Goal: Task Accomplishment & Management: Manage account settings

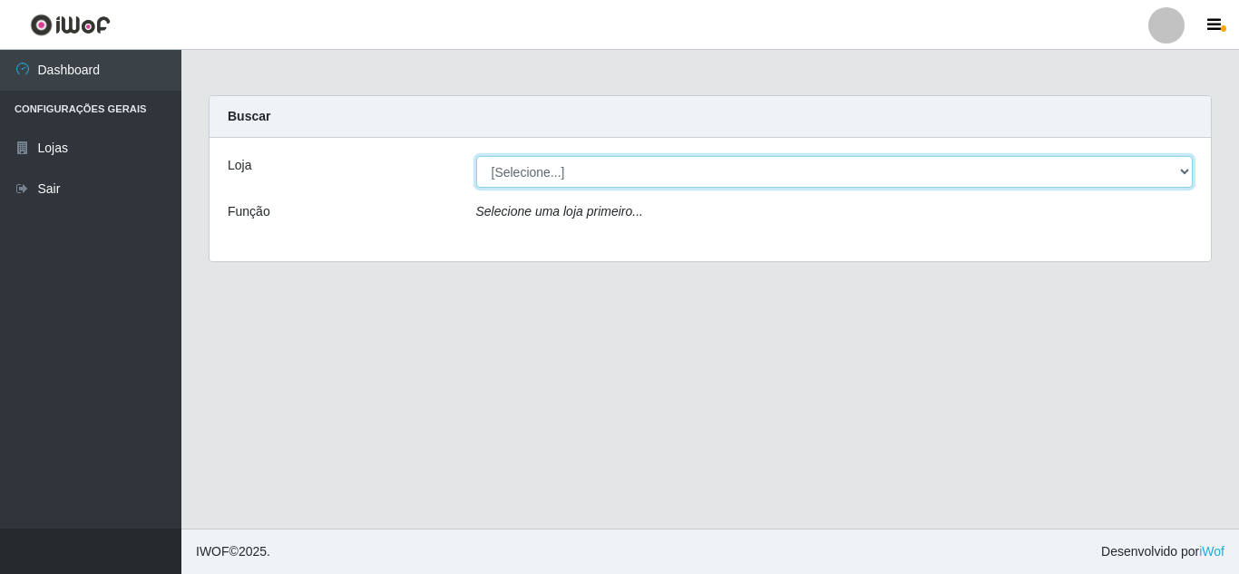
click at [644, 176] on select "[Selecione...] Rede Compras Supermercados - LOJA 5" at bounding box center [835, 172] width 718 height 32
select select "397"
click at [476, 156] on select "[Selecione...] Rede Compras Supermercados - LOJA 5" at bounding box center [835, 172] width 718 height 32
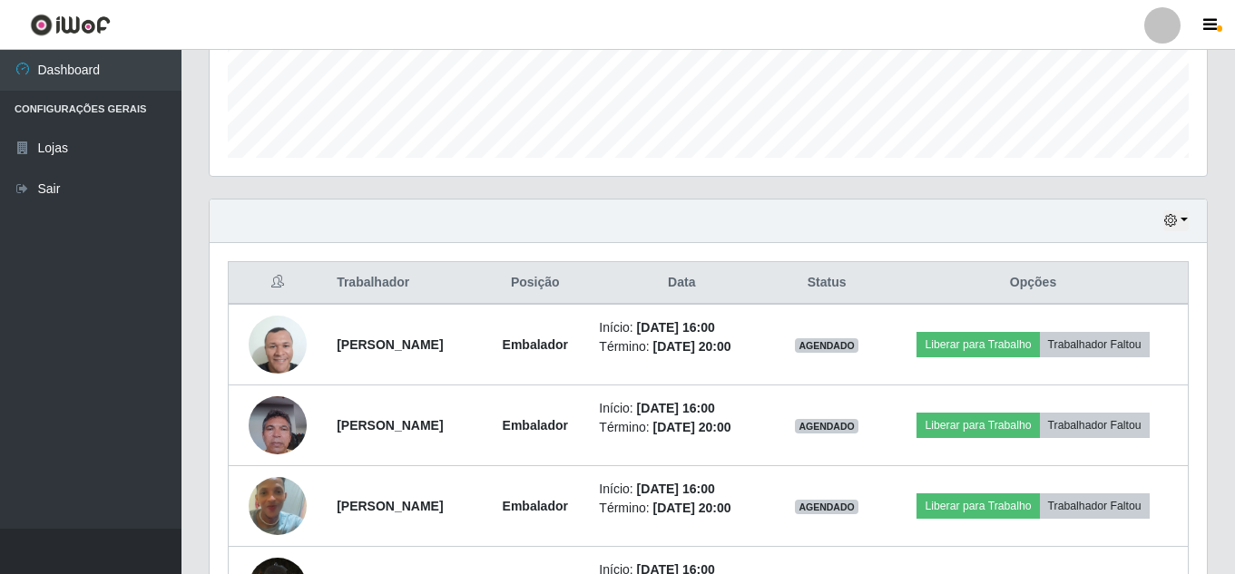
scroll to position [631, 0]
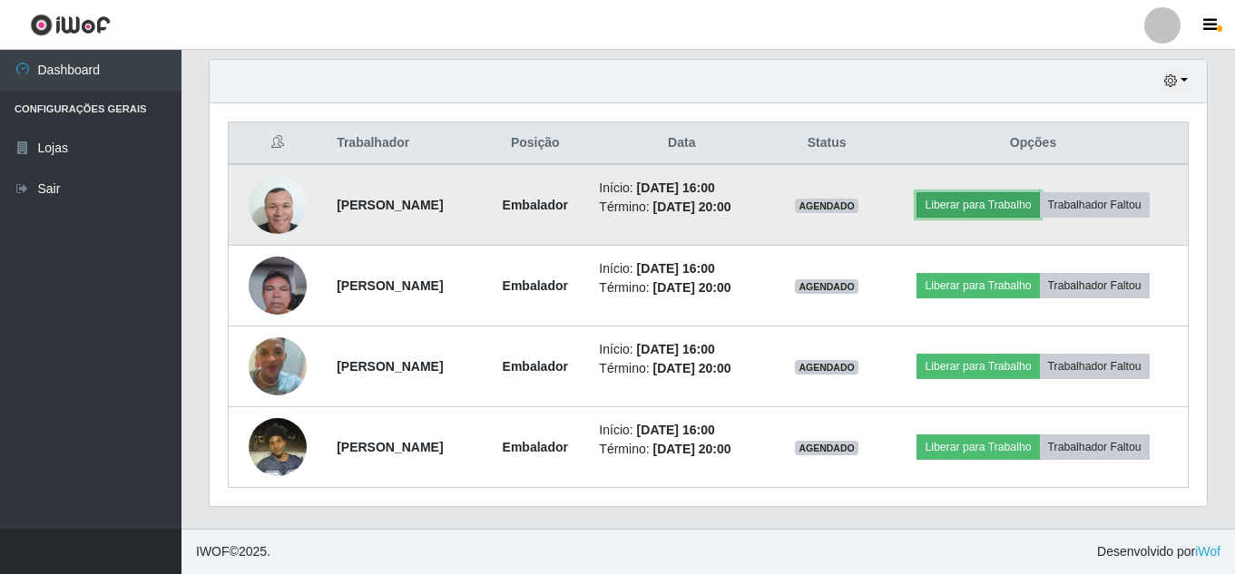
click at [1003, 206] on button "Liberar para Trabalho" at bounding box center [977, 204] width 122 height 25
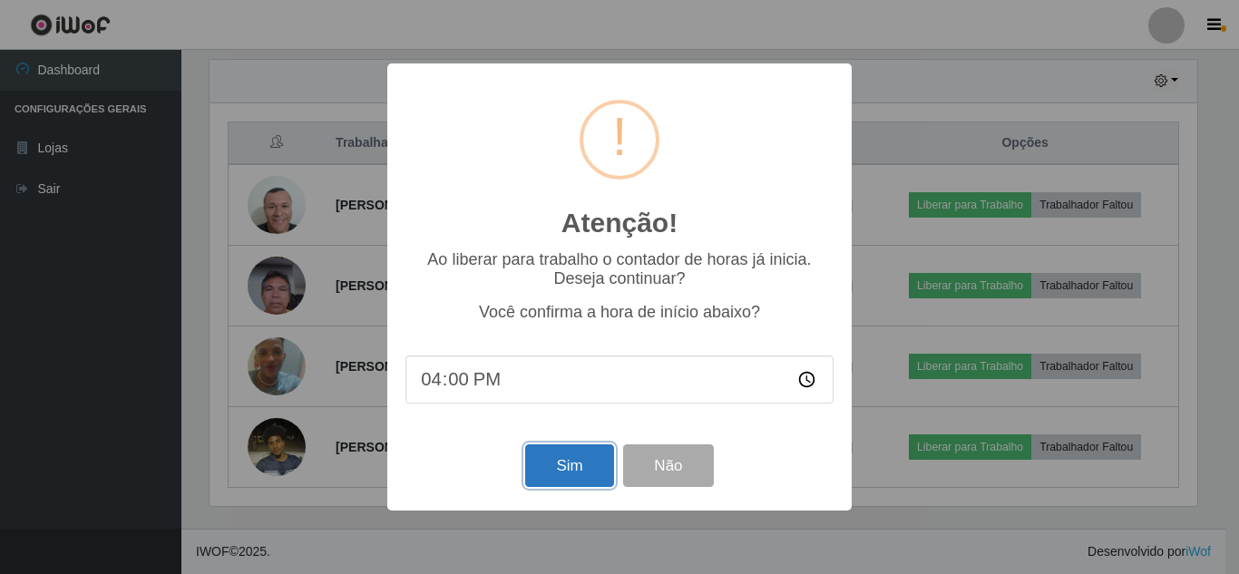
click at [572, 471] on button "Sim" at bounding box center [569, 466] width 88 height 43
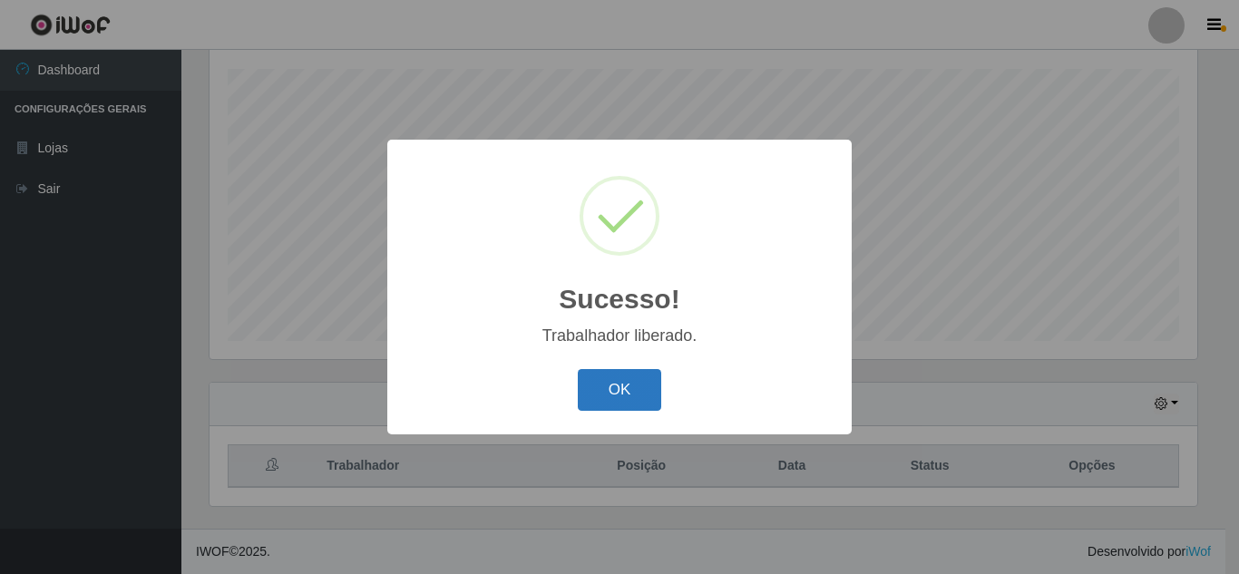
click at [609, 386] on button "OK" at bounding box center [620, 390] width 84 height 43
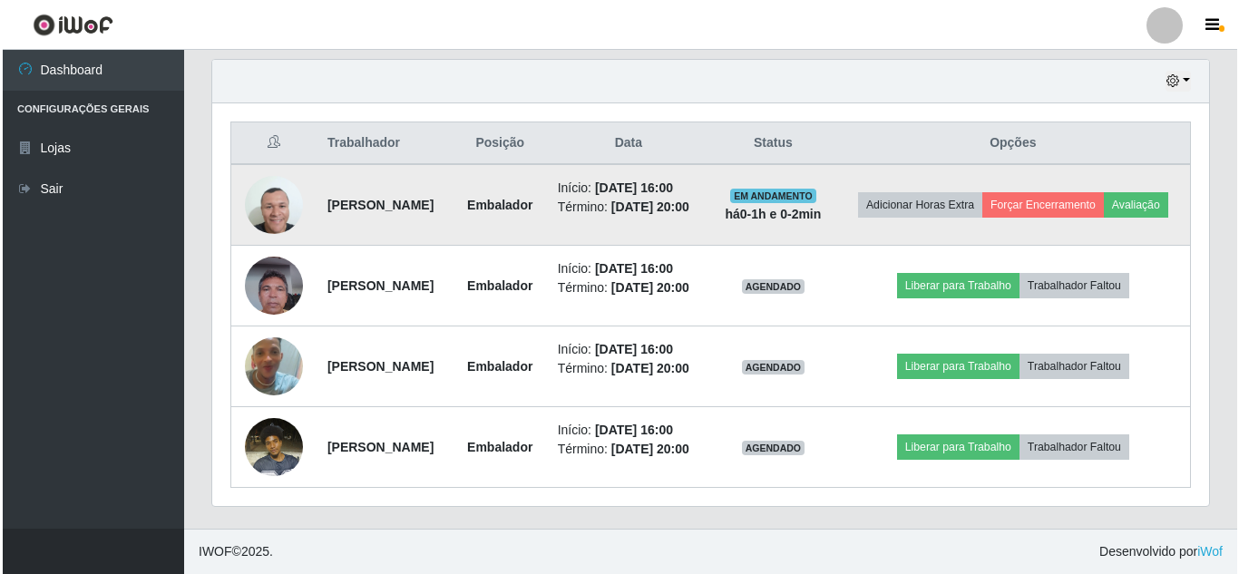
scroll to position [761, 0]
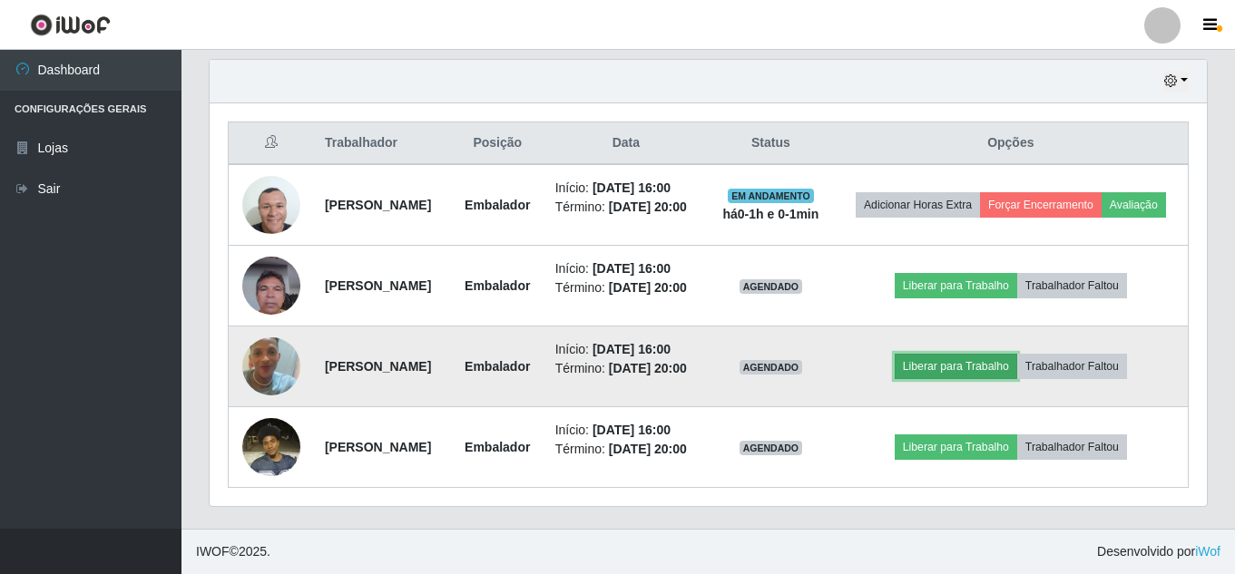
click at [981, 354] on button "Liberar para Trabalho" at bounding box center [956, 366] width 122 height 25
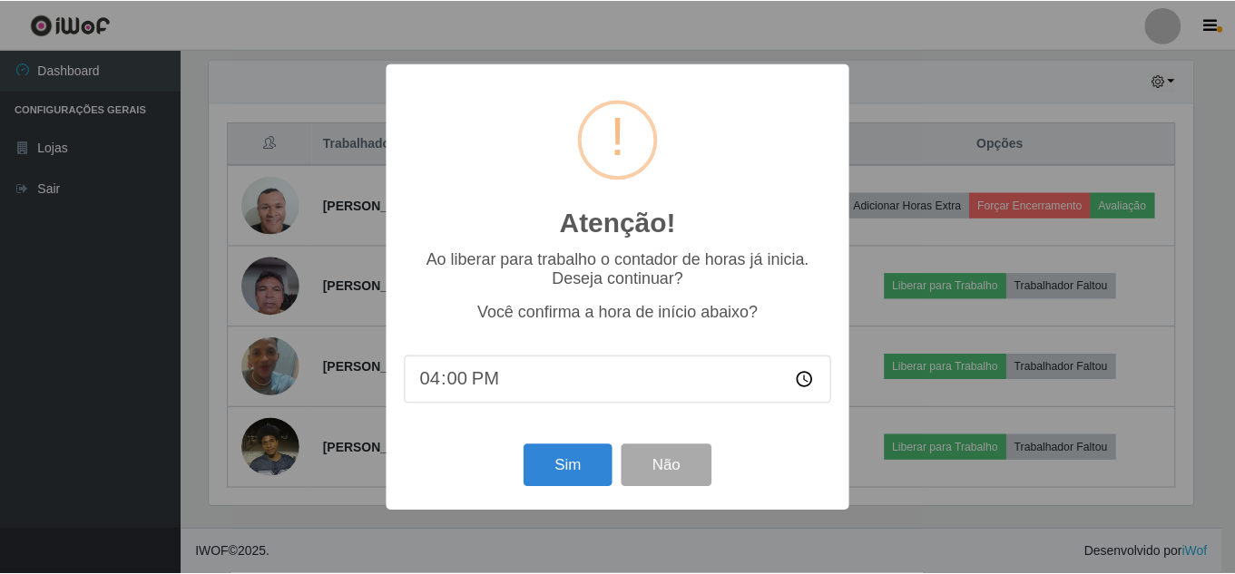
scroll to position [377, 988]
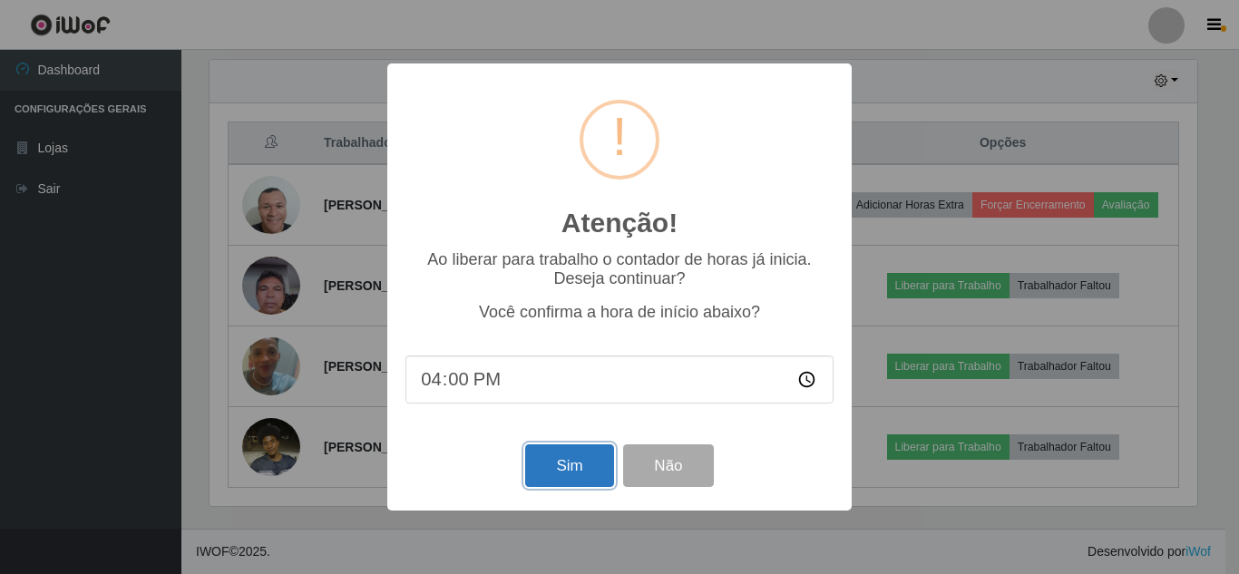
click at [571, 472] on button "Sim" at bounding box center [569, 466] width 88 height 43
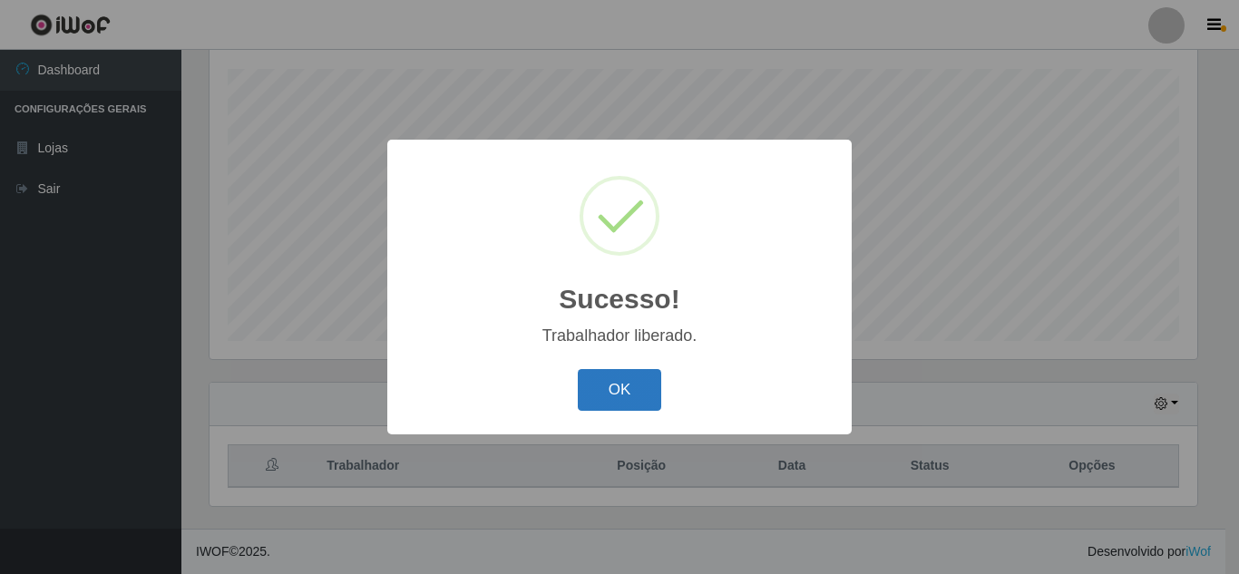
click at [605, 395] on button "OK" at bounding box center [620, 390] width 84 height 43
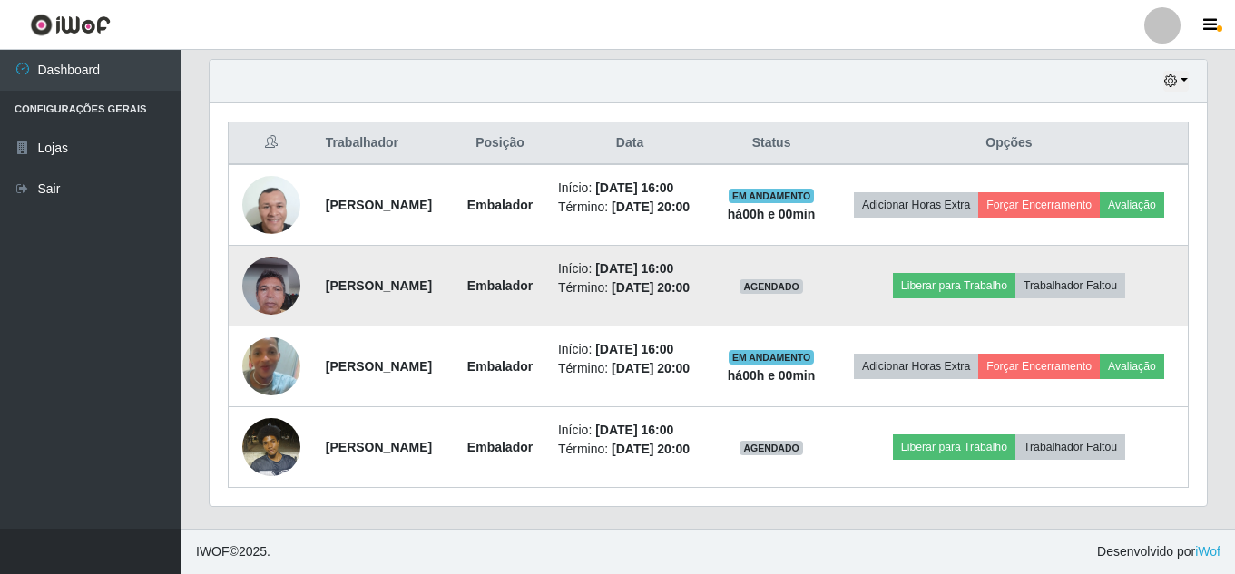
scroll to position [761, 0]
click at [976, 273] on button "Liberar para Trabalho" at bounding box center [954, 285] width 122 height 25
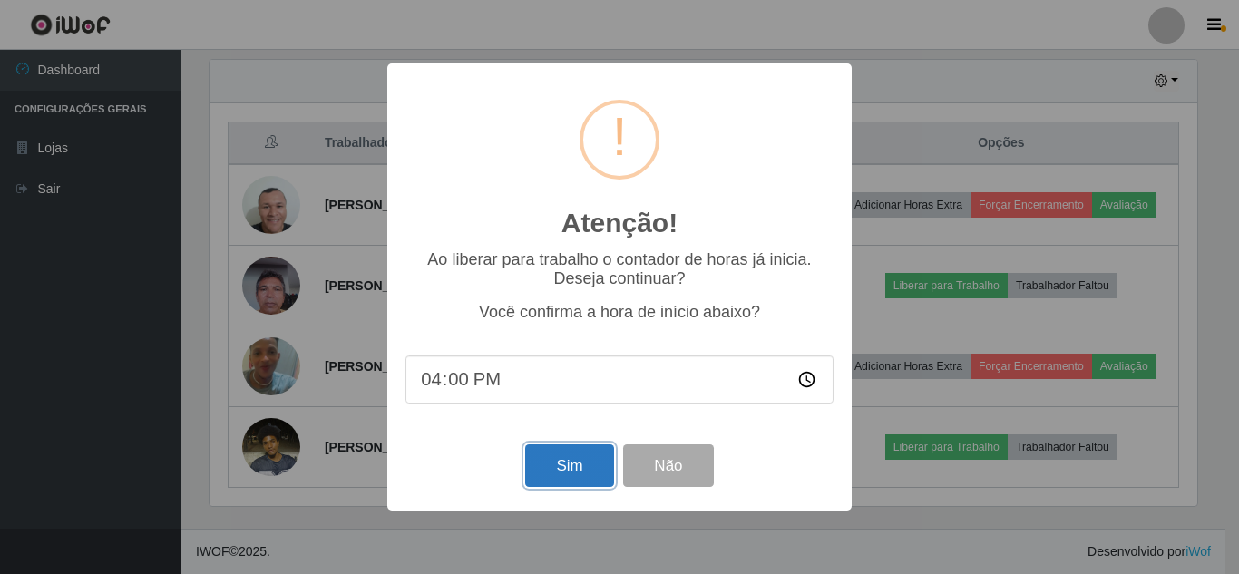
click at [588, 459] on button "Sim" at bounding box center [569, 466] width 88 height 43
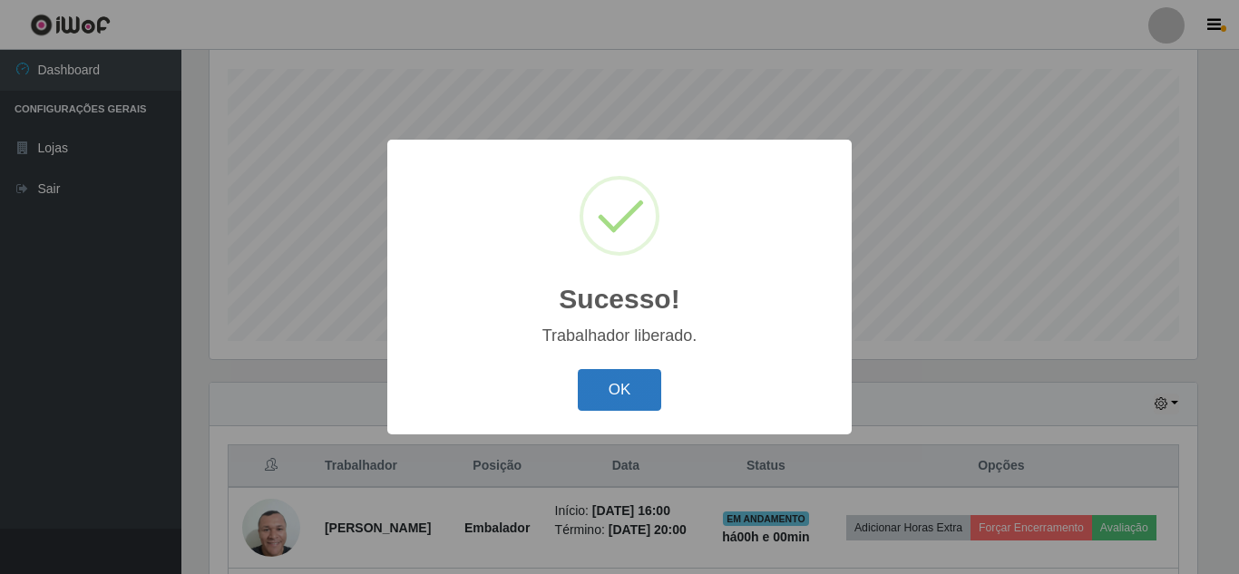
click at [640, 407] on button "OK" at bounding box center [620, 390] width 84 height 43
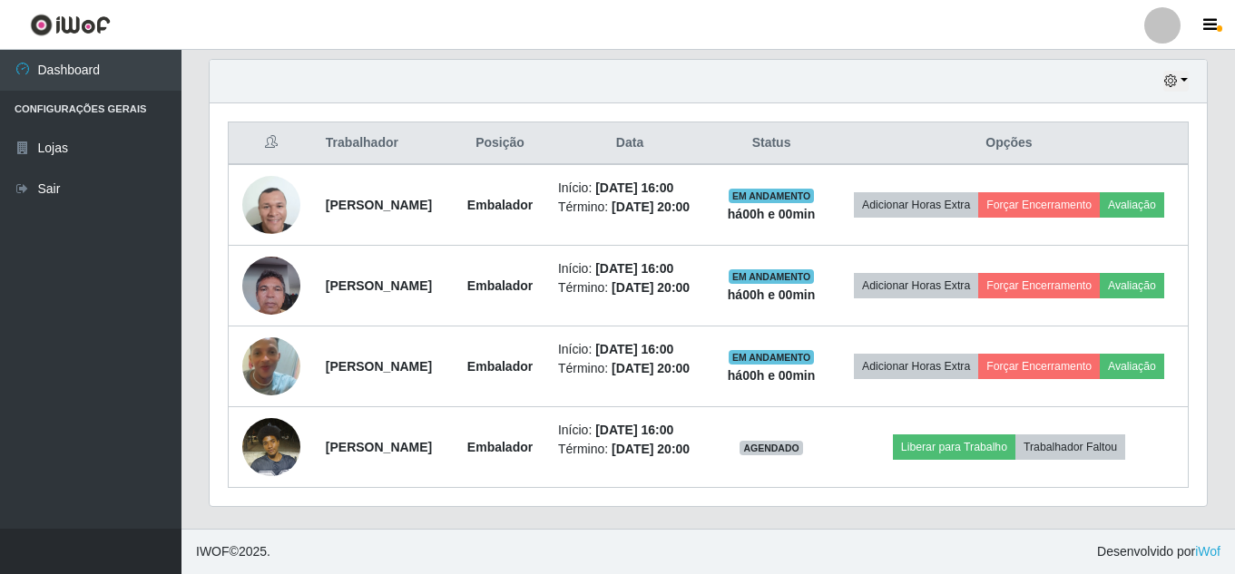
scroll to position [761, 0]
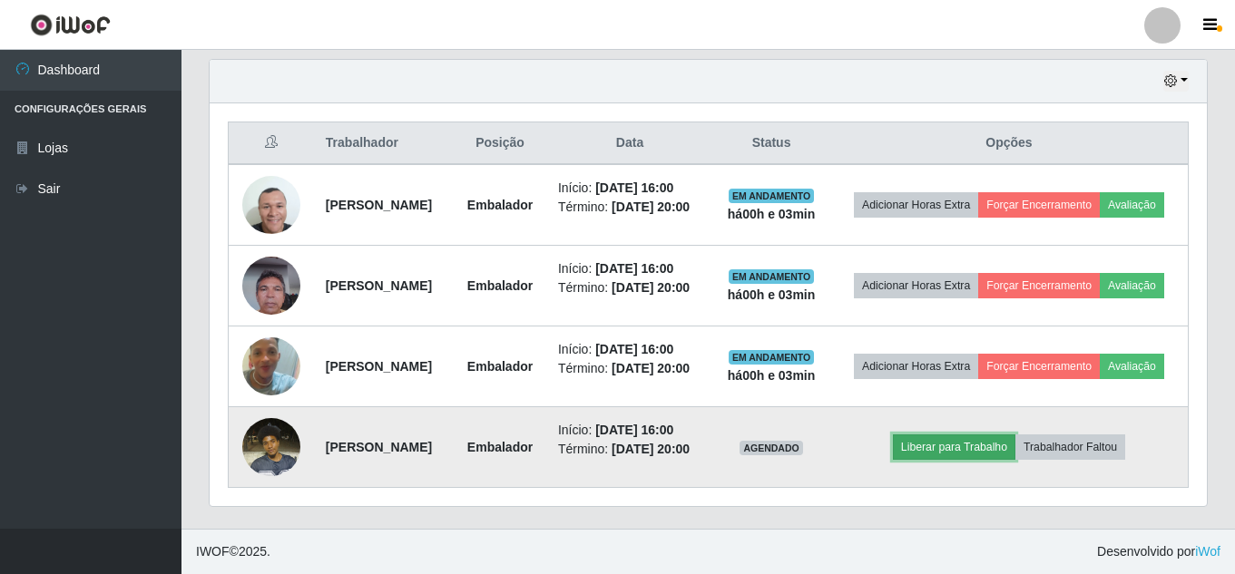
click at [975, 435] on button "Liberar para Trabalho" at bounding box center [954, 447] width 122 height 25
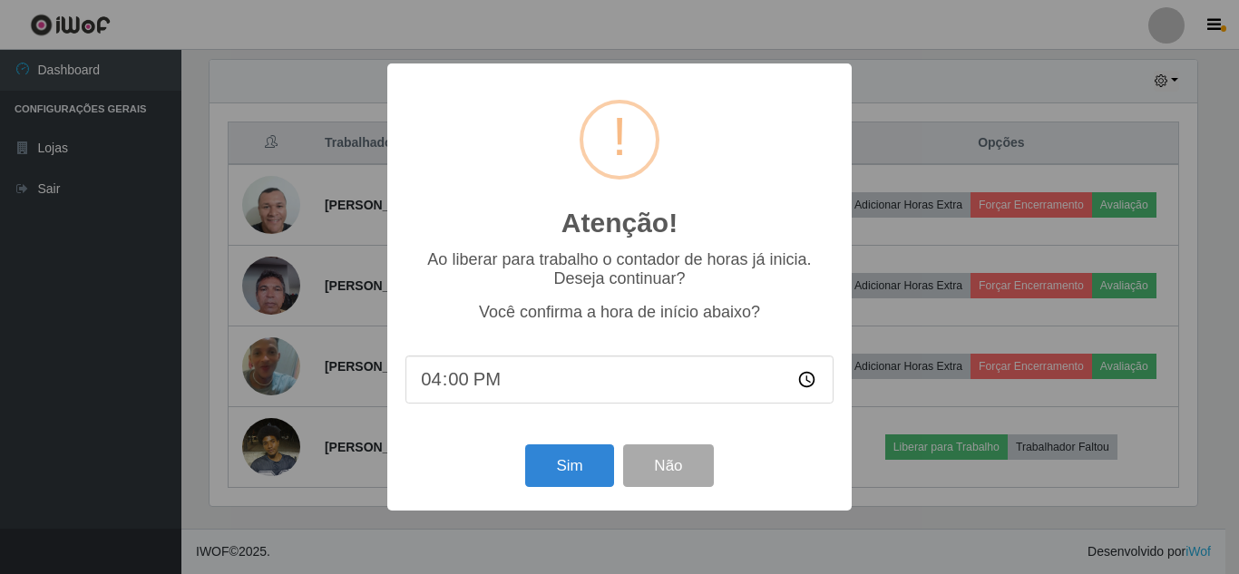
type input "16:04"
click at [553, 456] on button "Sim" at bounding box center [569, 466] width 88 height 43
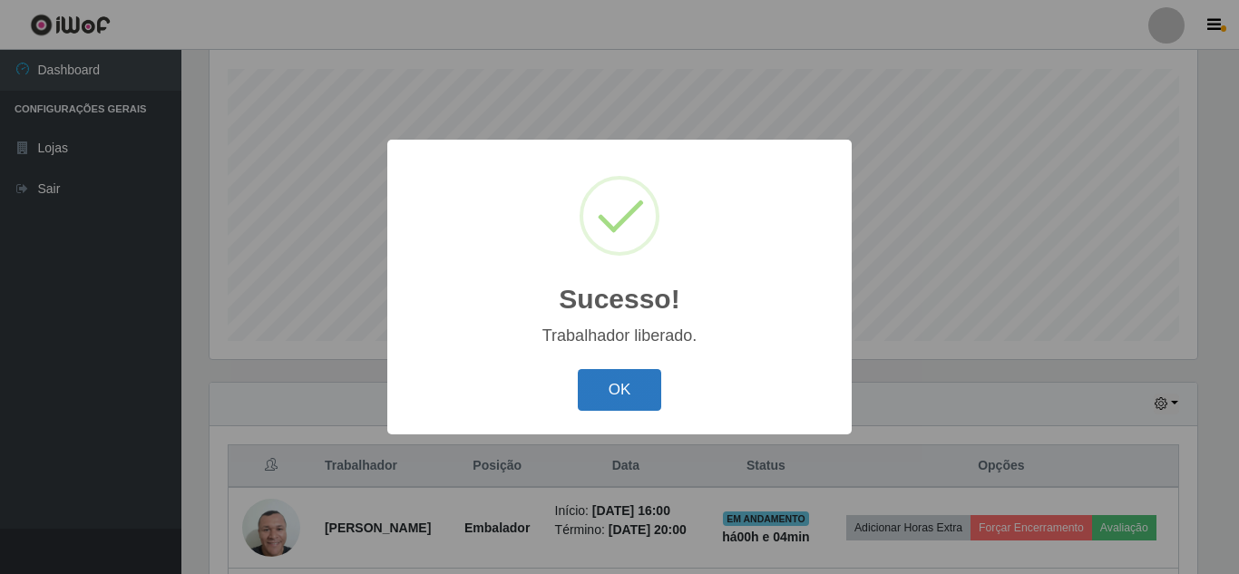
click at [626, 396] on button "OK" at bounding box center [620, 390] width 84 height 43
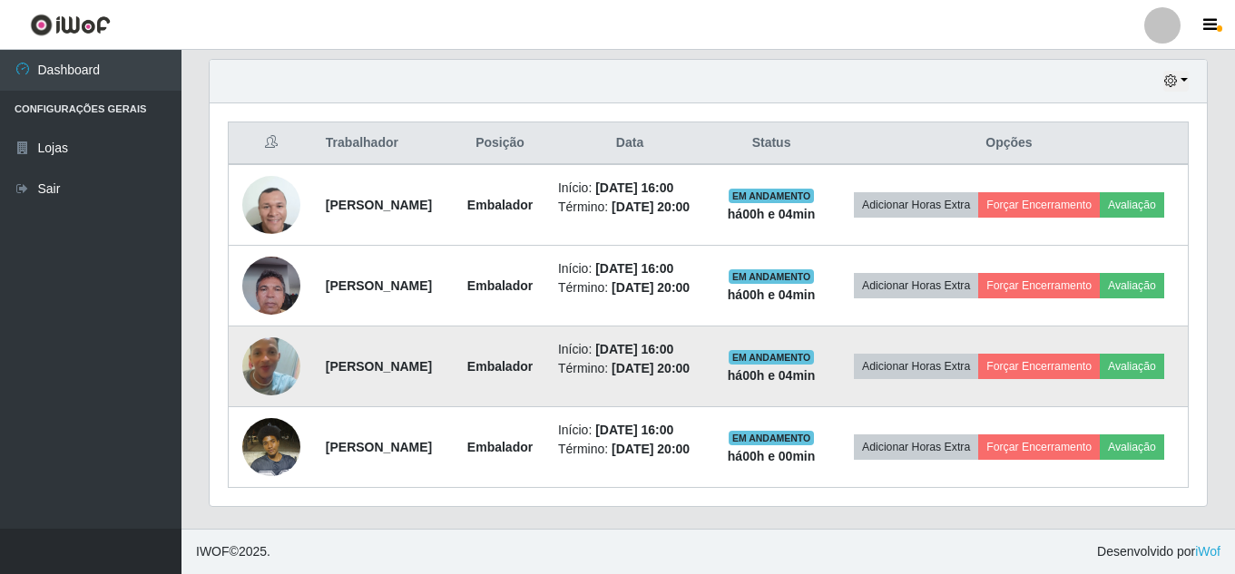
scroll to position [670, 0]
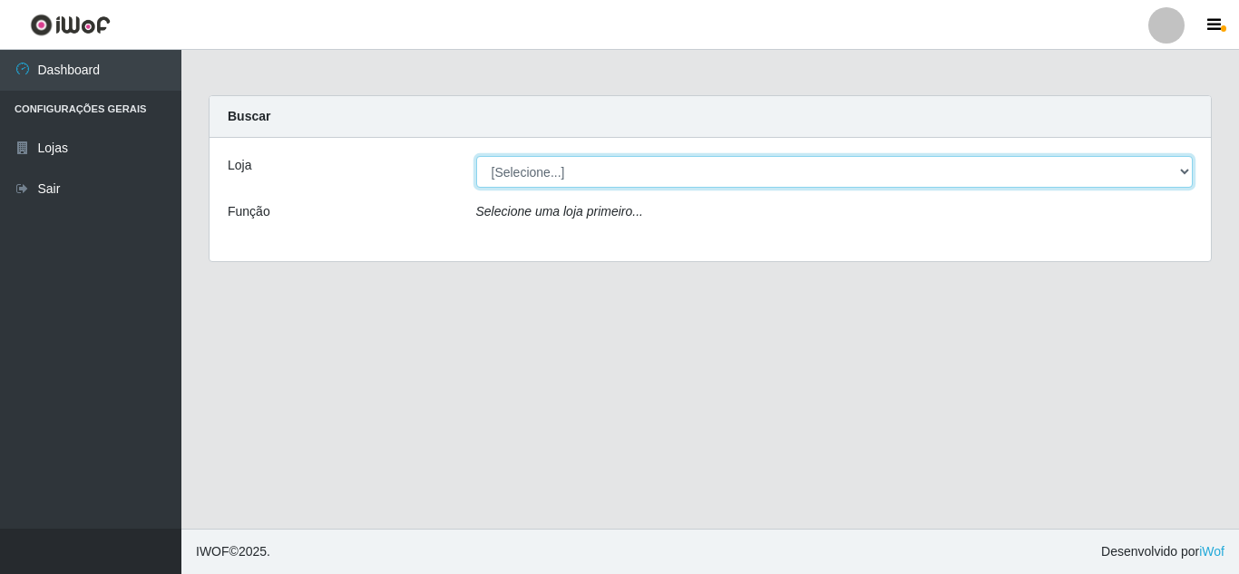
drag, startPoint x: 786, startPoint y: 162, endPoint x: 771, endPoint y: 208, distance: 47.6
click at [786, 162] on select "[Selecione...] Rede Compras Supermercados - LOJA 5" at bounding box center [835, 172] width 718 height 32
click at [681, 167] on select "[Selecione...] Rede Compras Supermercados - LOJA 5" at bounding box center [835, 172] width 718 height 32
click at [476, 156] on select "[Selecione...] Rede Compras Supermercados - LOJA 5" at bounding box center [835, 172] width 718 height 32
click at [634, 172] on select "[Selecione...] Rede Compras Supermercados - LOJA 5" at bounding box center [835, 172] width 718 height 32
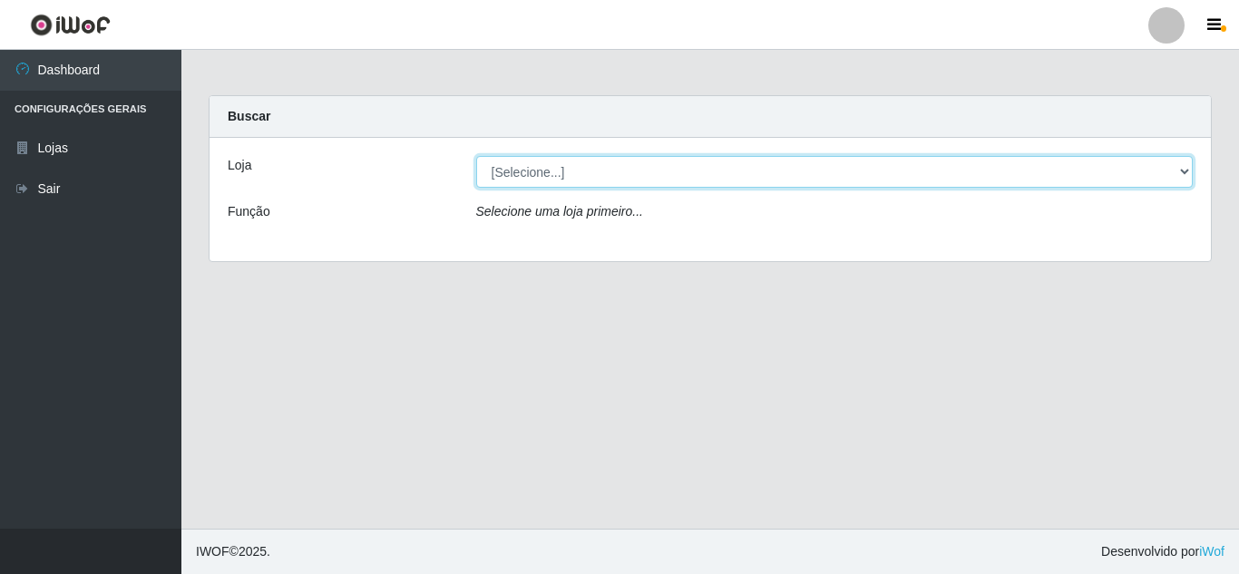
select select "397"
click at [476, 156] on select "[Selecione...] Rede Compras Supermercados - LOJA 5" at bounding box center [835, 172] width 718 height 32
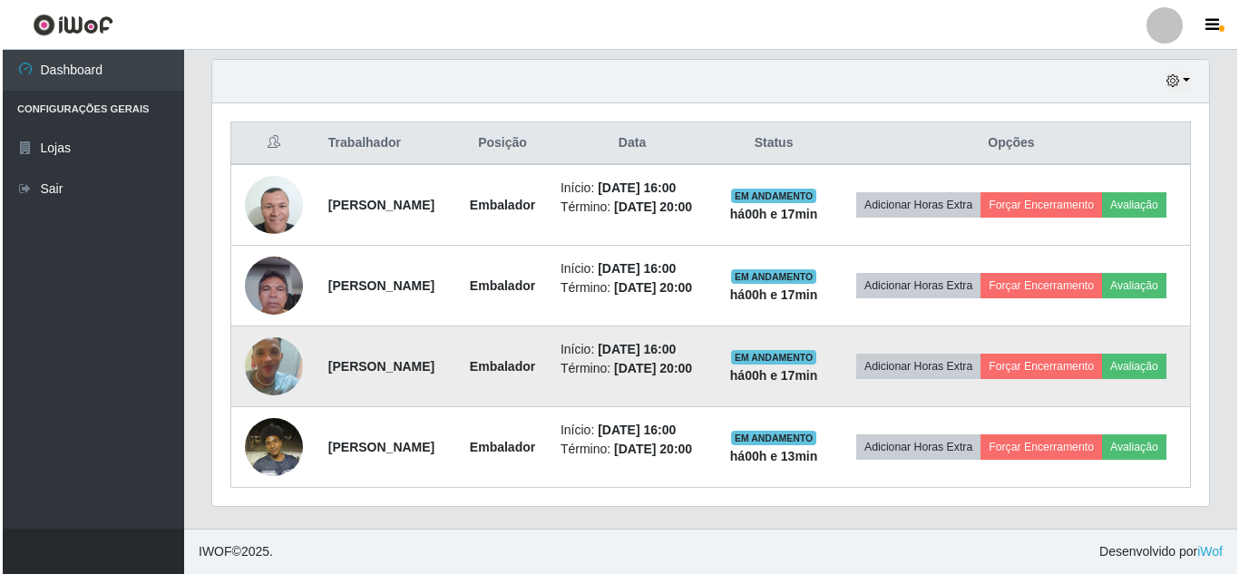
scroll to position [761, 0]
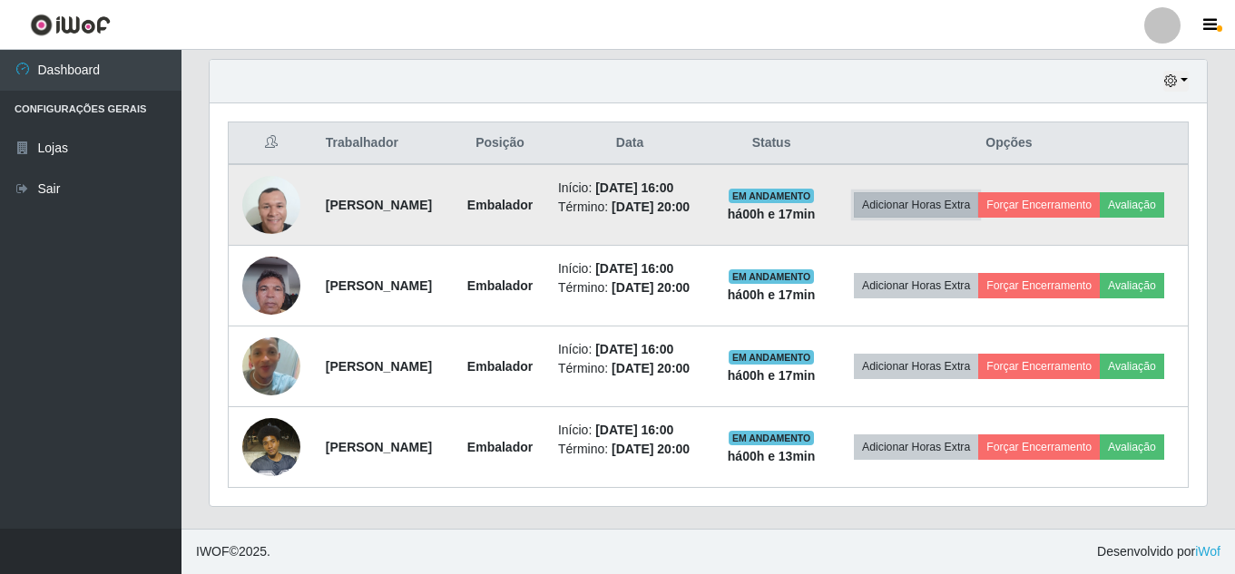
click at [947, 192] on button "Adicionar Horas Extra" at bounding box center [916, 204] width 124 height 25
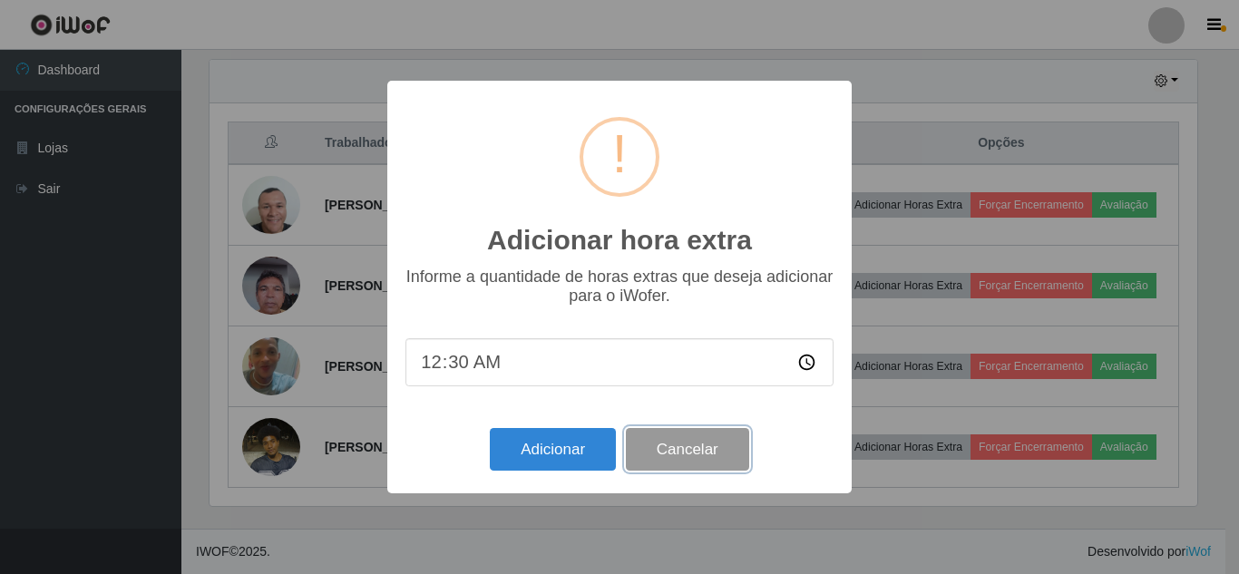
click at [718, 452] on button "Cancelar" at bounding box center [687, 449] width 123 height 43
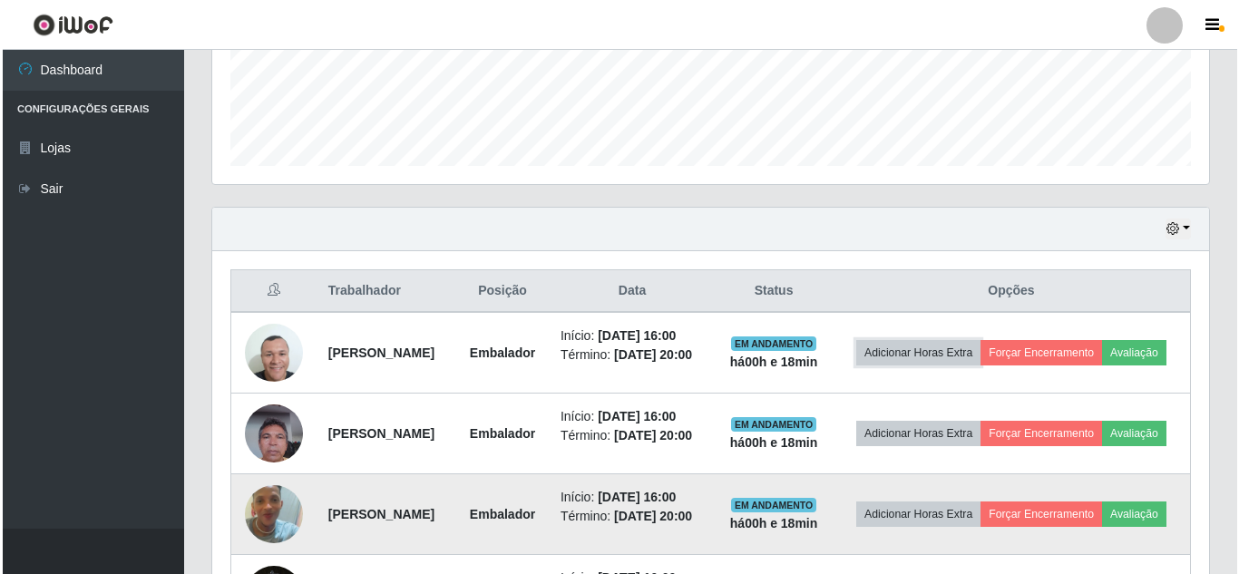
scroll to position [489, 0]
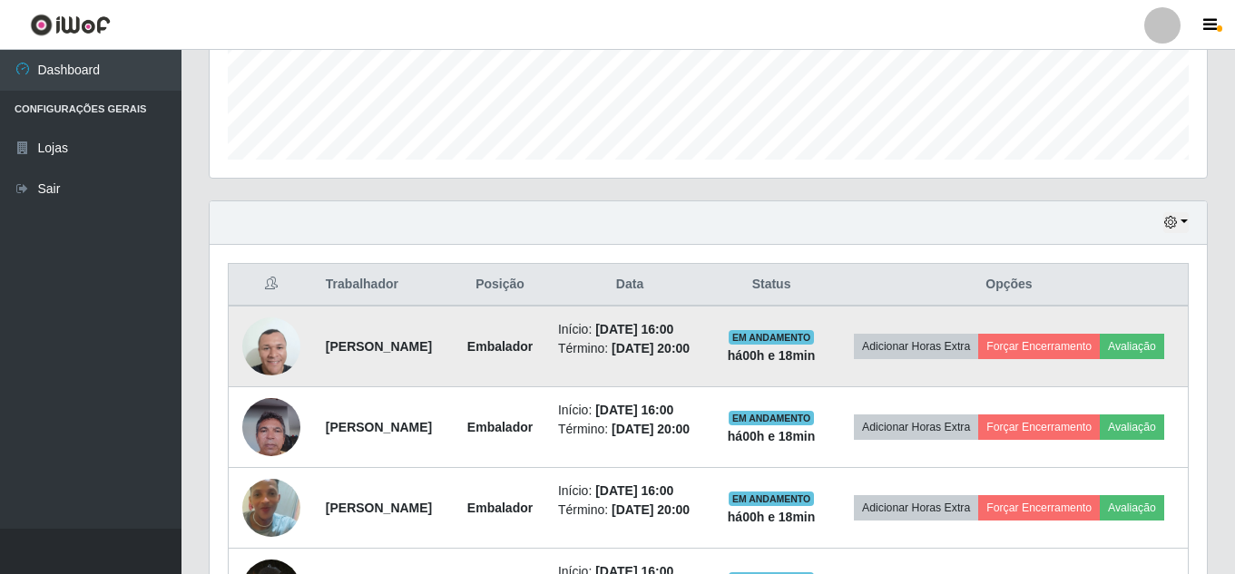
click at [269, 376] on img at bounding box center [271, 347] width 58 height 58
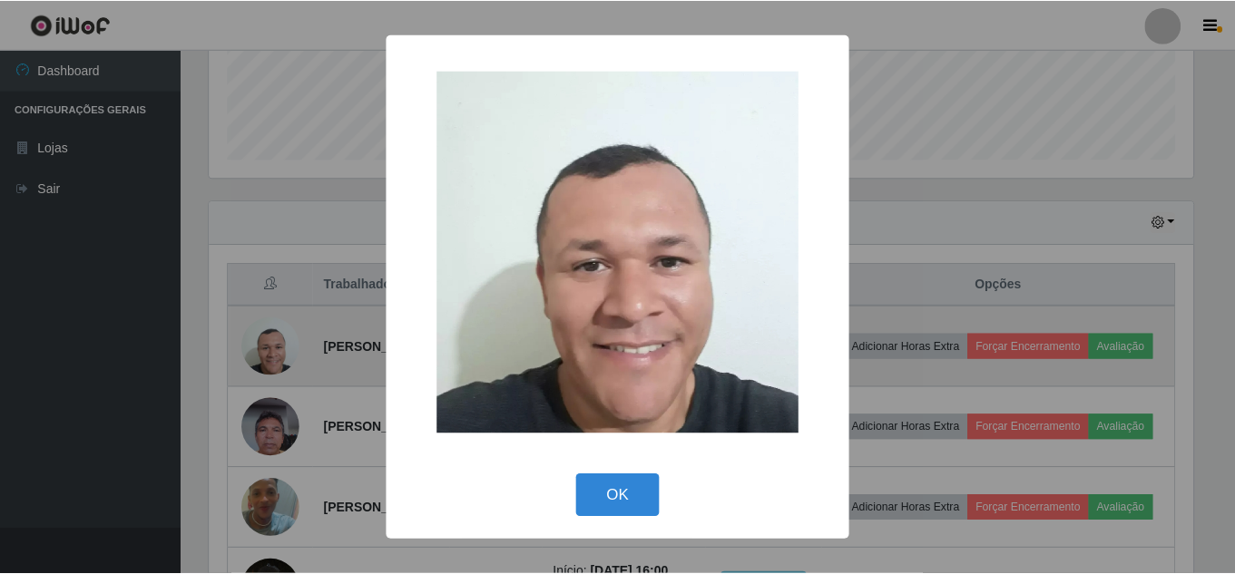
scroll to position [377, 988]
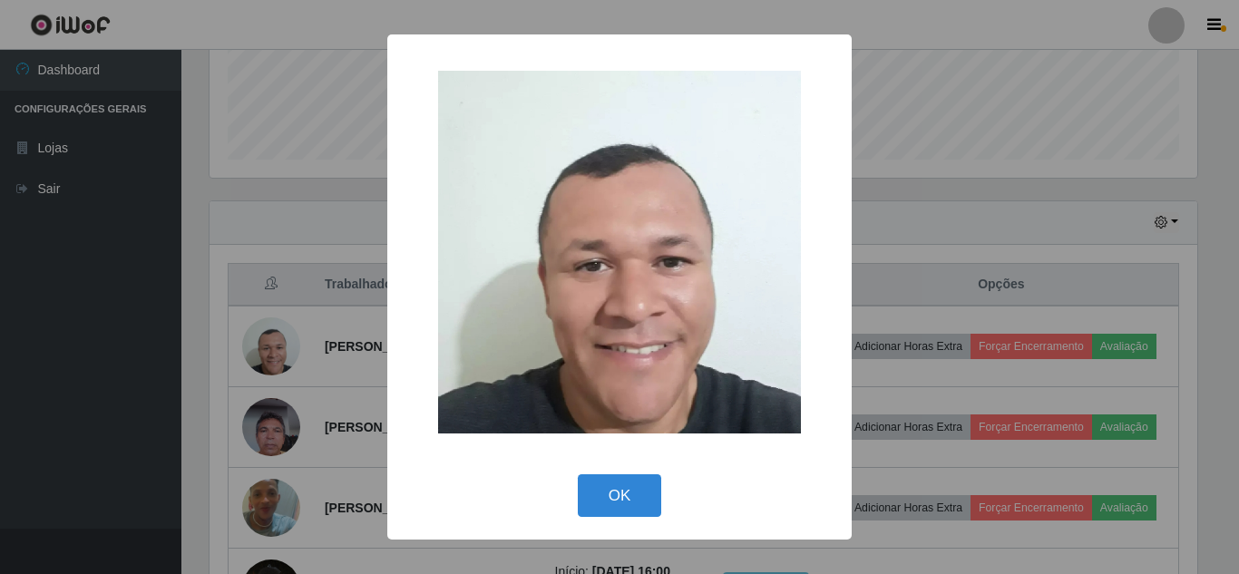
click at [340, 395] on div "× OK Cancel" at bounding box center [619, 287] width 1239 height 574
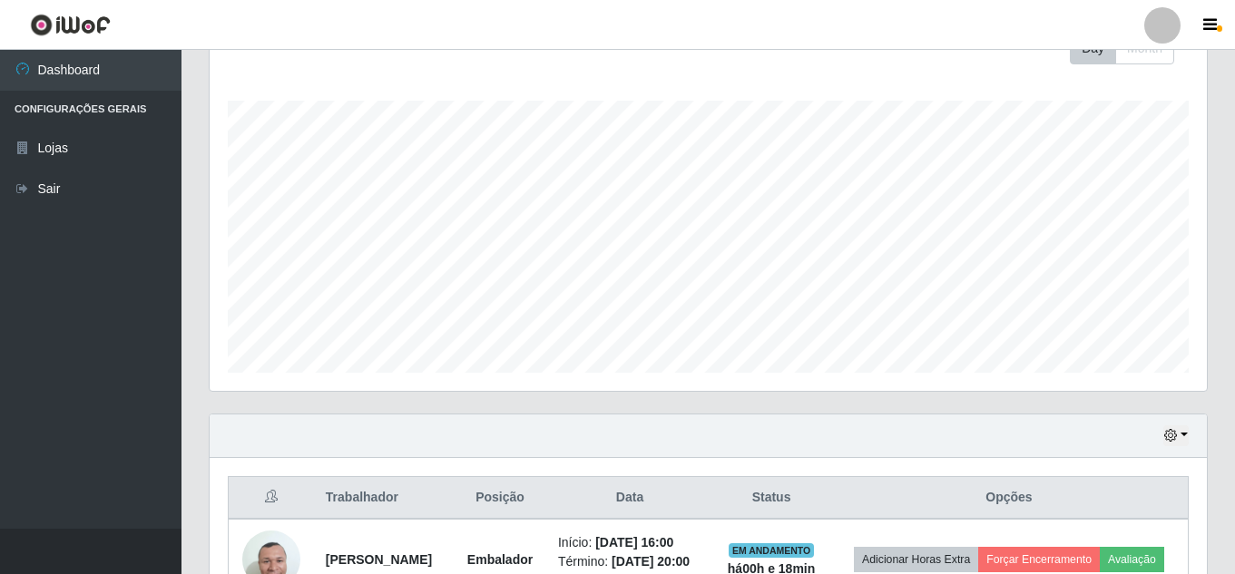
scroll to position [308, 0]
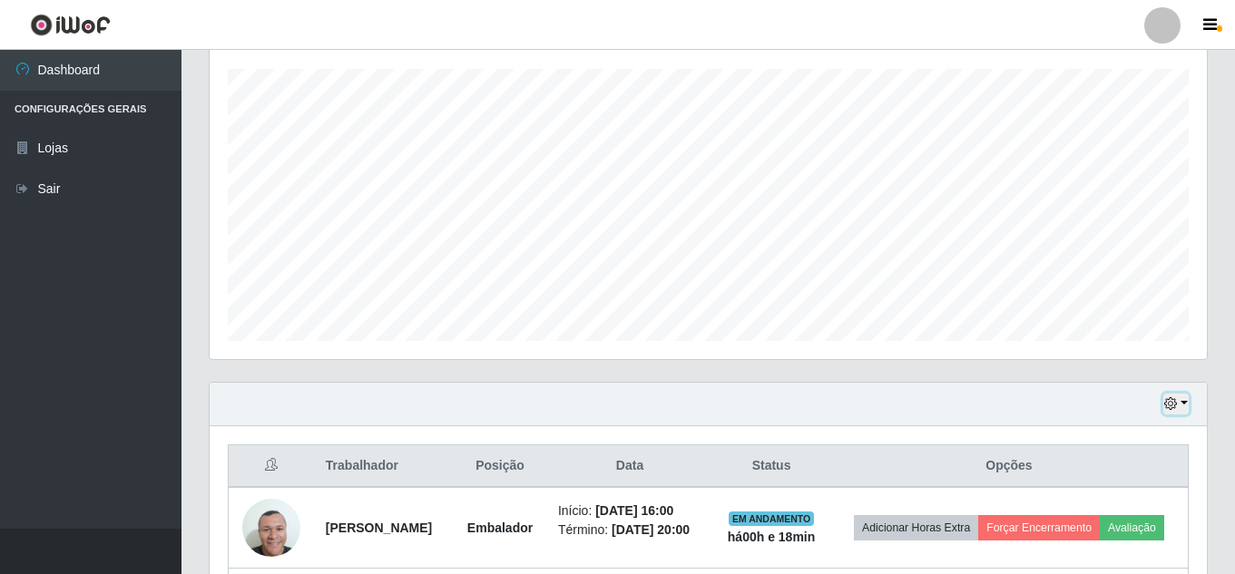
click at [1165, 405] on icon "button" at bounding box center [1170, 403] width 13 height 13
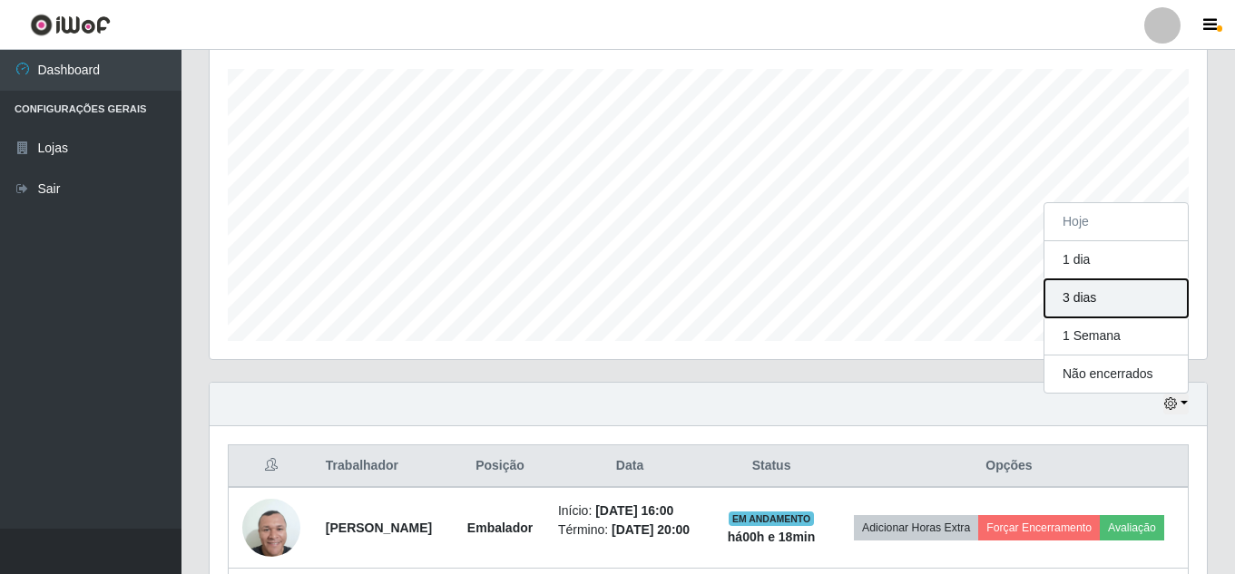
click at [1092, 312] on button "3 dias" at bounding box center [1115, 298] width 143 height 38
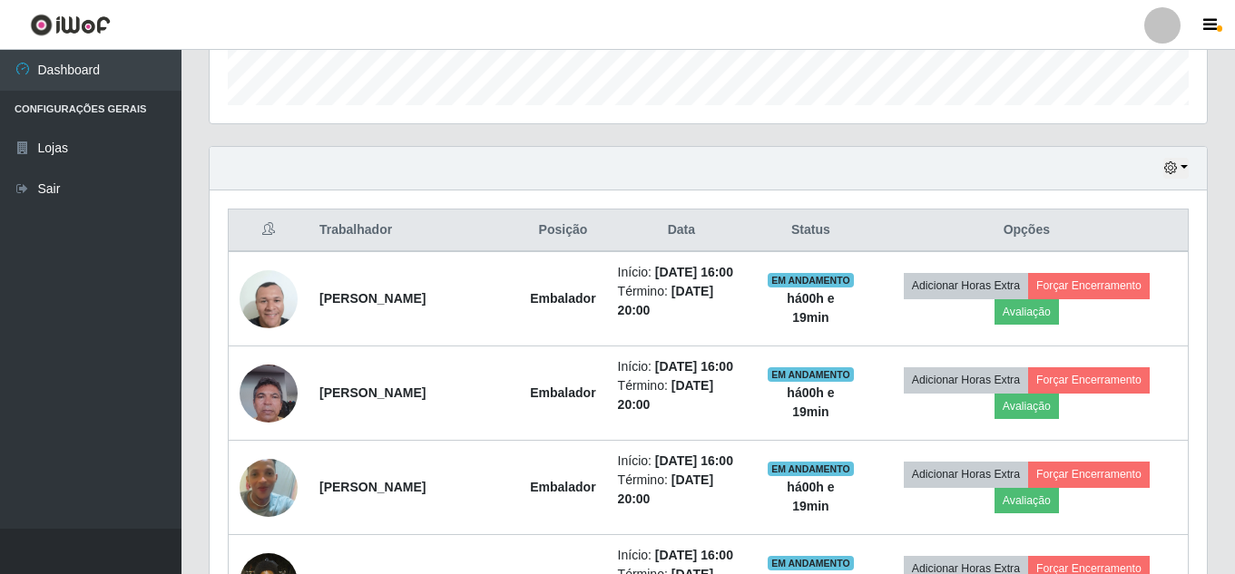
scroll to position [544, 0]
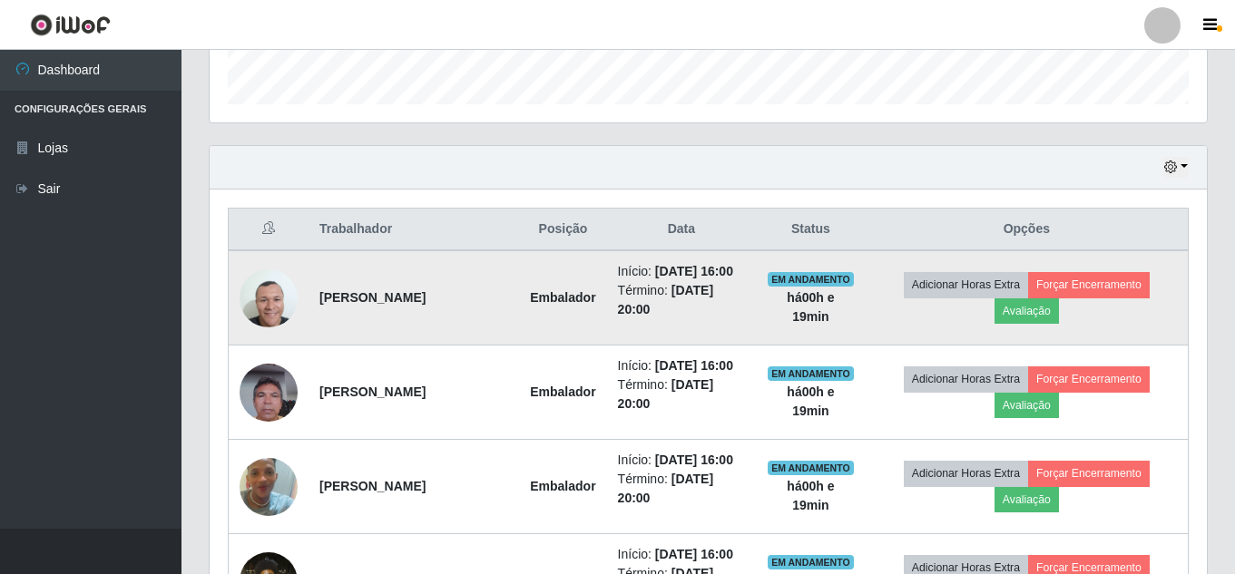
drag, startPoint x: 638, startPoint y: 330, endPoint x: 679, endPoint y: 336, distance: 41.2
click at [679, 319] on li "Término: 25/09/2025, 20:00" at bounding box center [682, 300] width 128 height 38
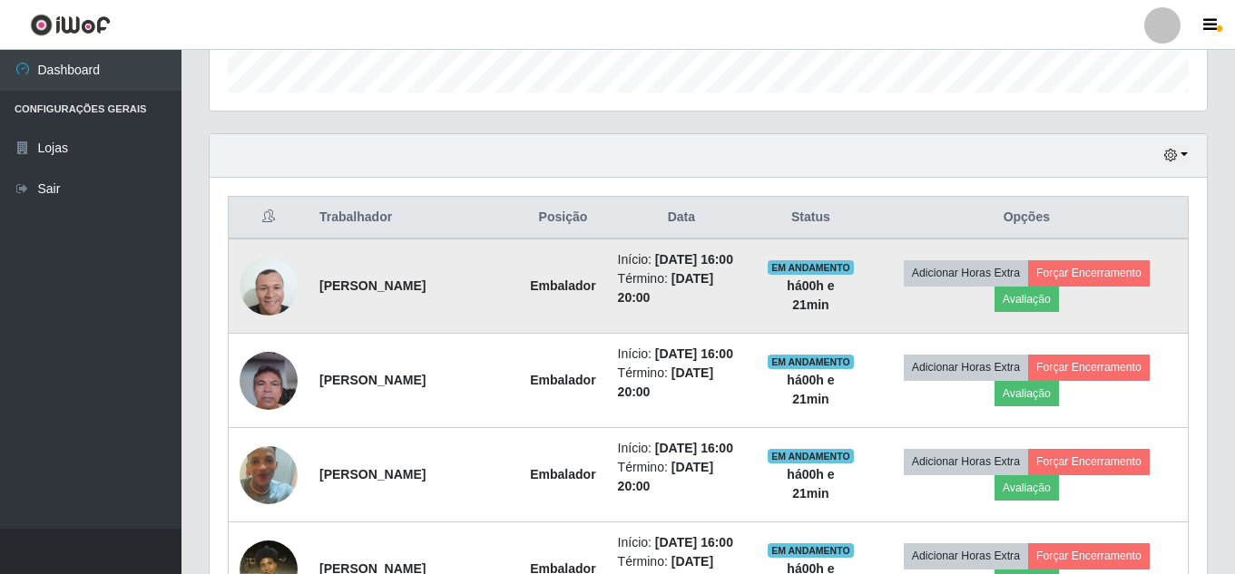
scroll to position [635, 0]
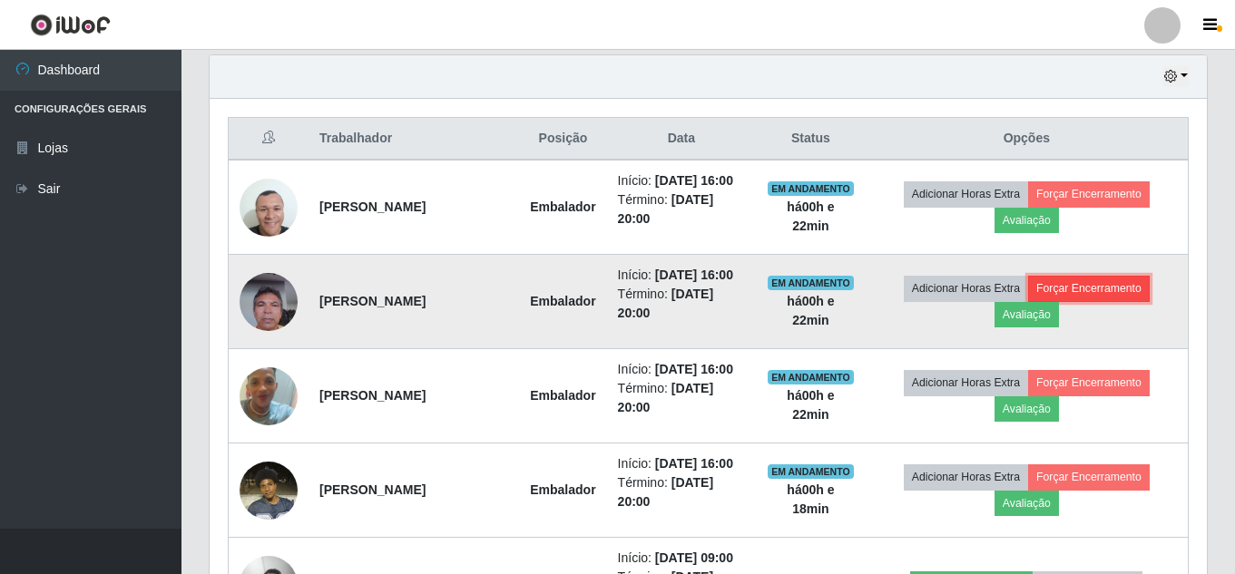
click at [1088, 301] on button "Forçar Encerramento" at bounding box center [1089, 288] width 122 height 25
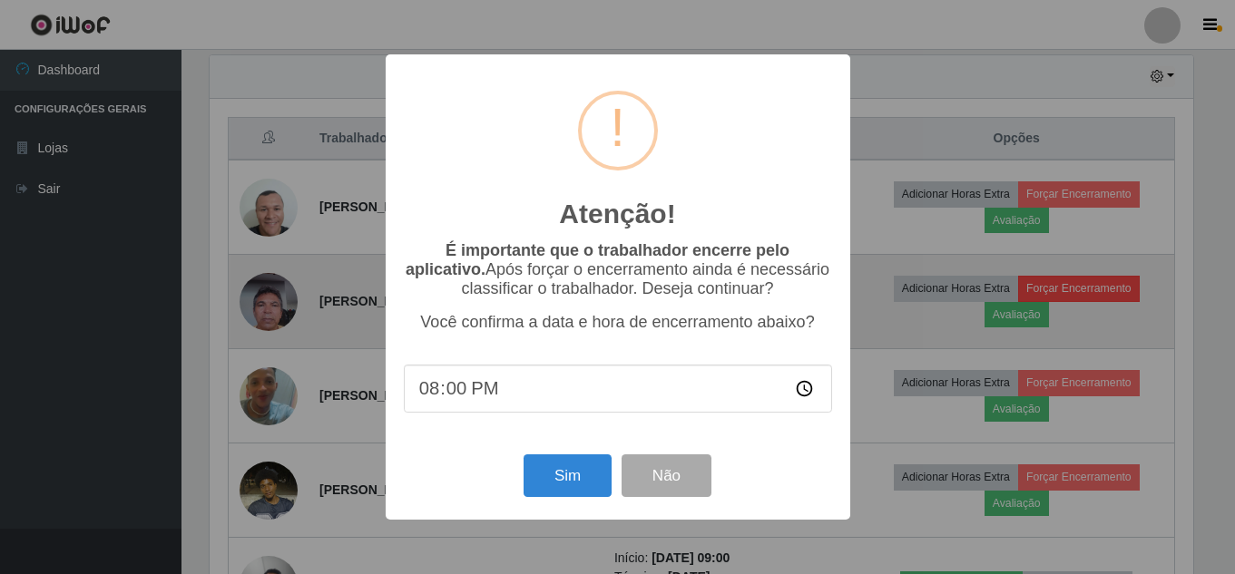
scroll to position [377, 988]
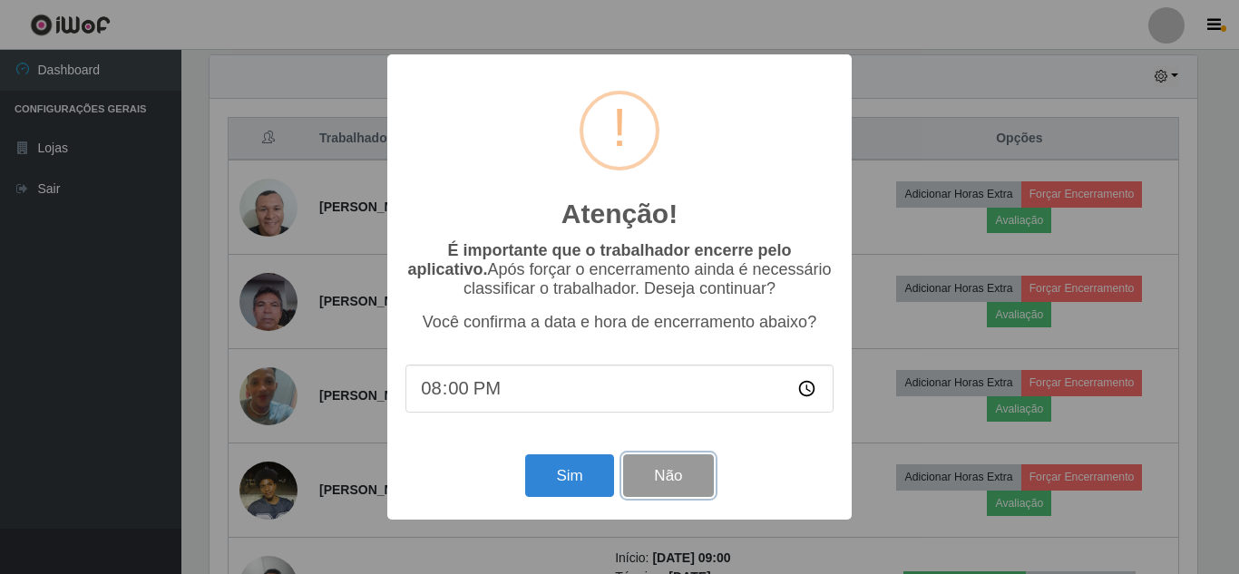
click at [682, 485] on button "Não" at bounding box center [668, 476] width 90 height 43
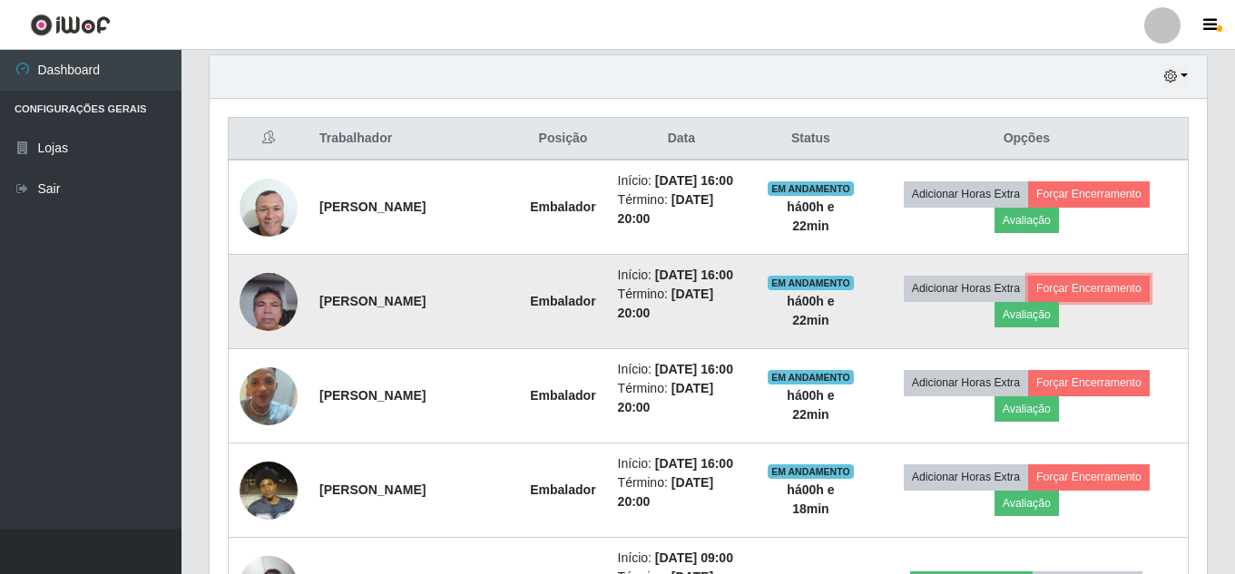
scroll to position [726, 0]
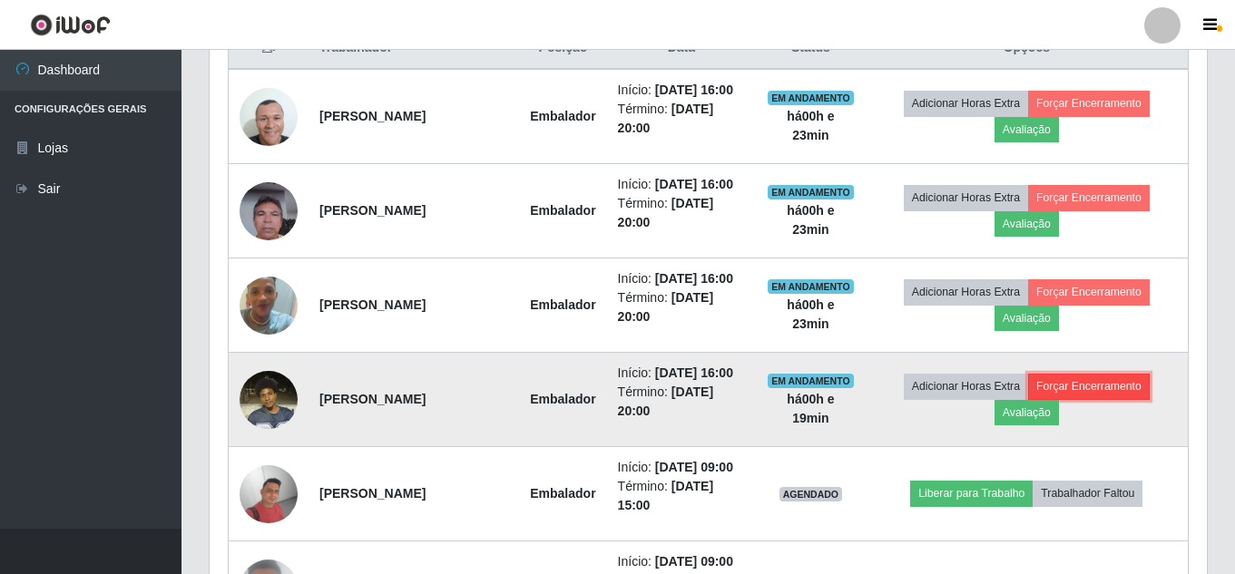
click at [1097, 399] on button "Forçar Encerramento" at bounding box center [1089, 386] width 122 height 25
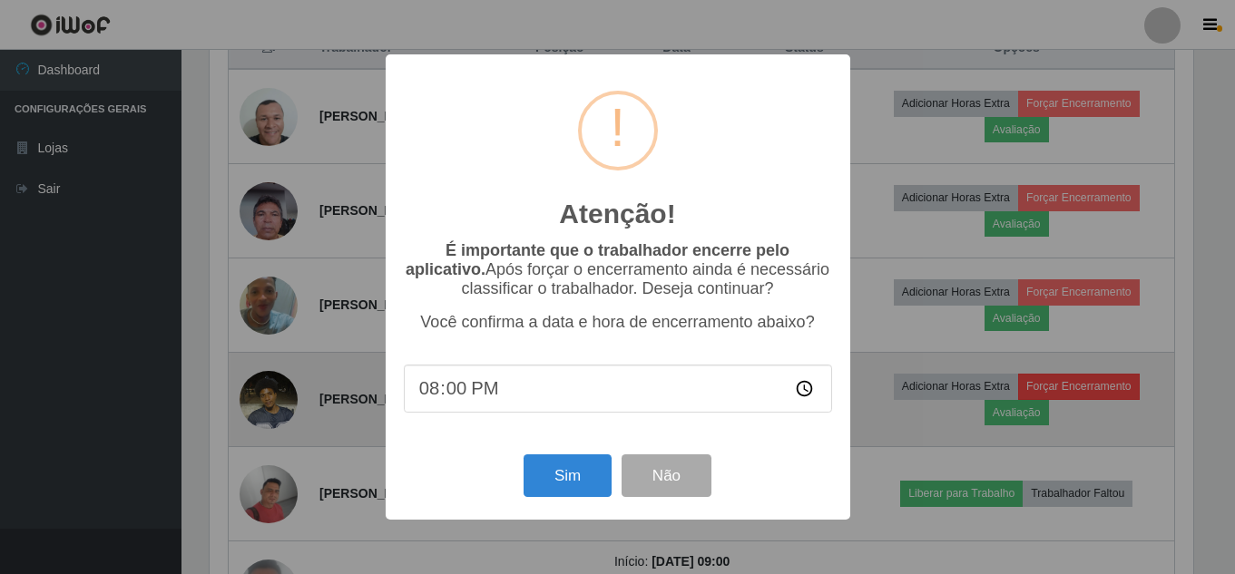
scroll to position [377, 988]
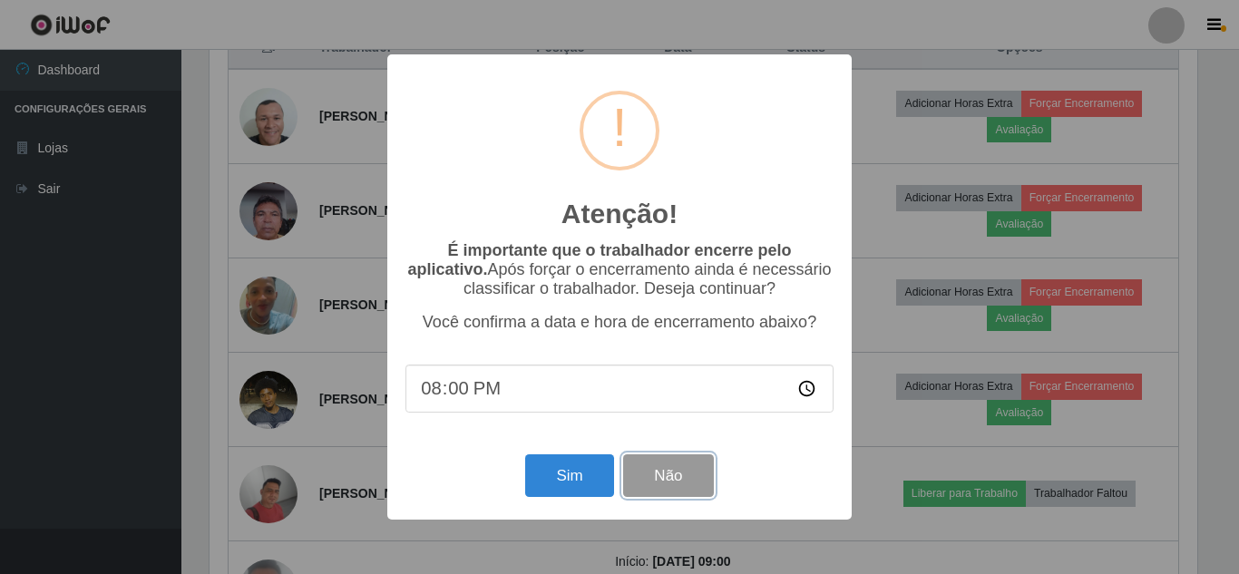
click at [703, 474] on button "Não" at bounding box center [668, 476] width 90 height 43
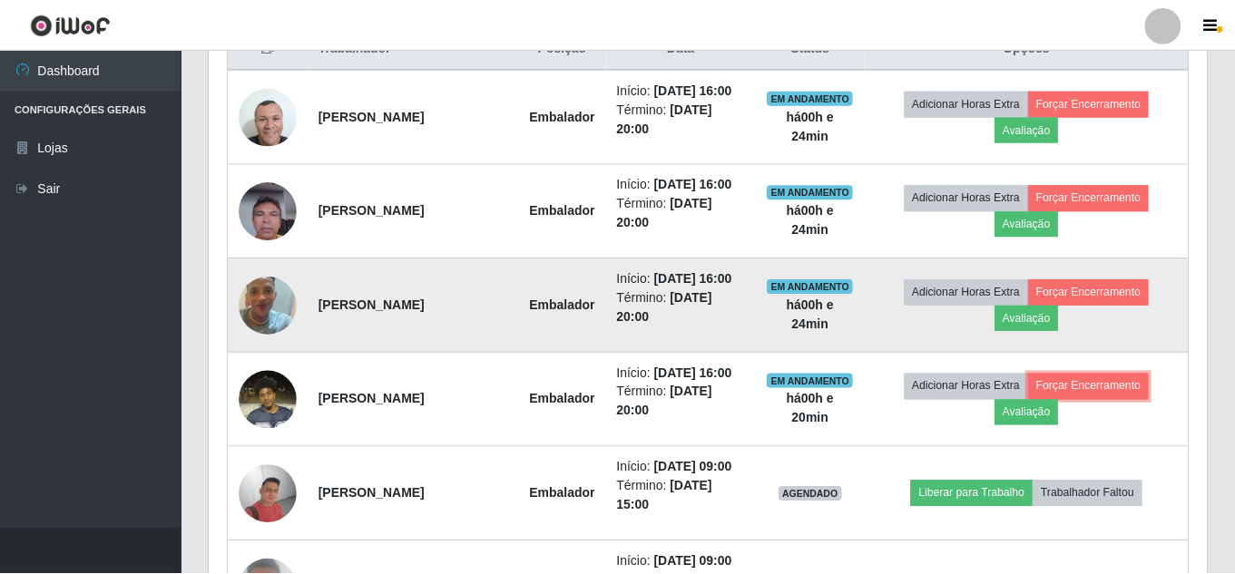
scroll to position [377, 997]
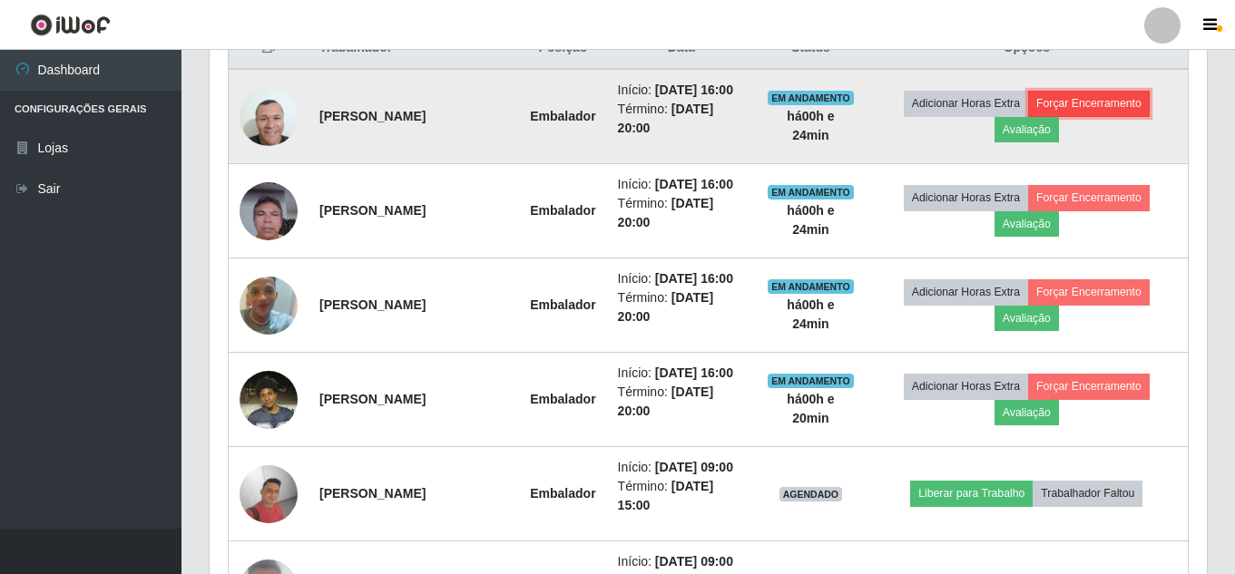
click at [1081, 110] on button "Forçar Encerramento" at bounding box center [1089, 103] width 122 height 25
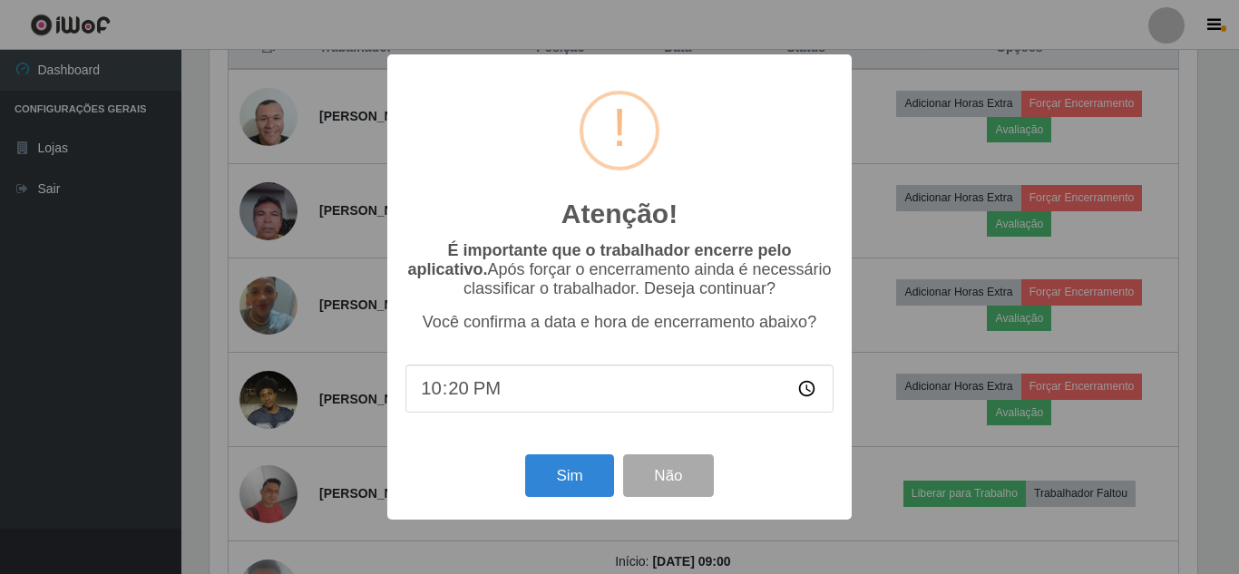
type input "22:00"
click at [695, 490] on button "Não" at bounding box center [668, 476] width 90 height 43
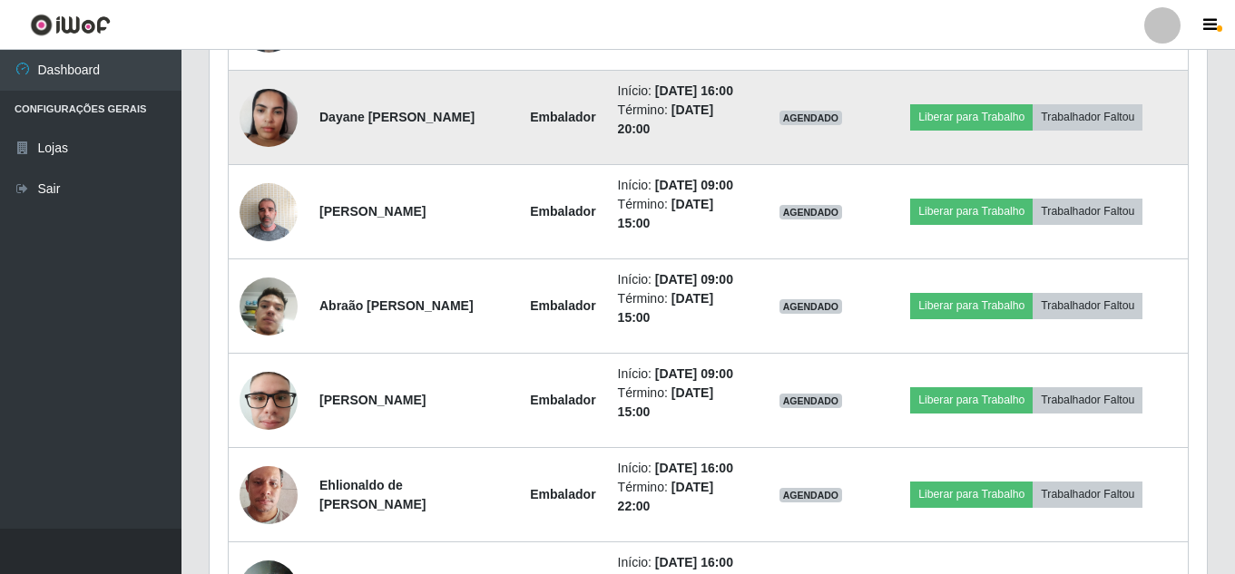
scroll to position [1542, 0]
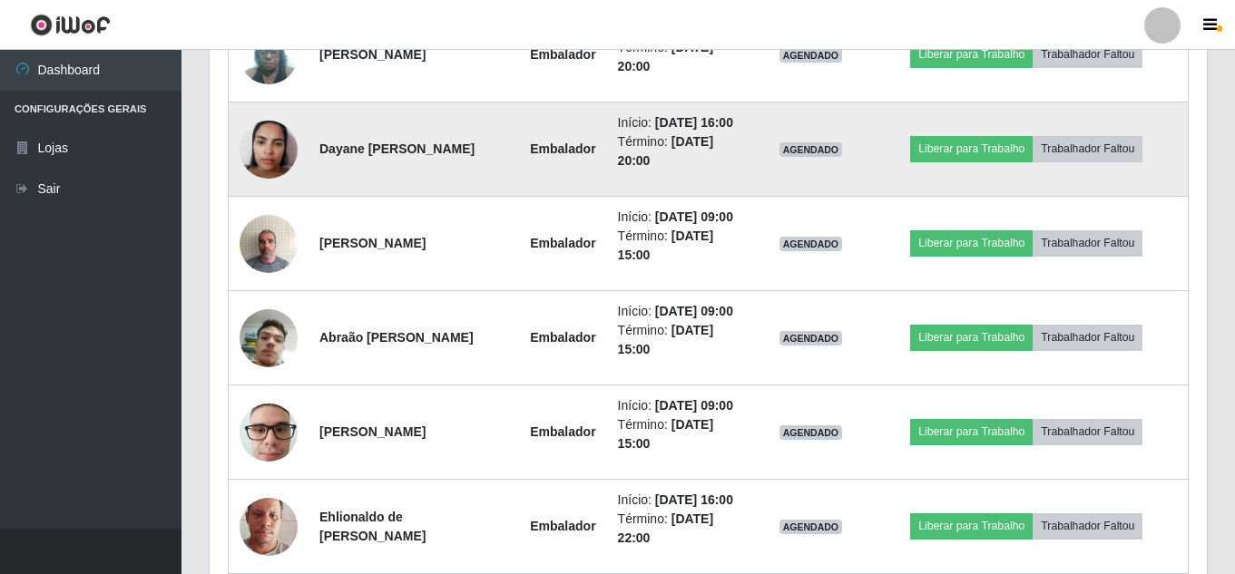
click at [261, 188] on img at bounding box center [269, 149] width 58 height 77
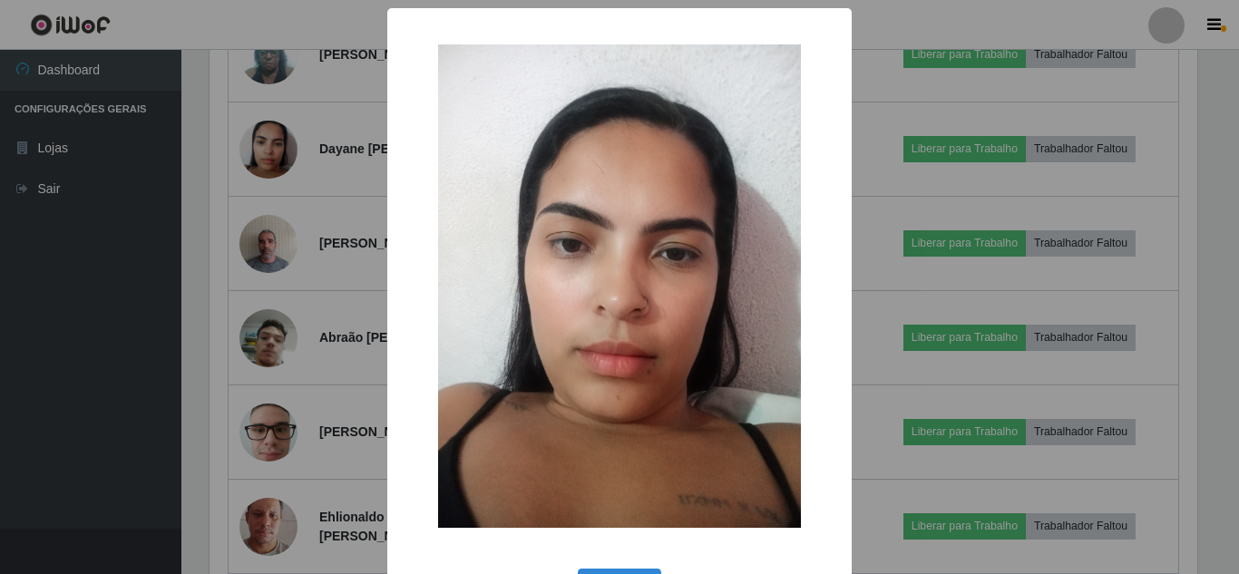
click at [259, 318] on div "× OK Cancel" at bounding box center [619, 287] width 1239 height 574
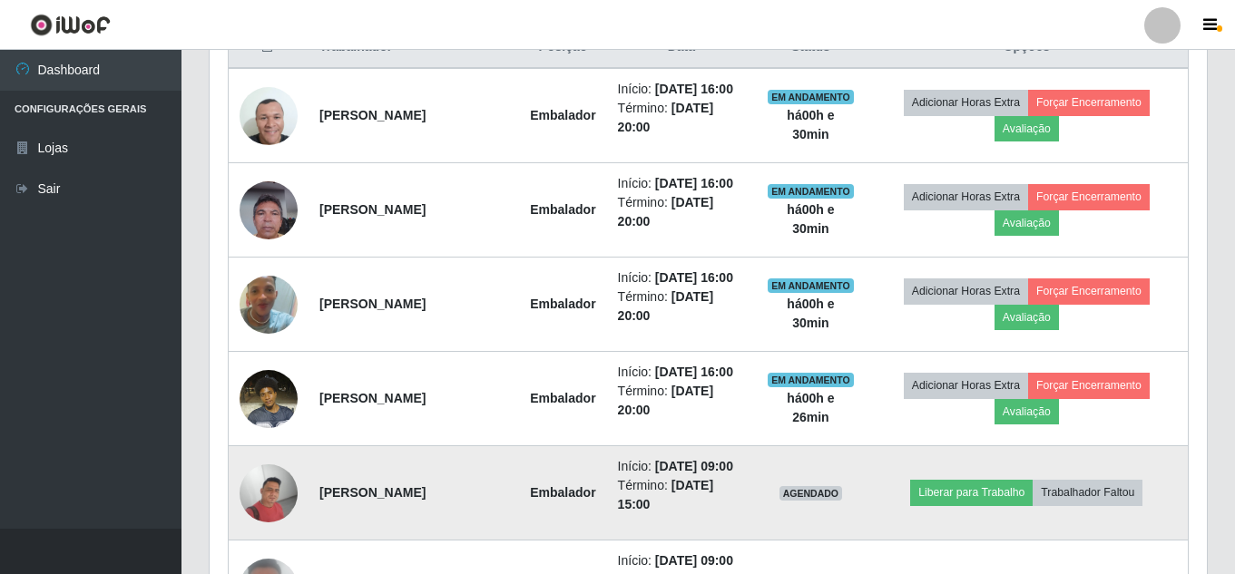
scroll to position [726, 0]
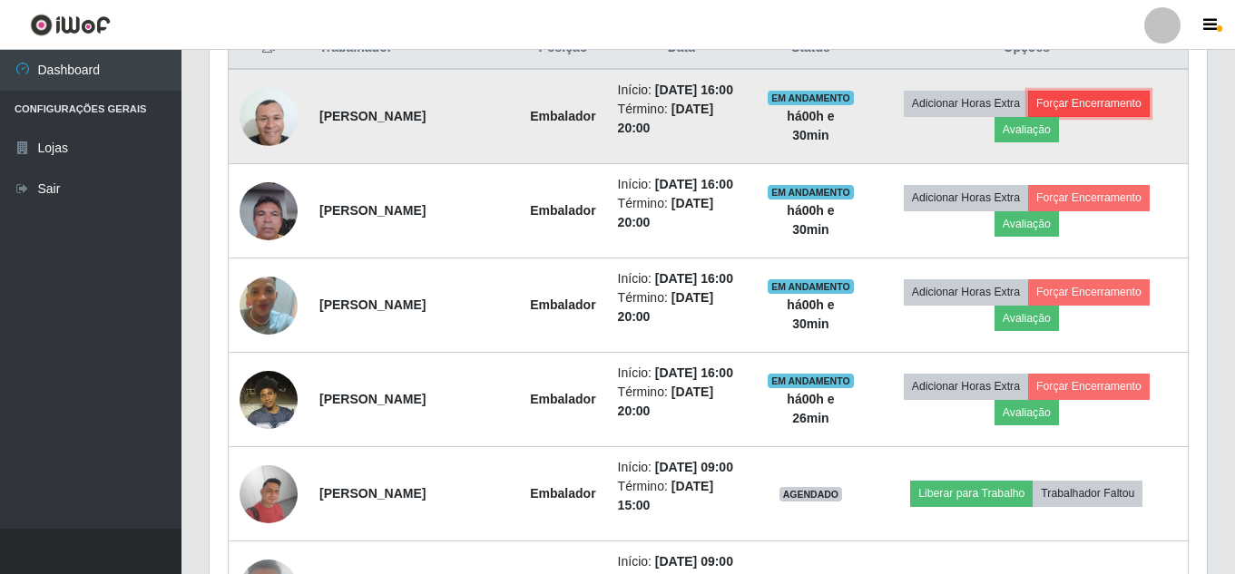
click at [1102, 108] on button "Forçar Encerramento" at bounding box center [1089, 103] width 122 height 25
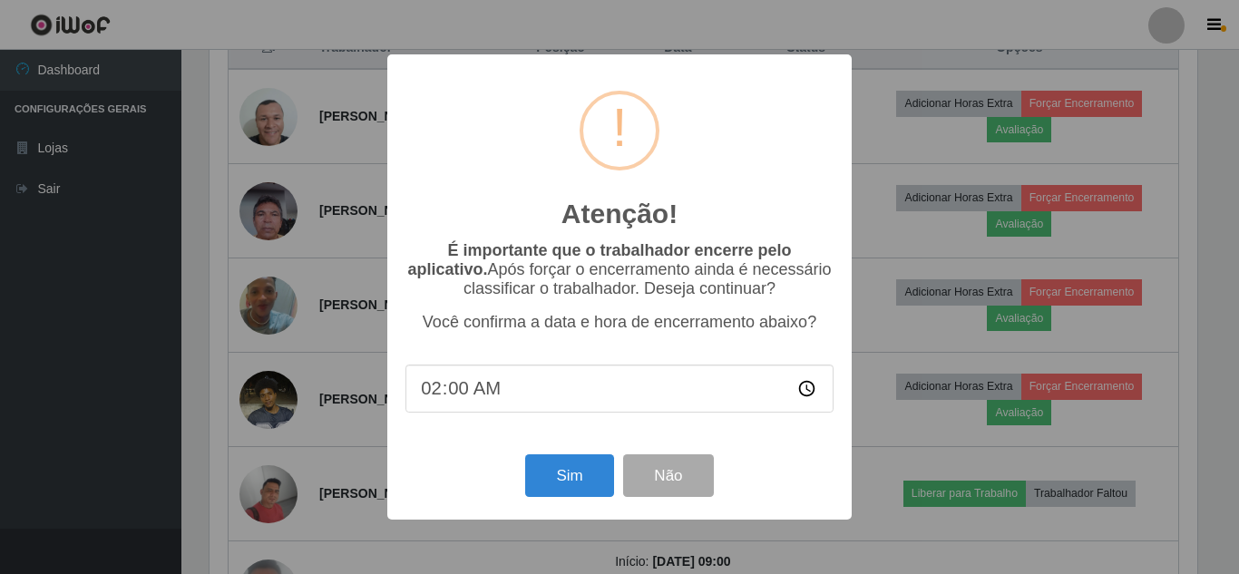
type input "22:00"
click at [676, 489] on button "Não" at bounding box center [668, 476] width 90 height 43
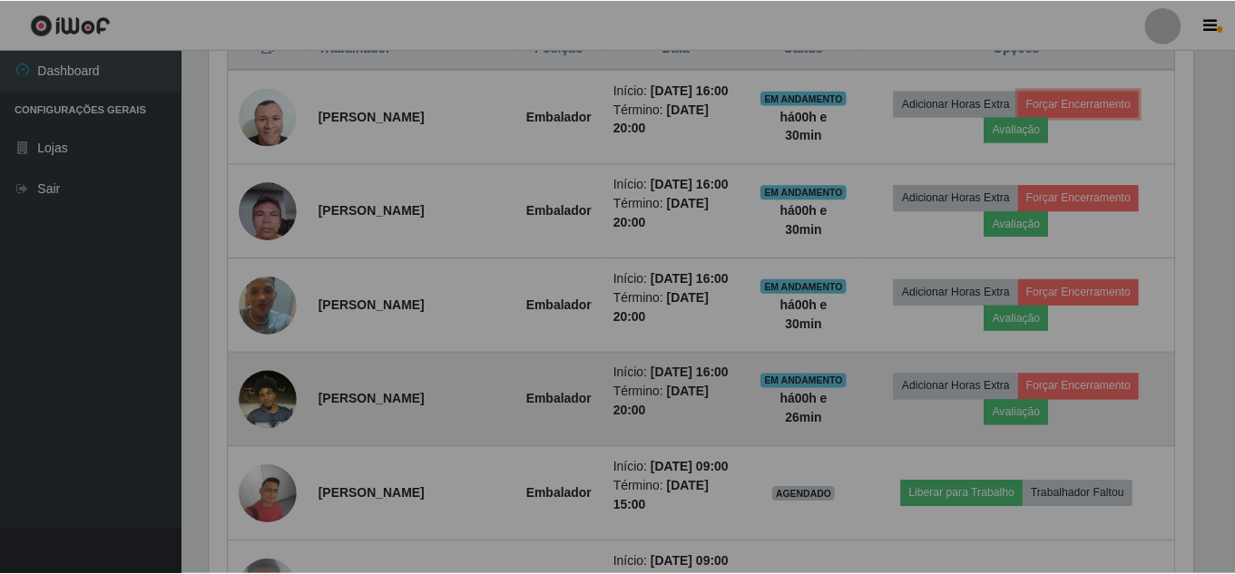
scroll to position [377, 997]
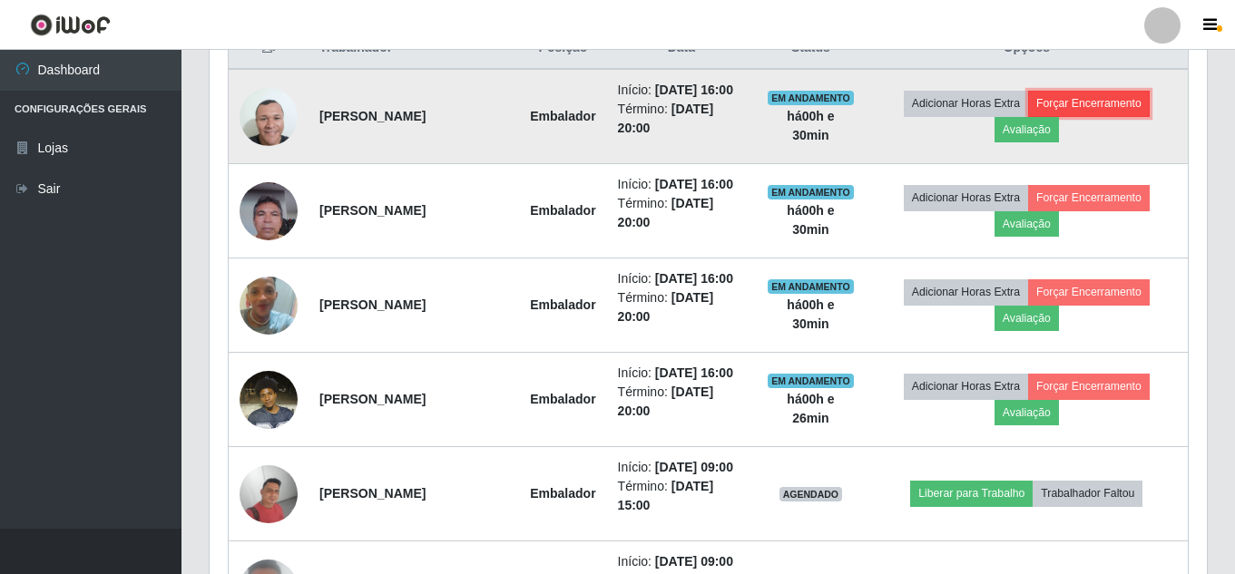
click at [1086, 116] on button "Forçar Encerramento" at bounding box center [1089, 103] width 122 height 25
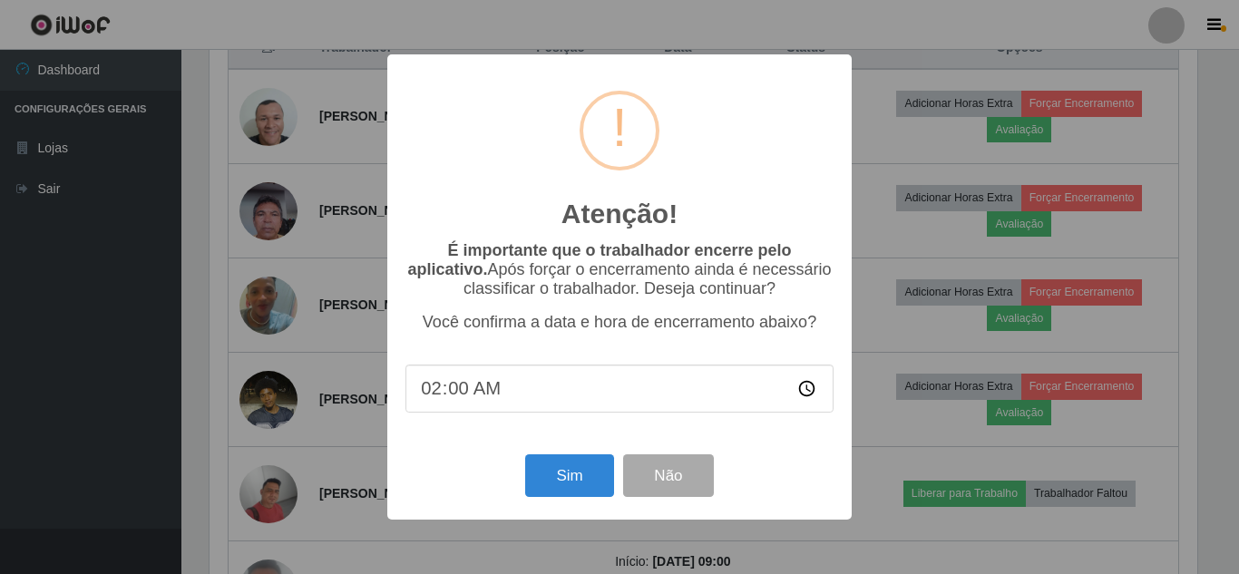
type input "22:00"
click at [643, 484] on button "Não" at bounding box center [668, 476] width 90 height 43
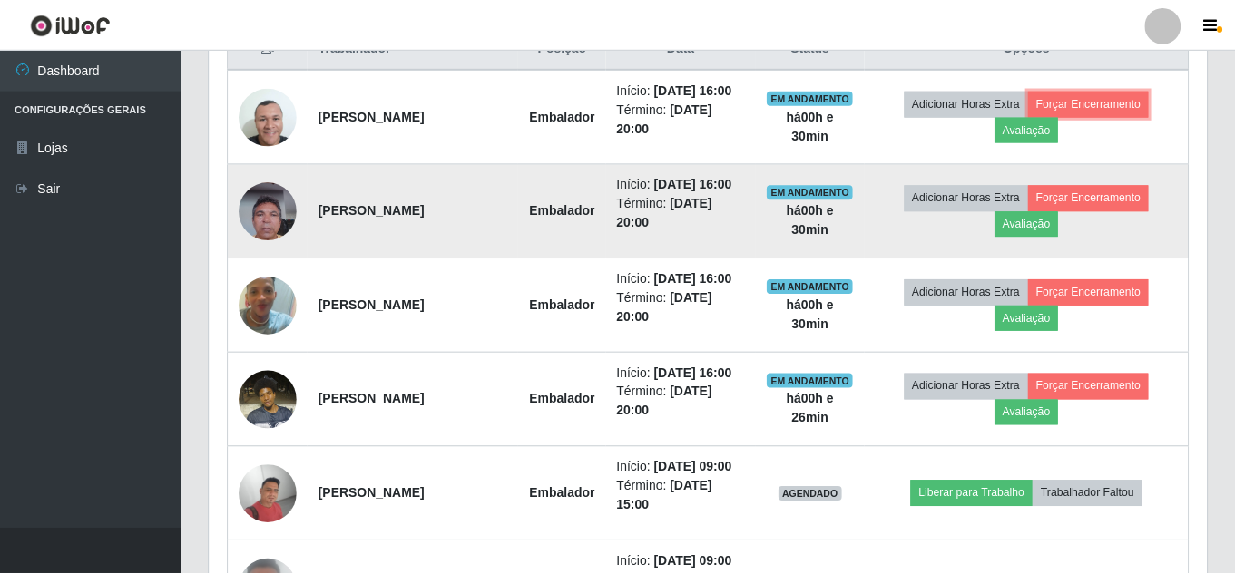
scroll to position [377, 997]
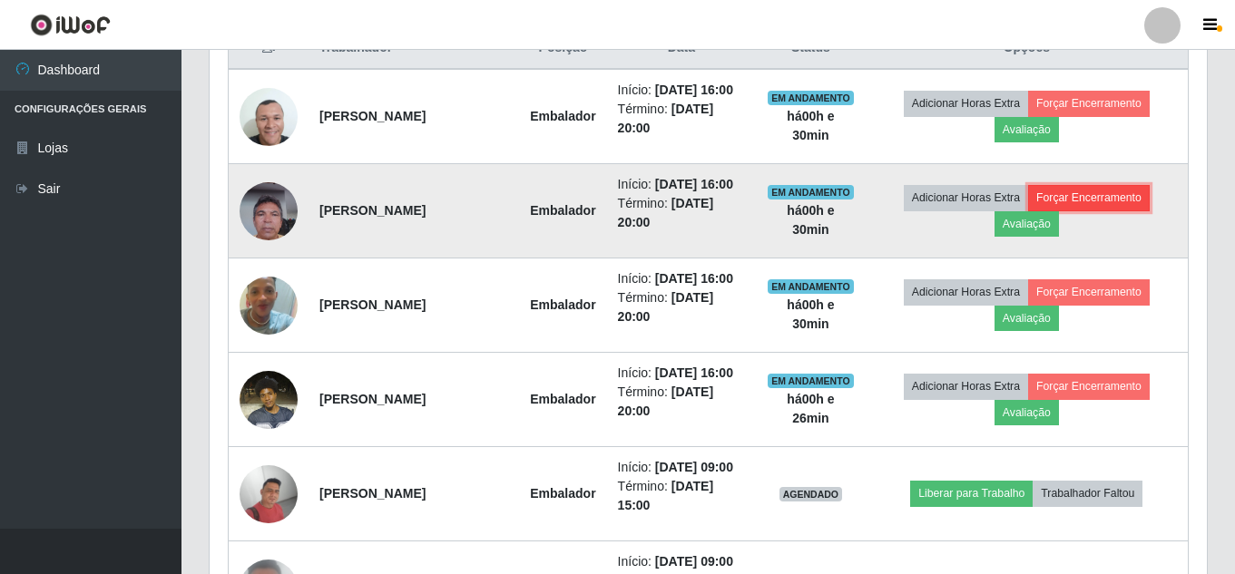
click at [1082, 210] on button "Forçar Encerramento" at bounding box center [1089, 197] width 122 height 25
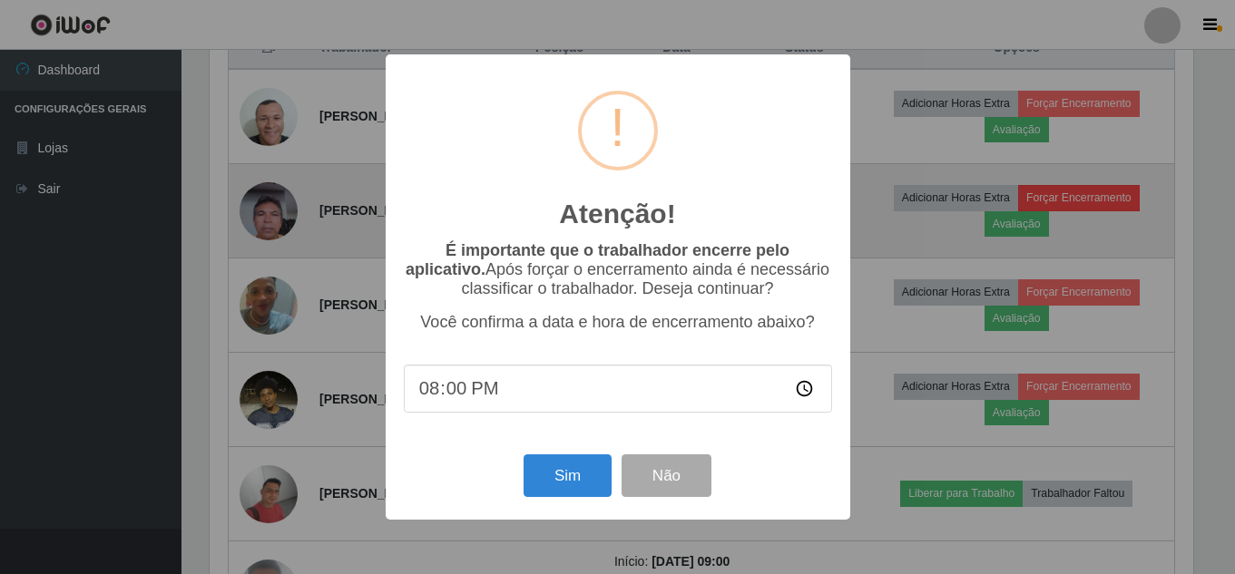
scroll to position [377, 988]
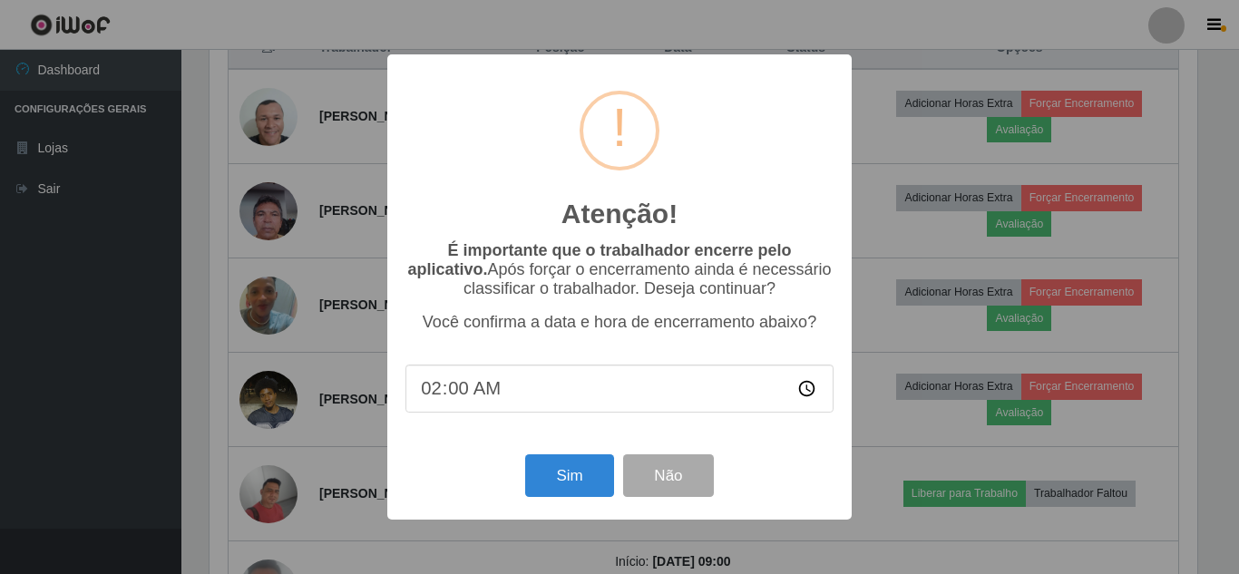
type input "20:00"
click at [656, 479] on button "Não" at bounding box center [668, 476] width 90 height 43
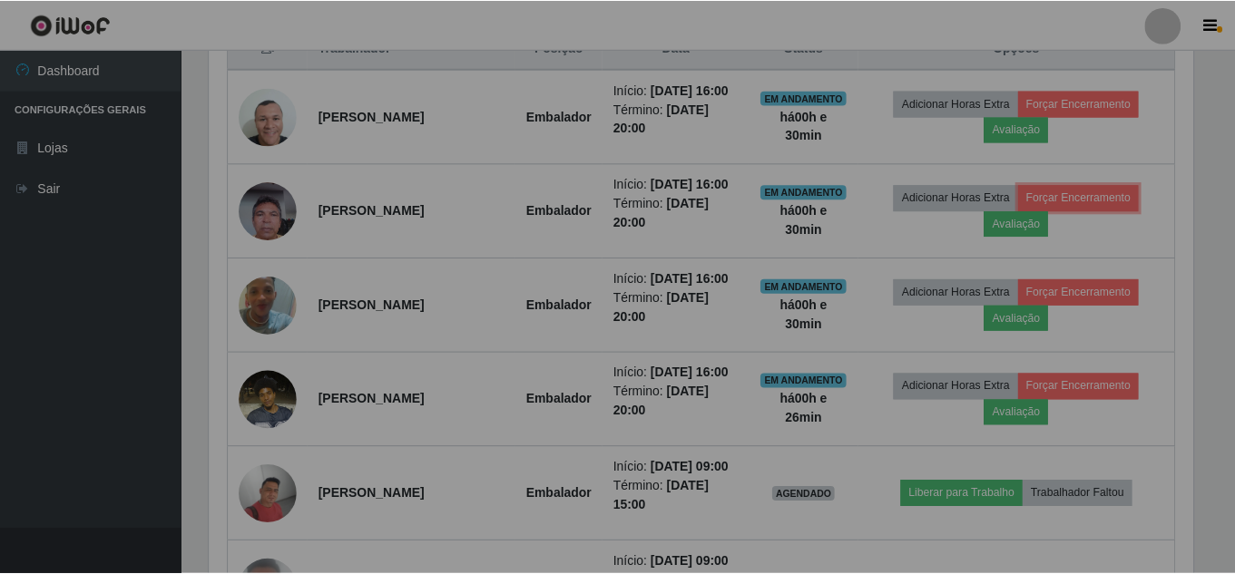
scroll to position [377, 997]
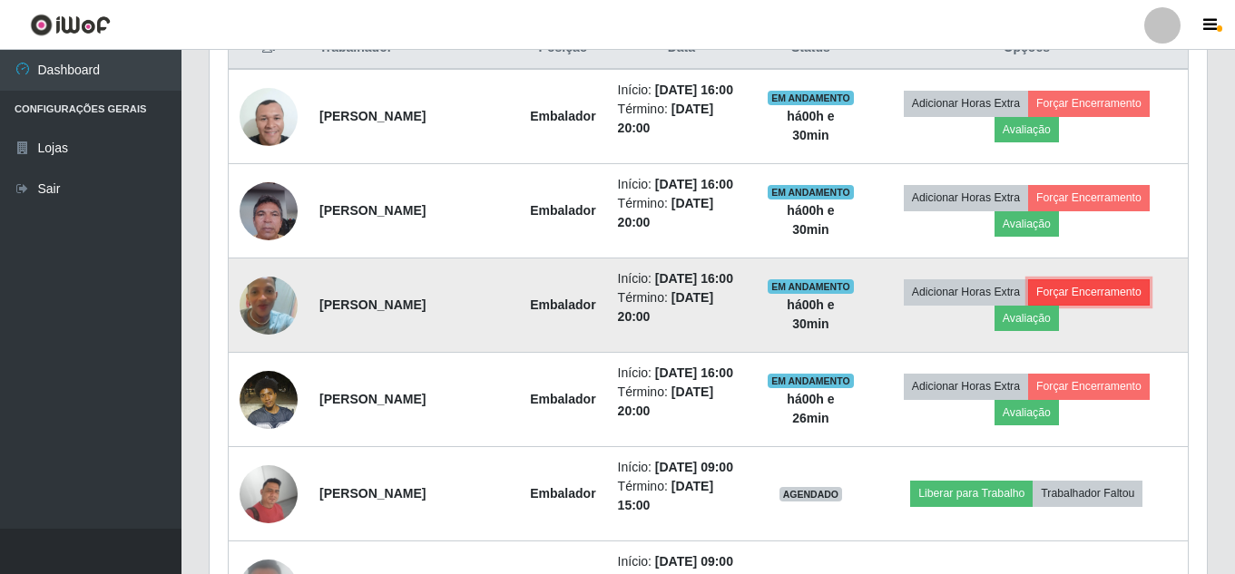
click at [1102, 305] on button "Forçar Encerramento" at bounding box center [1089, 291] width 122 height 25
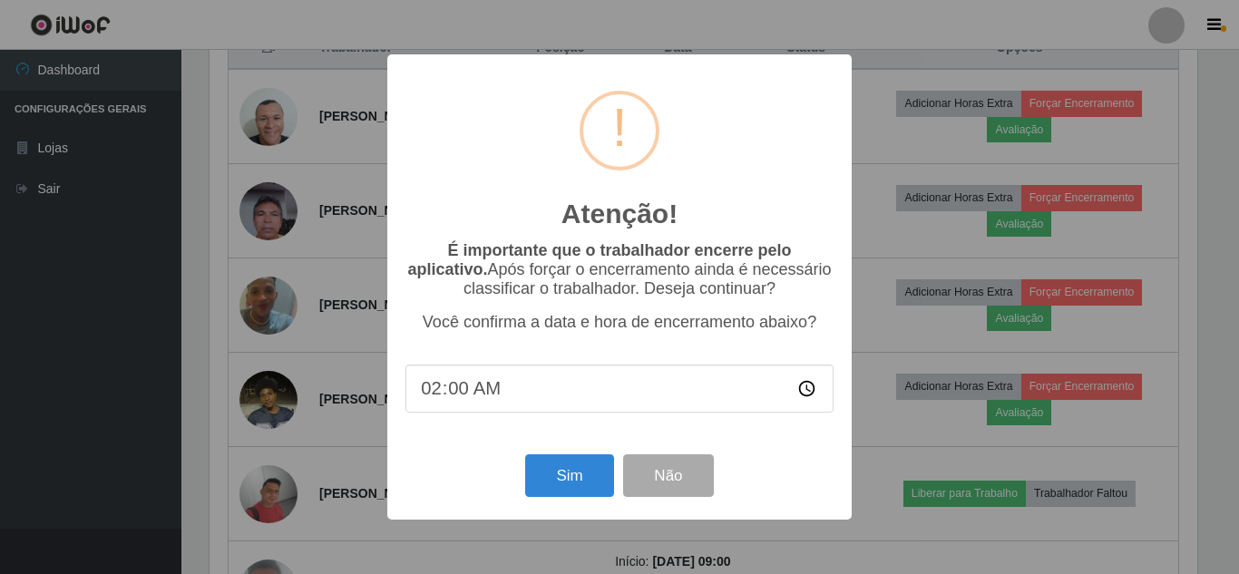
type input "21:00"
drag, startPoint x: 686, startPoint y: 480, endPoint x: 544, endPoint y: 413, distance: 156.6
click at [683, 480] on button "Não" at bounding box center [668, 476] width 90 height 43
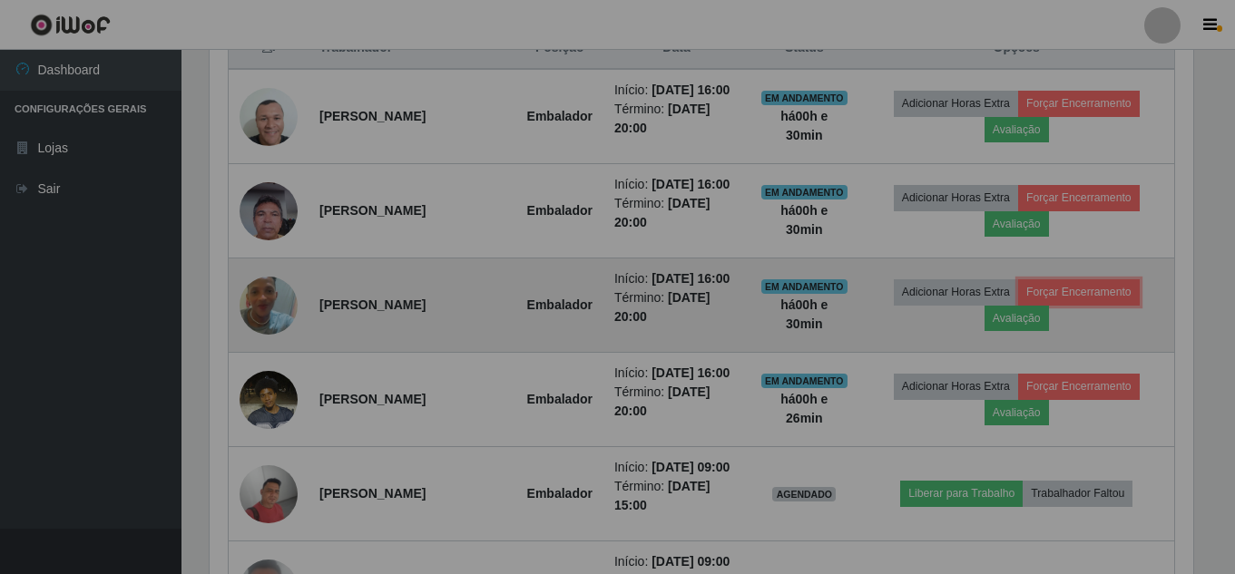
scroll to position [377, 997]
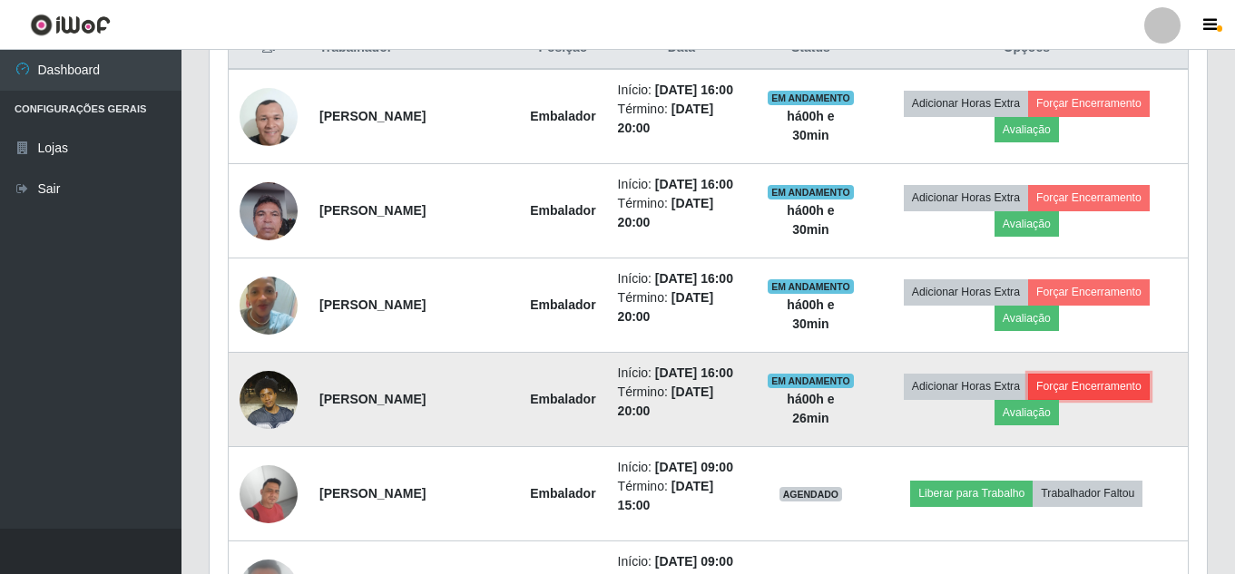
click at [1089, 399] on button "Forçar Encerramento" at bounding box center [1089, 386] width 122 height 25
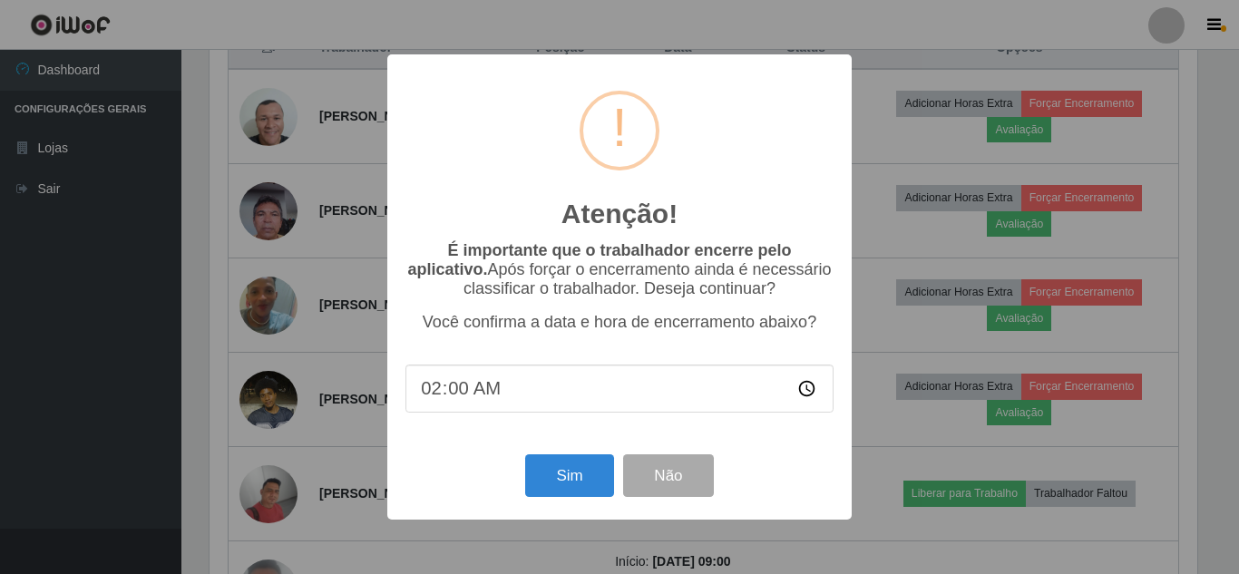
type input "22:00"
click at [693, 483] on button "Não" at bounding box center [668, 476] width 90 height 43
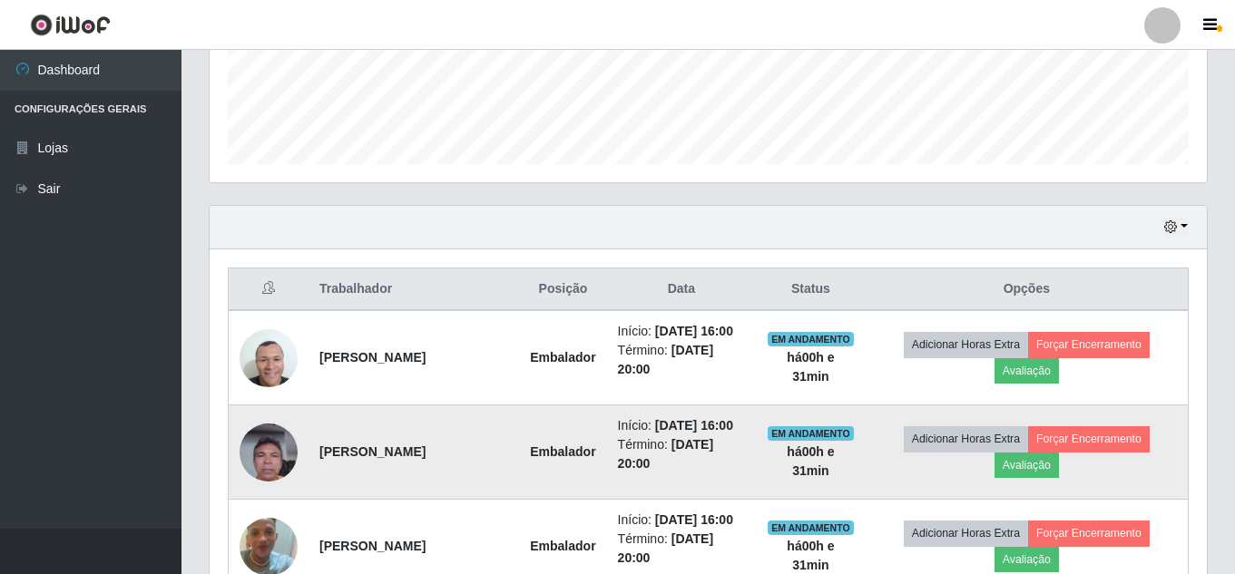
scroll to position [544, 0]
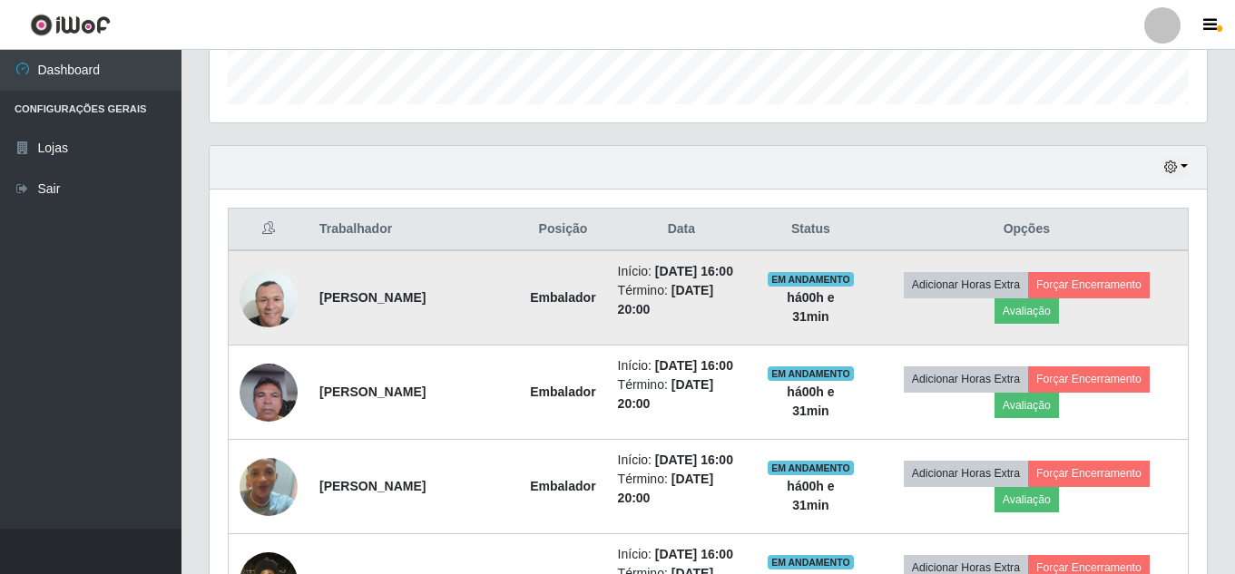
drag, startPoint x: 637, startPoint y: 331, endPoint x: 670, endPoint y: 329, distance: 32.7
click at [670, 329] on td "Início: 25/09/2025, 16:00 Término: 25/09/2025, 20:00" at bounding box center [682, 297] width 150 height 95
drag, startPoint x: 318, startPoint y: 295, endPoint x: 412, endPoint y: 317, distance: 96.8
click at [412, 317] on td "[PERSON_NAME]" at bounding box center [413, 297] width 210 height 95
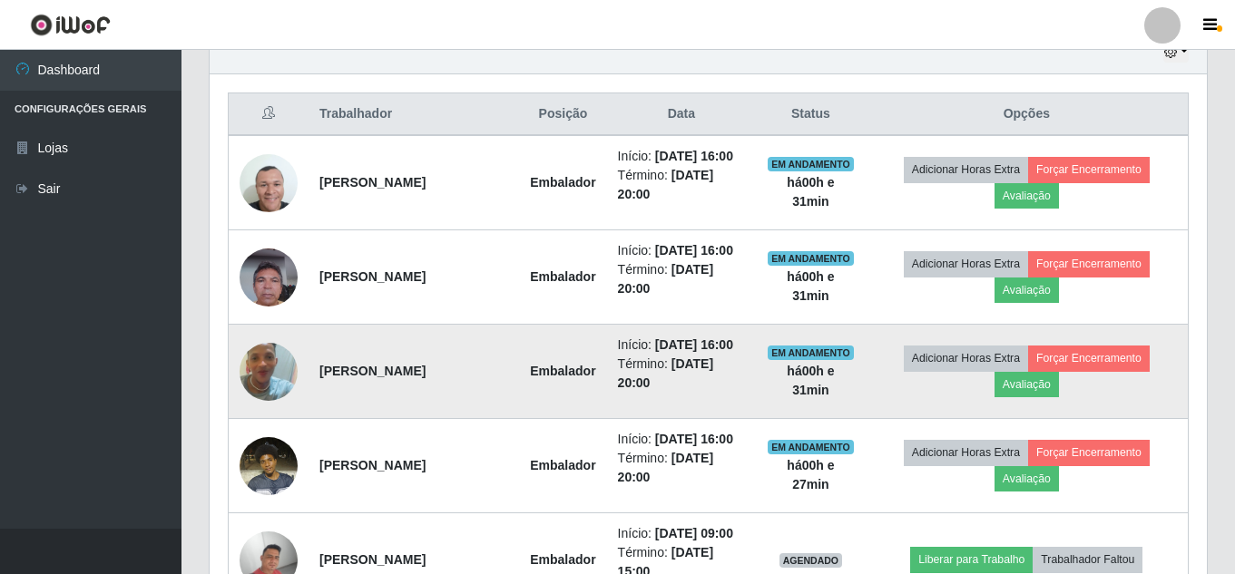
scroll to position [726, 0]
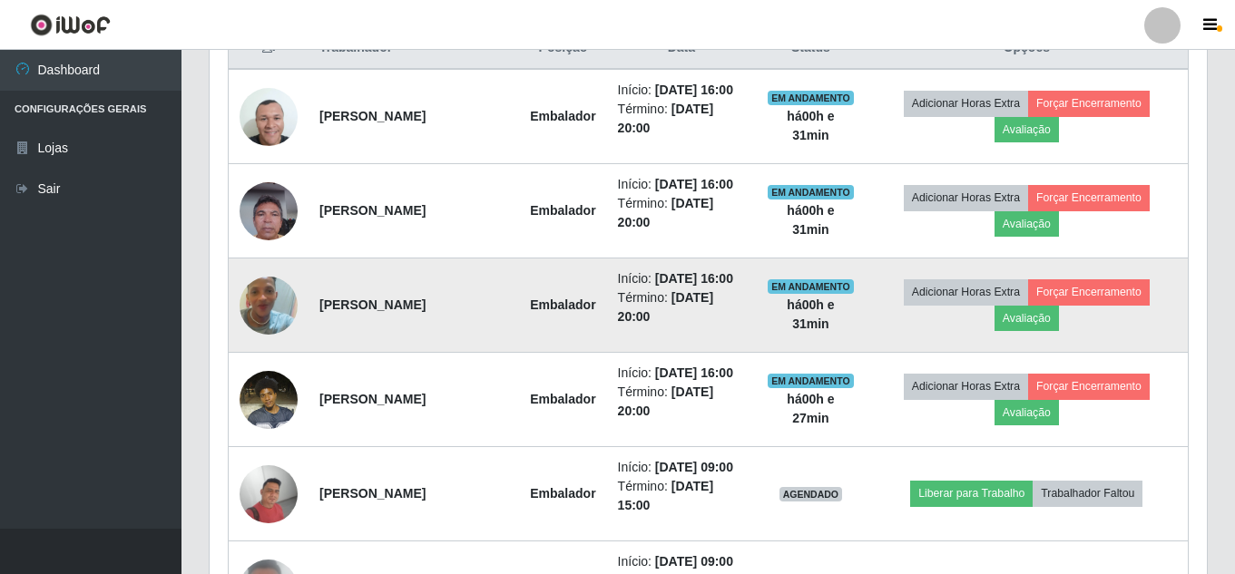
click at [360, 353] on td "[PERSON_NAME]" at bounding box center [413, 306] width 210 height 94
click at [1100, 305] on button "Forçar Encerramento" at bounding box center [1089, 291] width 122 height 25
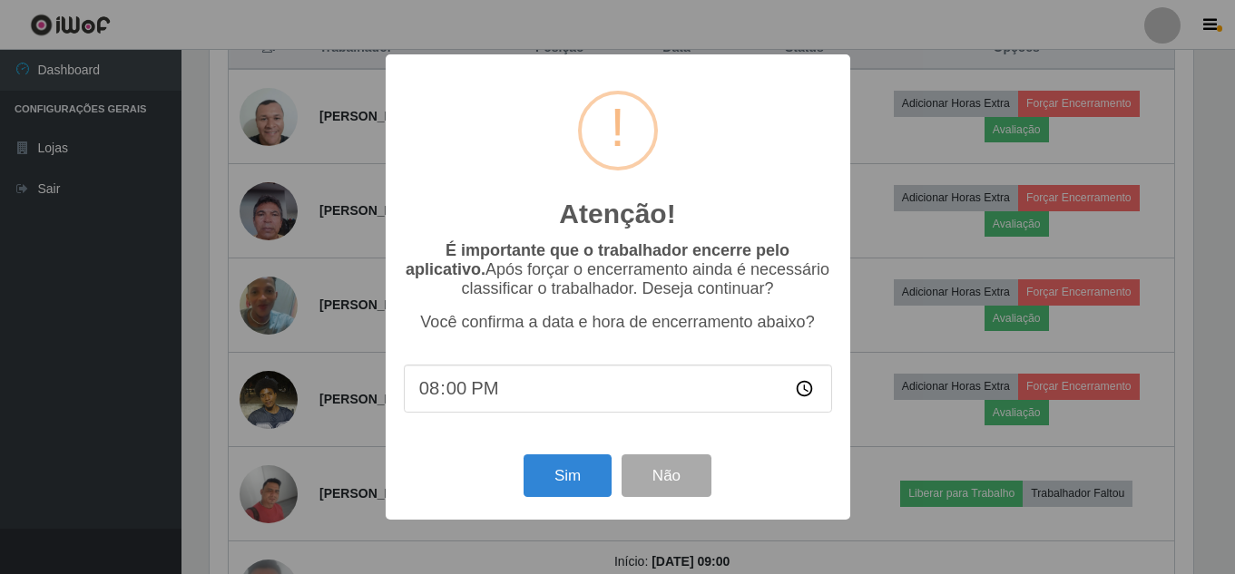
scroll to position [377, 988]
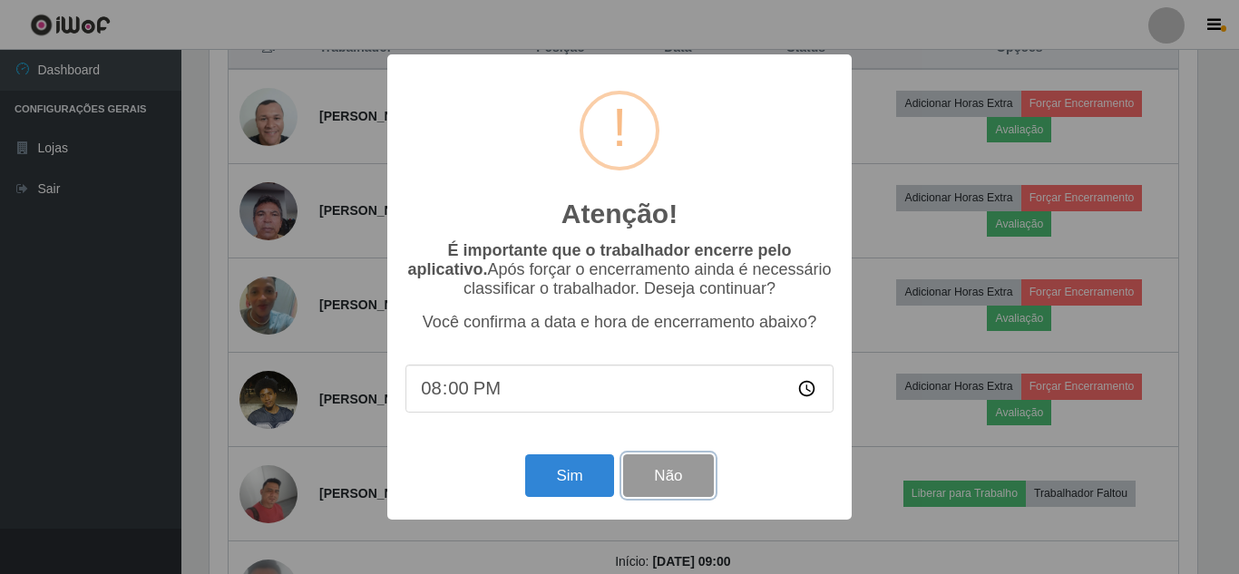
click at [662, 488] on button "Não" at bounding box center [668, 476] width 90 height 43
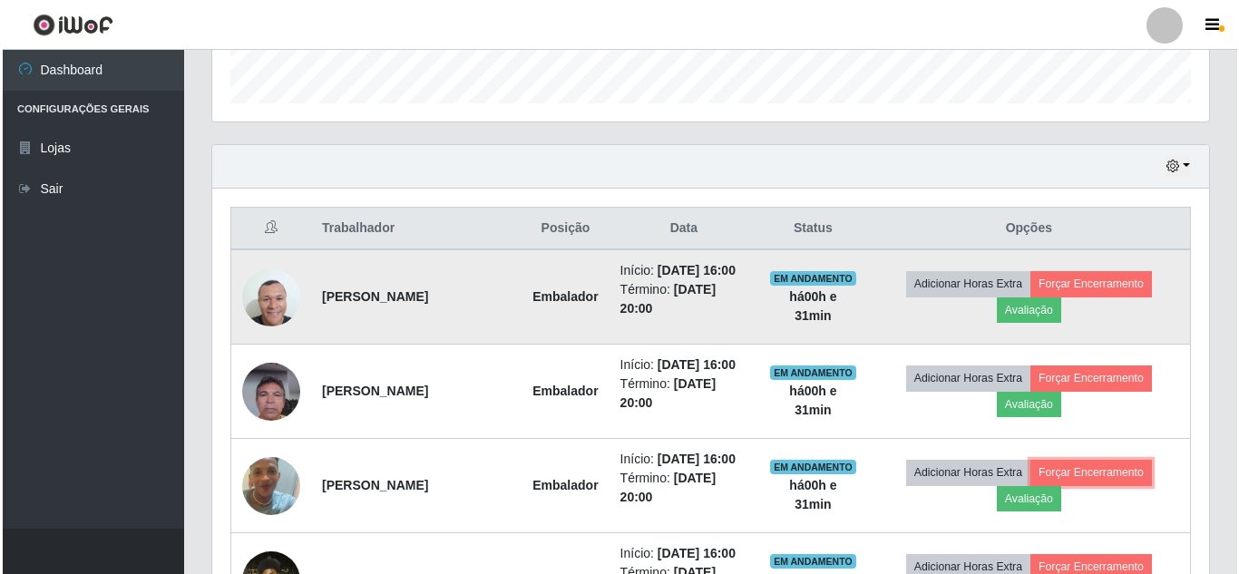
scroll to position [635, 0]
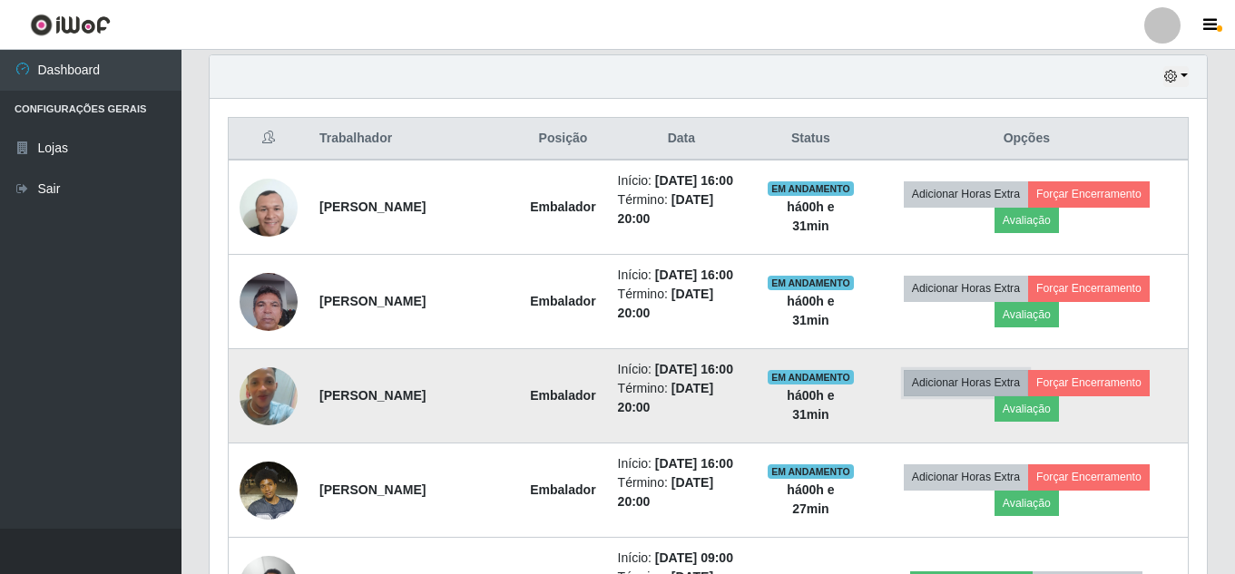
click at [997, 396] on button "Adicionar Horas Extra" at bounding box center [966, 382] width 124 height 25
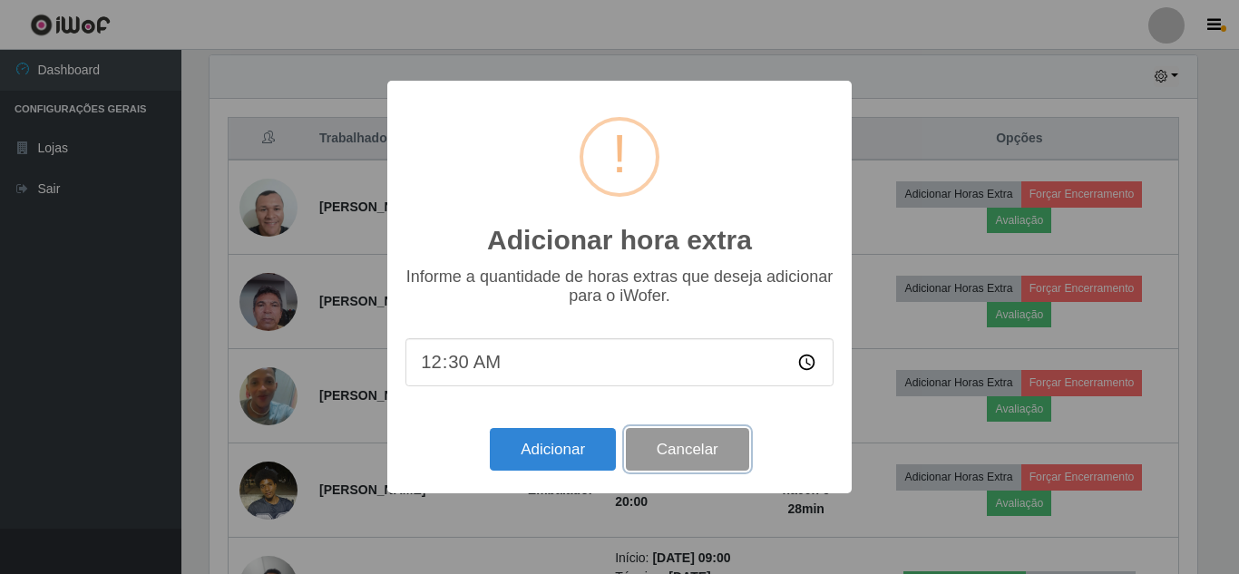
click at [683, 447] on button "Cancelar" at bounding box center [687, 449] width 123 height 43
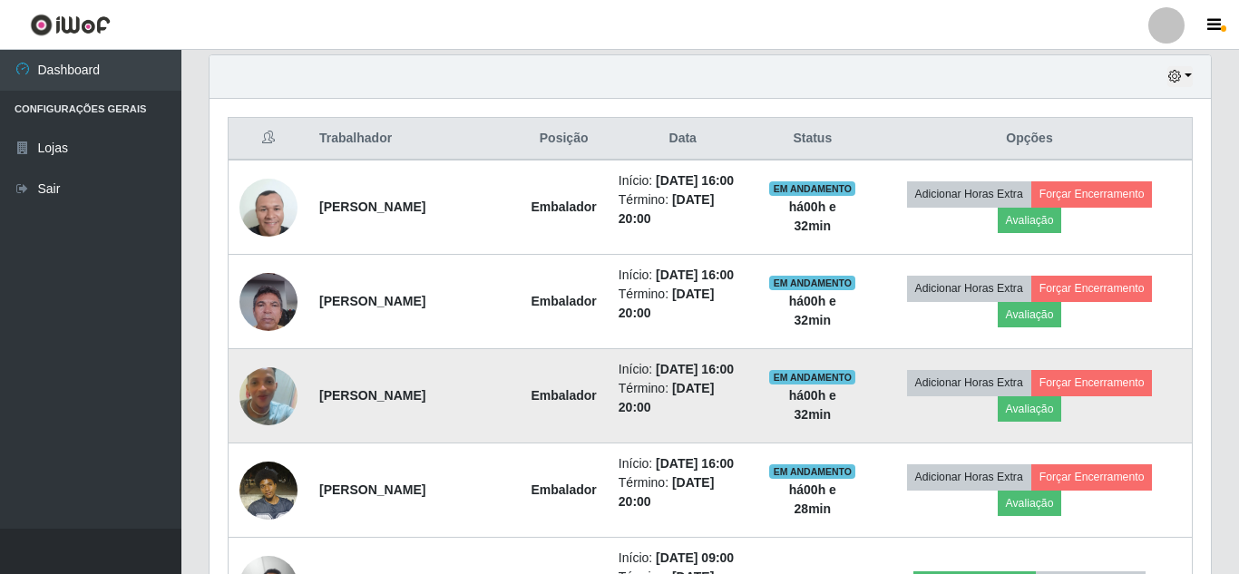
scroll to position [377, 997]
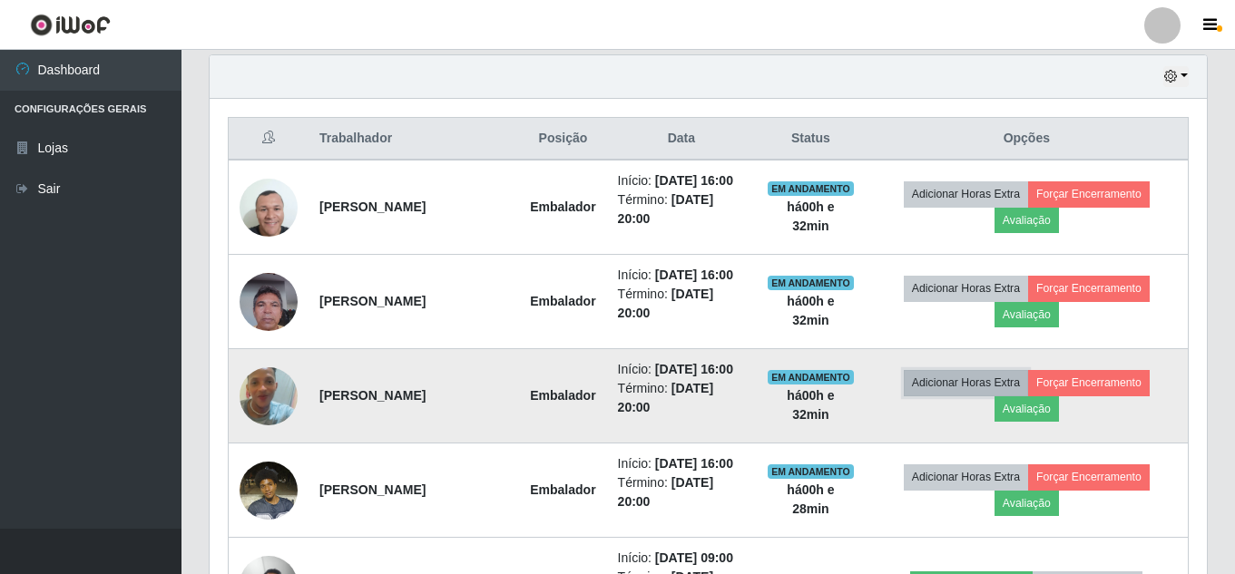
click at [984, 396] on button "Adicionar Horas Extra" at bounding box center [966, 382] width 124 height 25
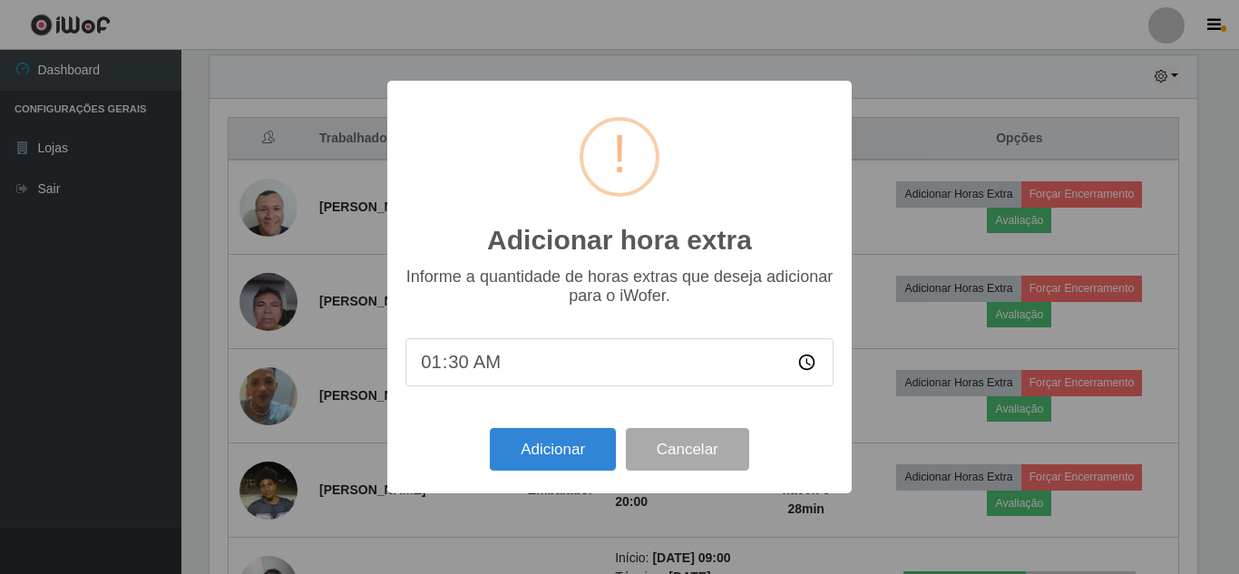
type input "01:00"
click at [552, 448] on button "Adicionar" at bounding box center [553, 449] width 126 height 43
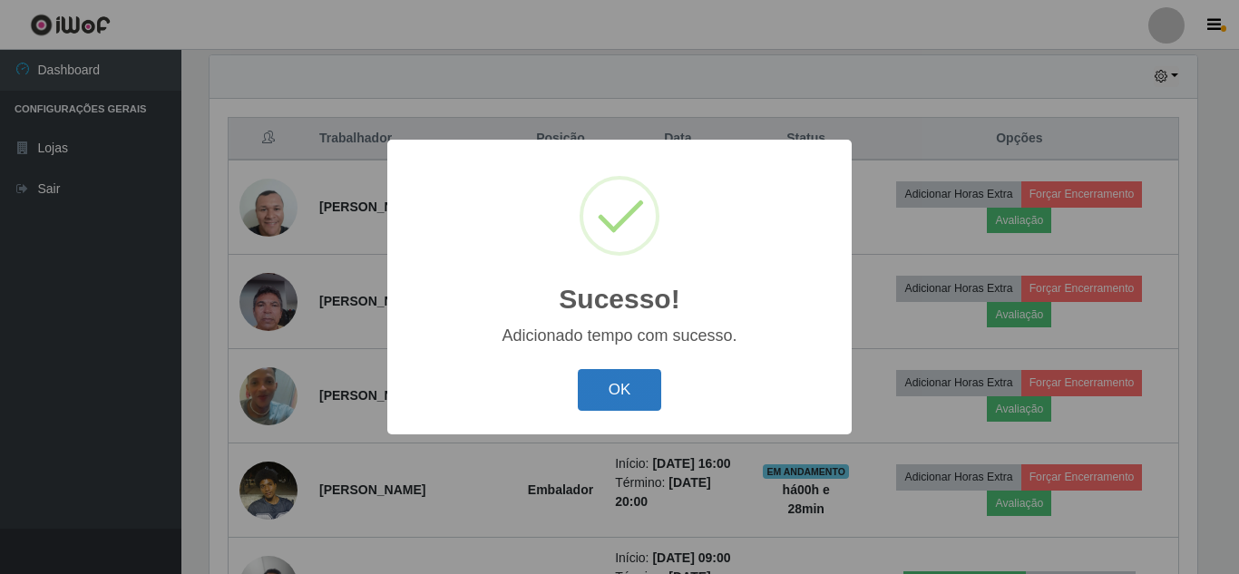
click at [622, 382] on button "OK" at bounding box center [620, 390] width 84 height 43
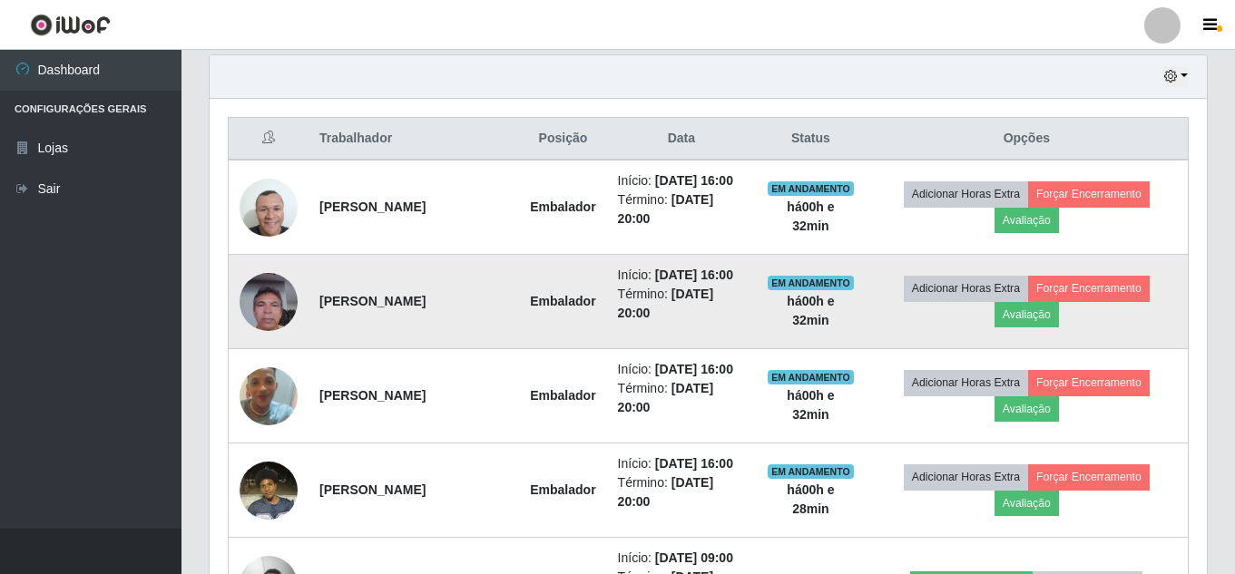
scroll to position [377, 997]
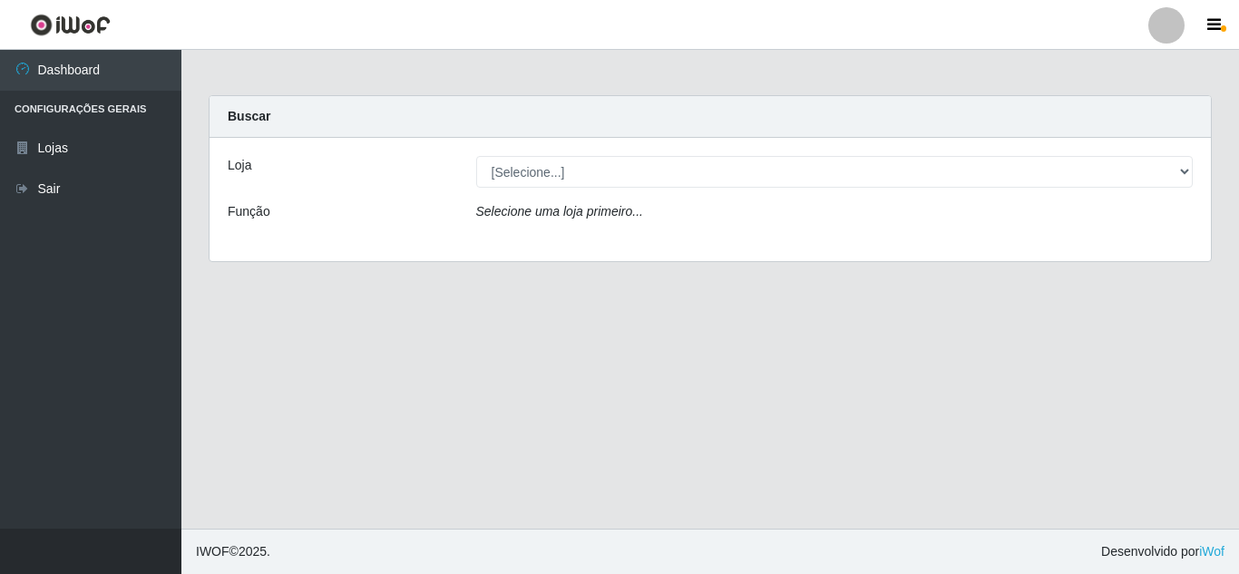
click at [610, 152] on div "Loja [Selecione...] Rede Compras Supermercados - LOJA 5 Função Selecione uma lo…" at bounding box center [711, 199] width 1002 height 123
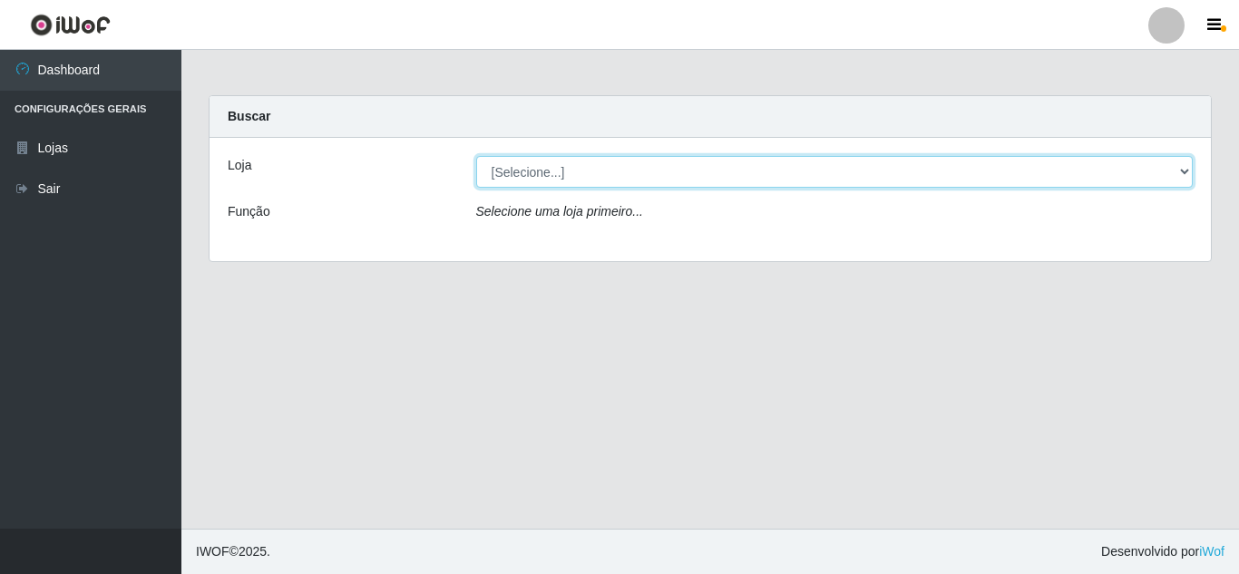
click at [604, 161] on select "[Selecione...] Rede Compras Supermercados - LOJA 5" at bounding box center [835, 172] width 718 height 32
click at [476, 156] on select "[Selecione...] Rede Compras Supermercados - LOJA 5" at bounding box center [835, 172] width 718 height 32
click at [573, 180] on select "[Selecione...] Rede Compras Supermercados - LOJA 5" at bounding box center [835, 172] width 718 height 32
select select "397"
click at [476, 156] on select "[Selecione...] Rede Compras Supermercados - LOJA 5" at bounding box center [835, 172] width 718 height 32
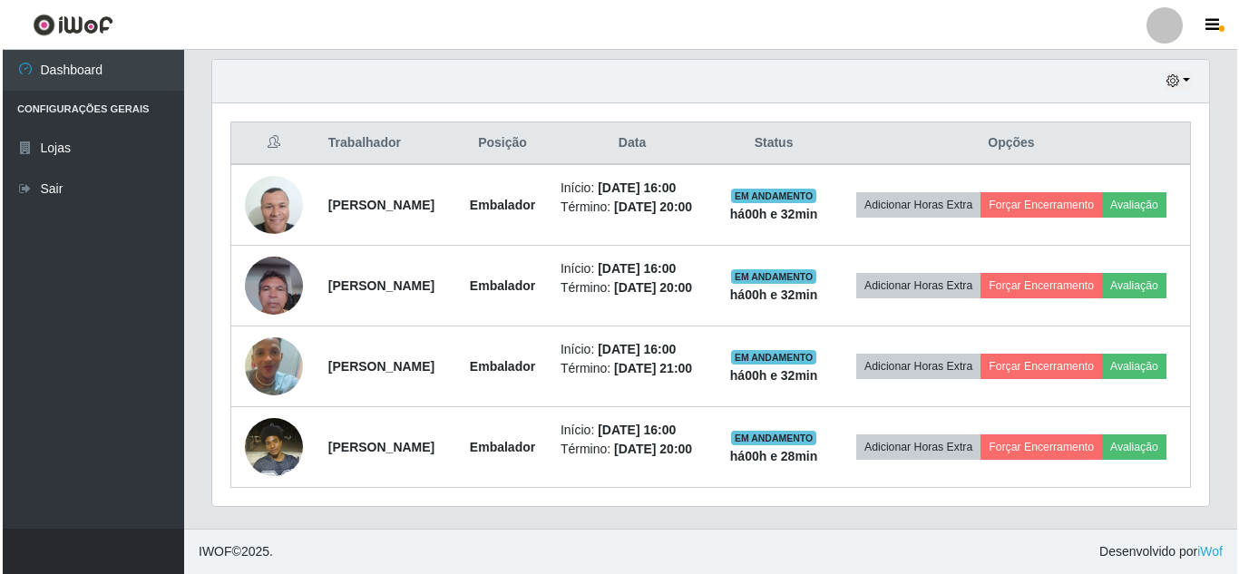
scroll to position [726, 0]
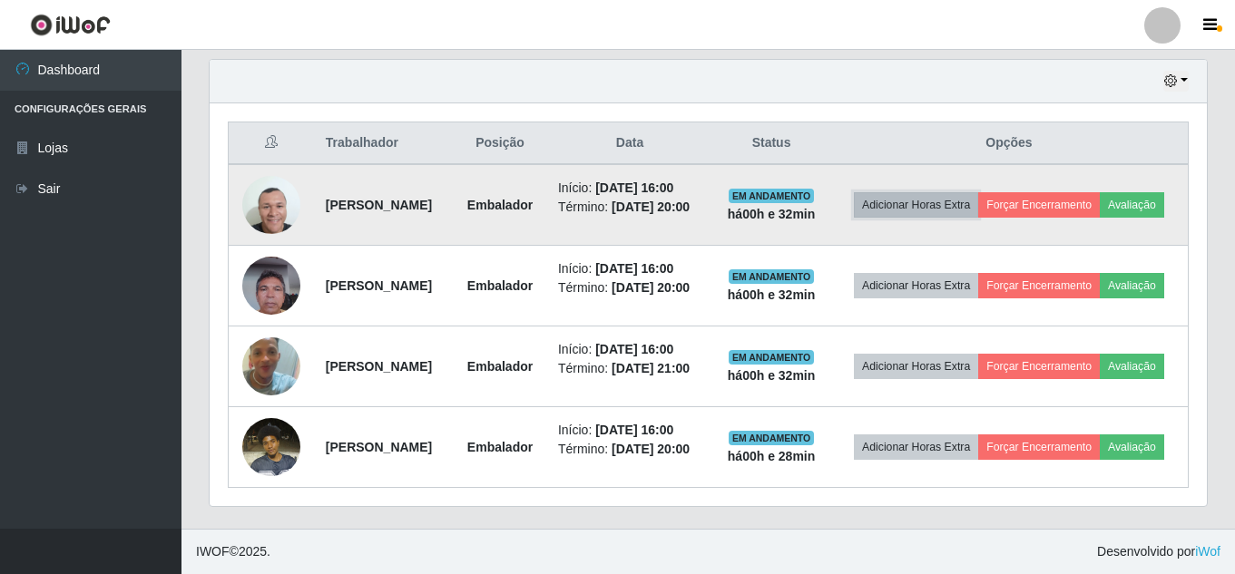
click at [964, 192] on button "Adicionar Horas Extra" at bounding box center [916, 204] width 124 height 25
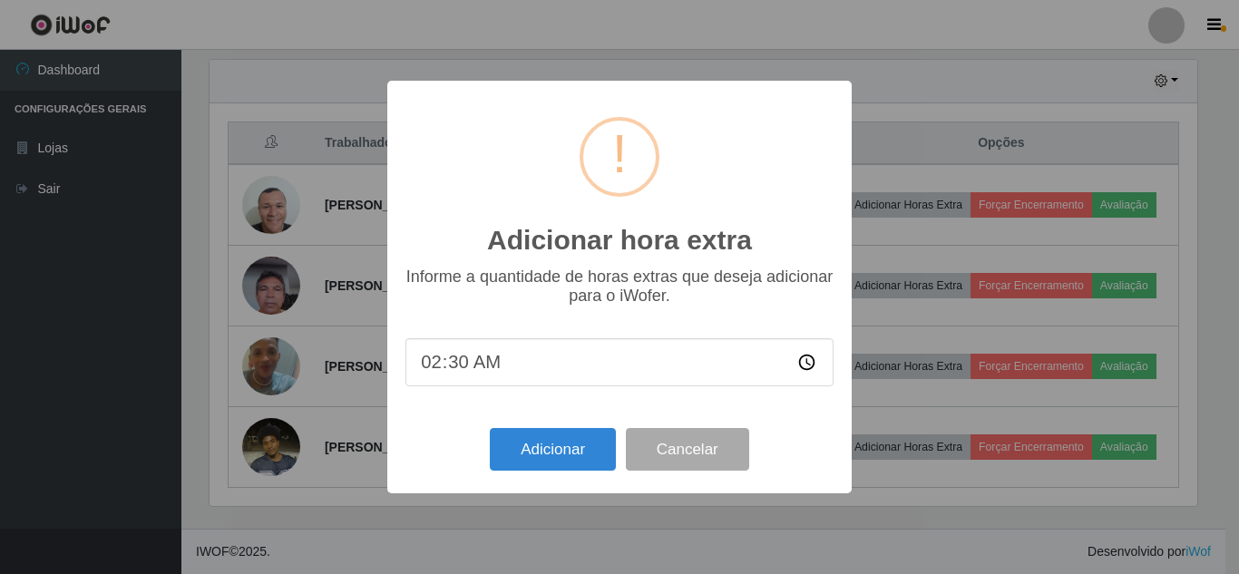
type input "02:00"
click at [527, 439] on button "Adicionar" at bounding box center [553, 449] width 126 height 43
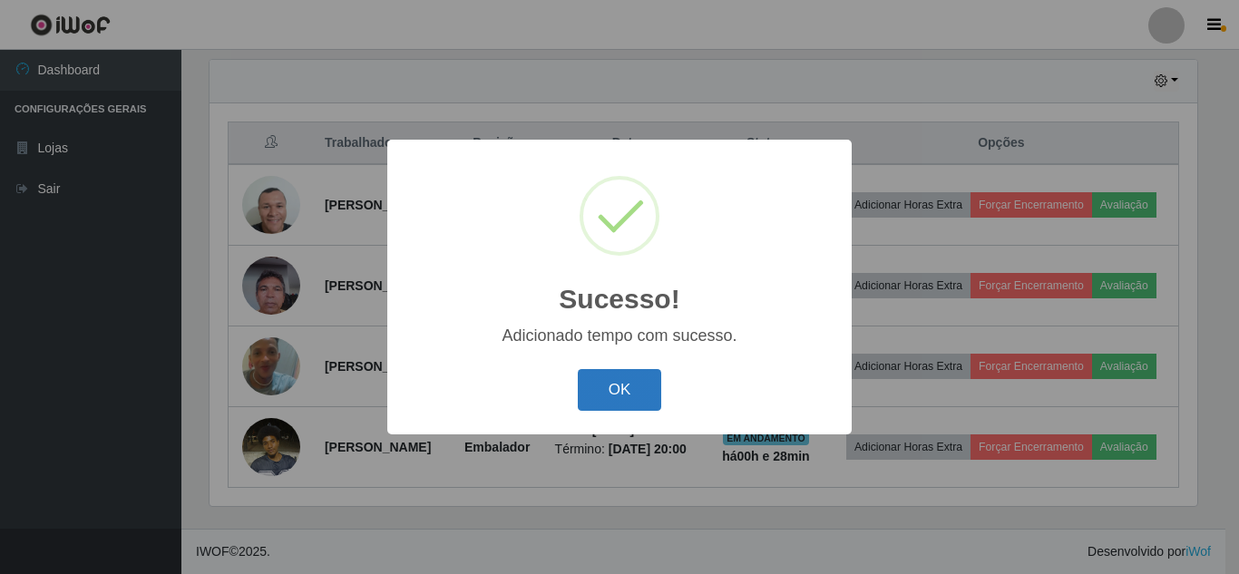
drag, startPoint x: 615, startPoint y: 386, endPoint x: 522, endPoint y: 325, distance: 112.0
click at [614, 386] on button "OK" at bounding box center [620, 390] width 84 height 43
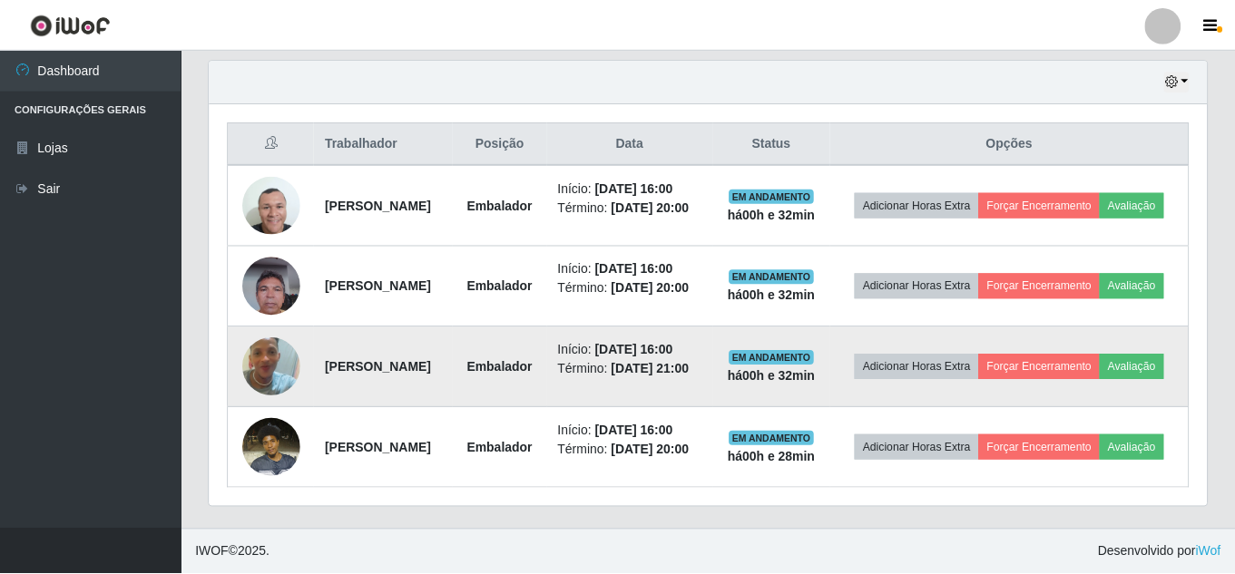
scroll to position [377, 997]
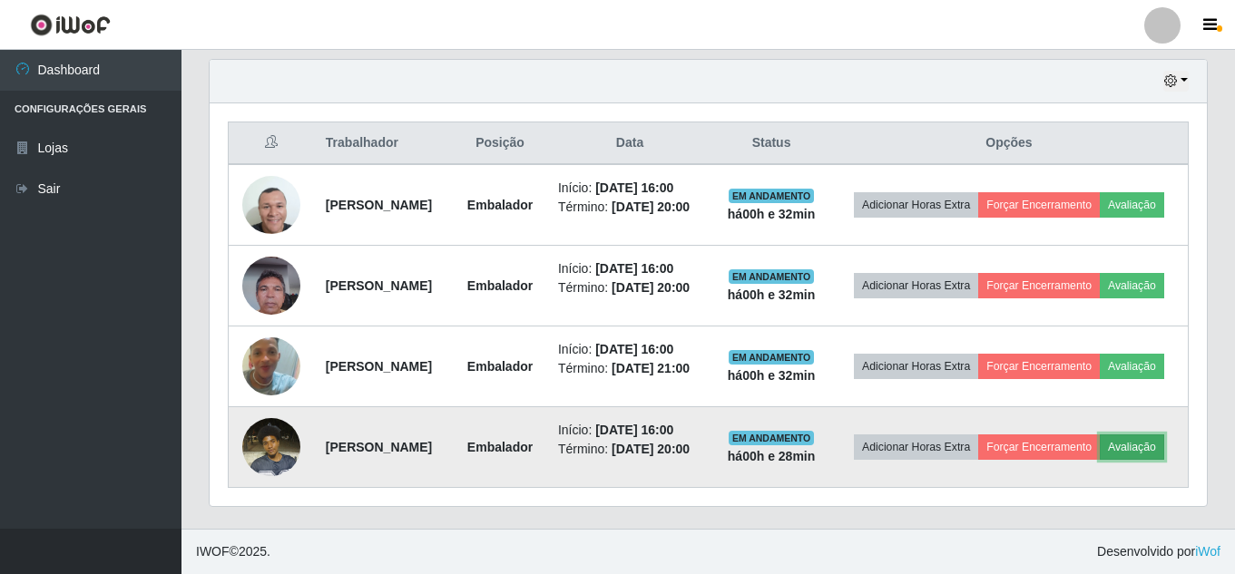
click at [1100, 460] on button "Avaliação" at bounding box center [1132, 447] width 64 height 25
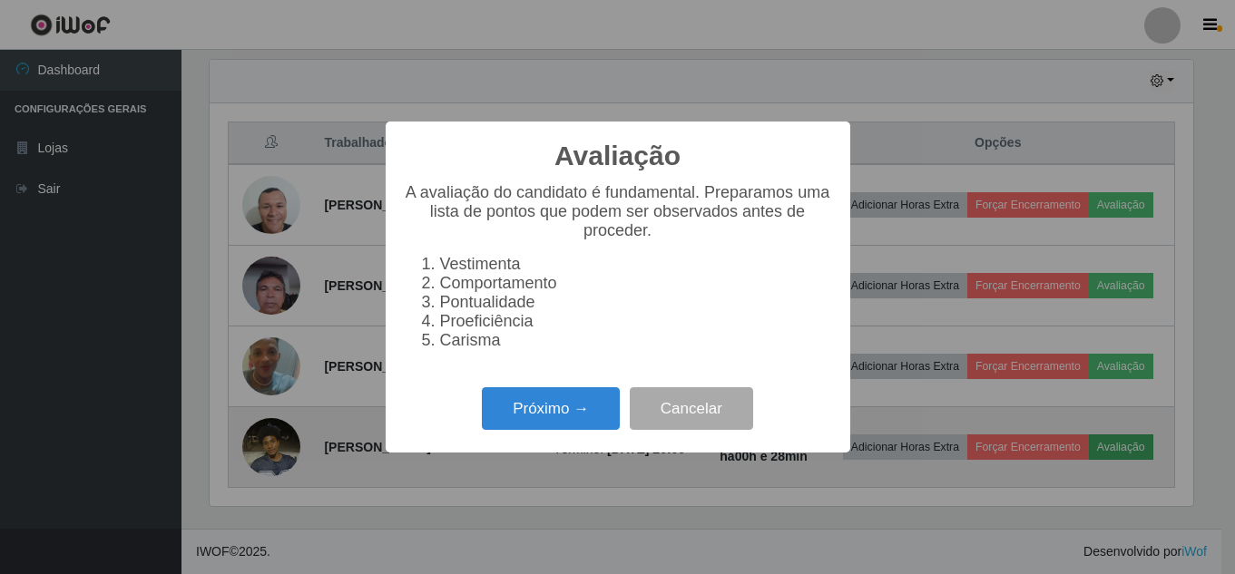
scroll to position [377, 988]
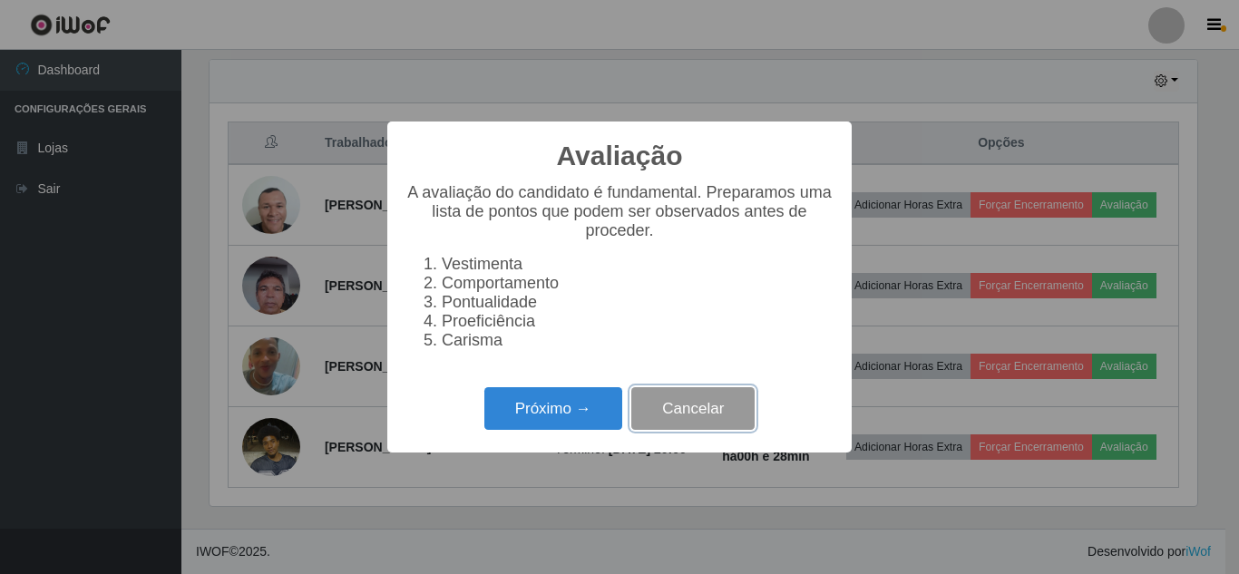
click at [704, 420] on button "Cancelar" at bounding box center [692, 408] width 123 height 43
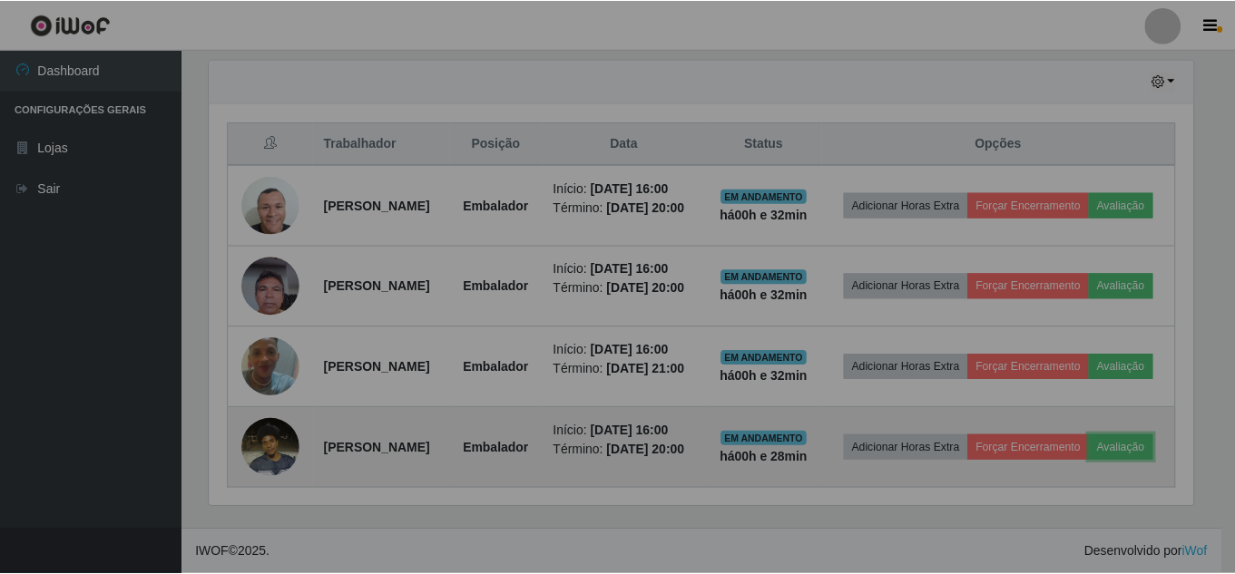
scroll to position [377, 997]
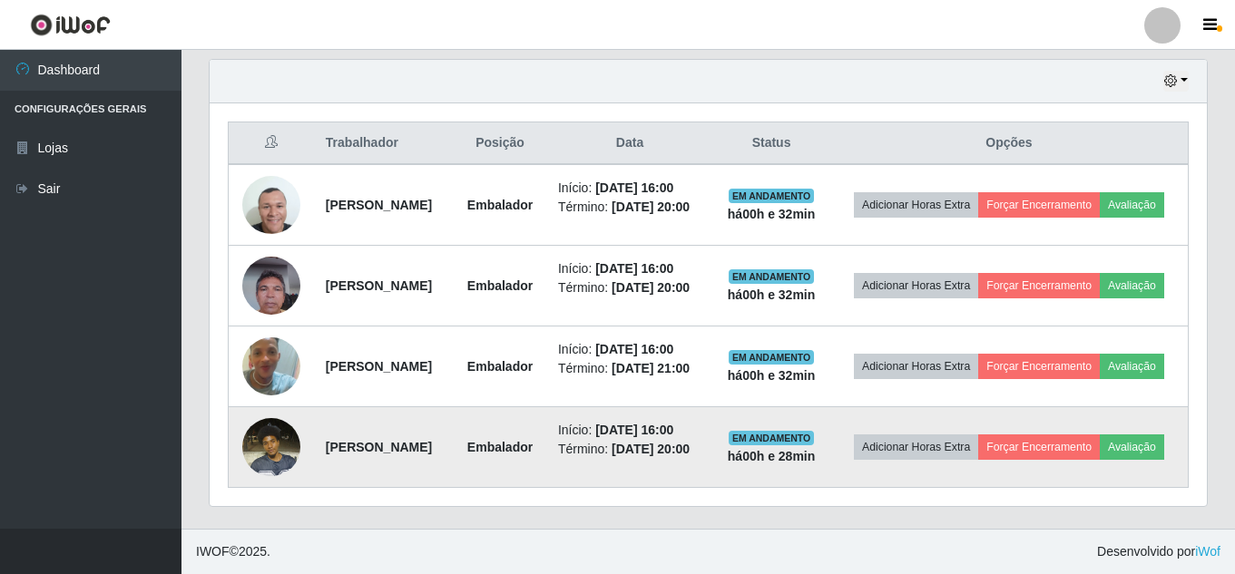
click at [956, 437] on td "Adicionar Horas Extra Forçar Encerramento Avaliação" at bounding box center [1009, 447] width 358 height 81
click at [942, 452] on button "Adicionar Horas Extra" at bounding box center [916, 447] width 124 height 25
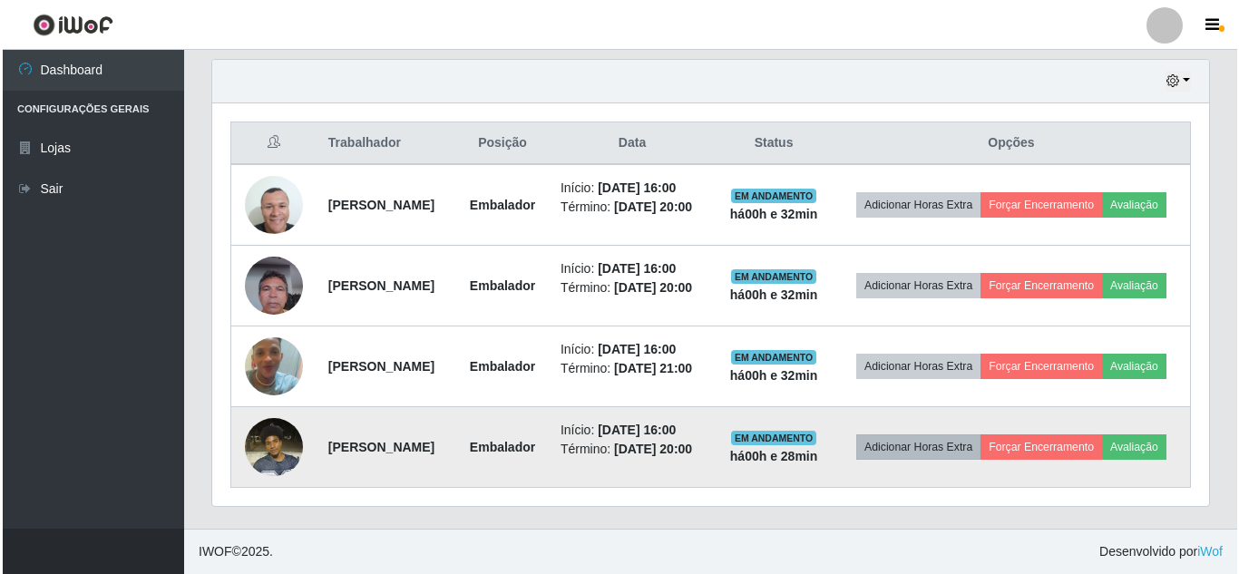
scroll to position [377, 988]
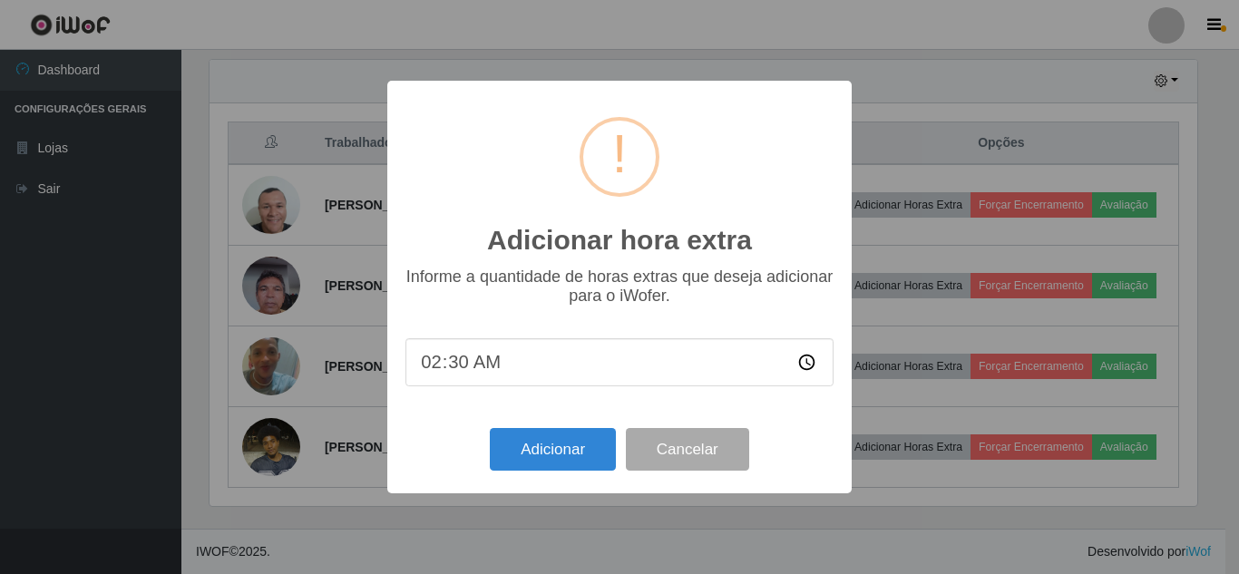
type input "02:00"
click at [568, 449] on button "Adicionar" at bounding box center [553, 449] width 126 height 43
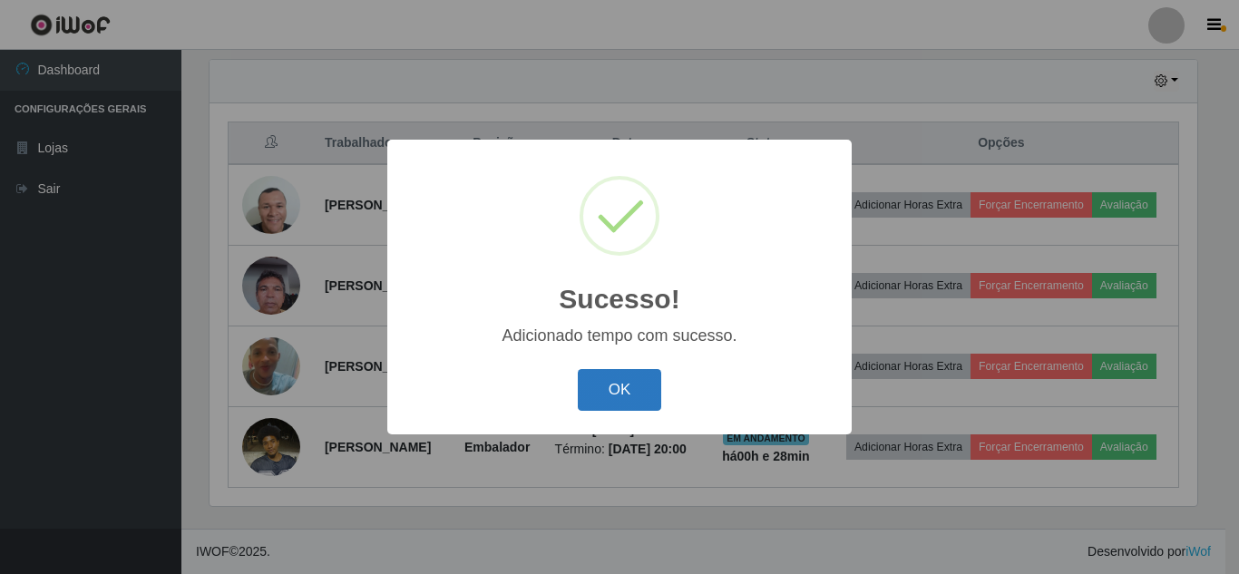
click at [594, 386] on button "OK" at bounding box center [620, 390] width 84 height 43
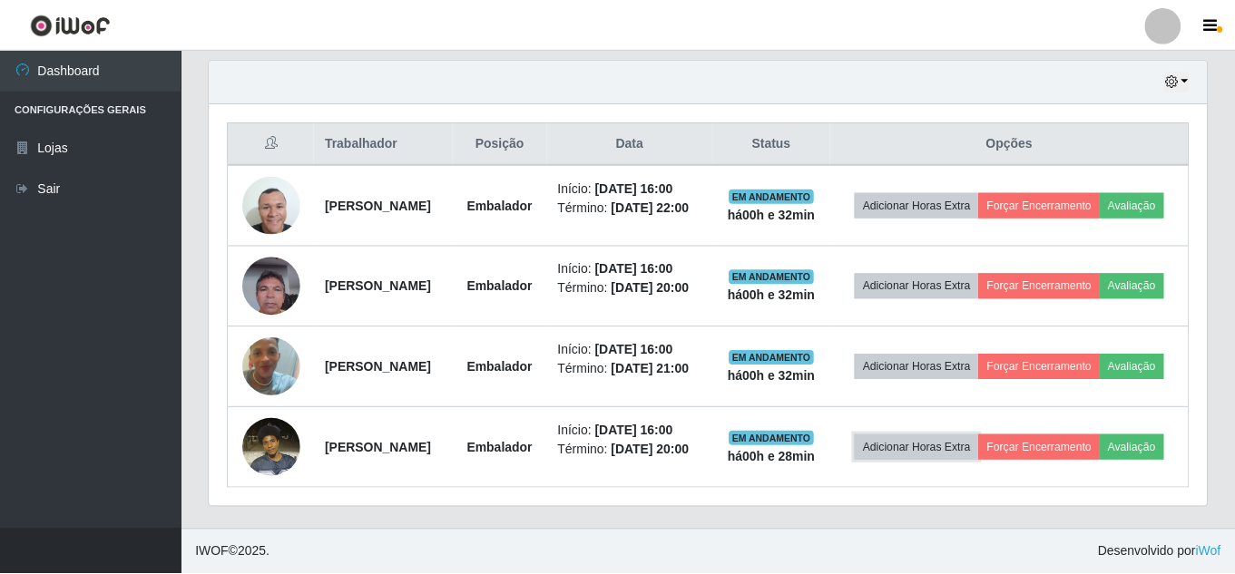
scroll to position [377, 997]
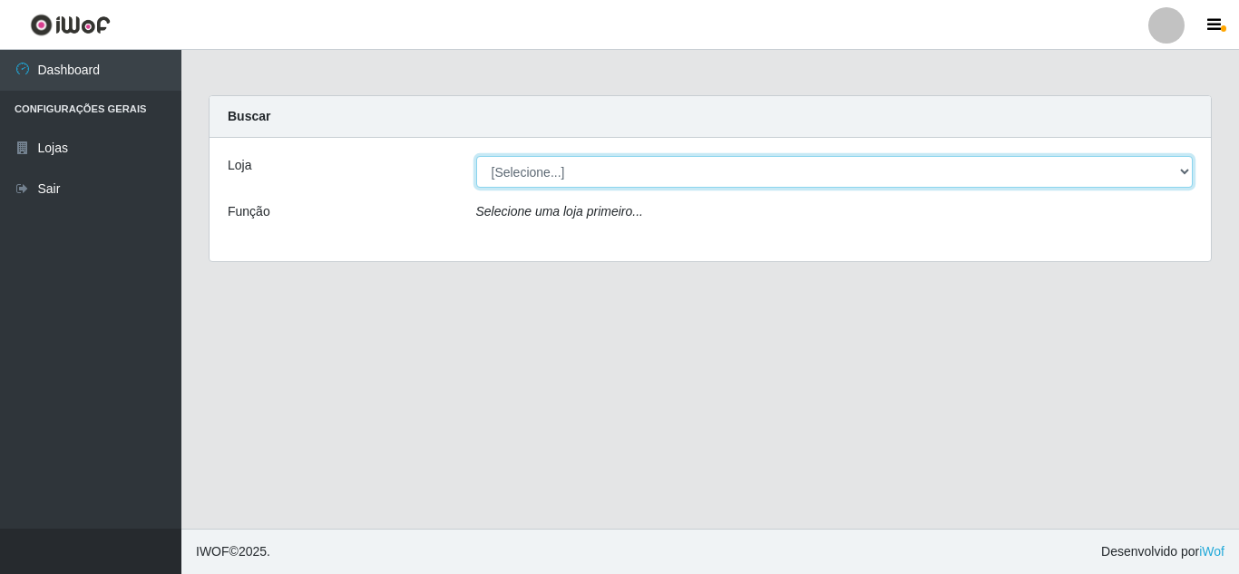
click at [642, 185] on select "[Selecione...] Rede Compras Supermercados - LOJA 5" at bounding box center [835, 172] width 718 height 32
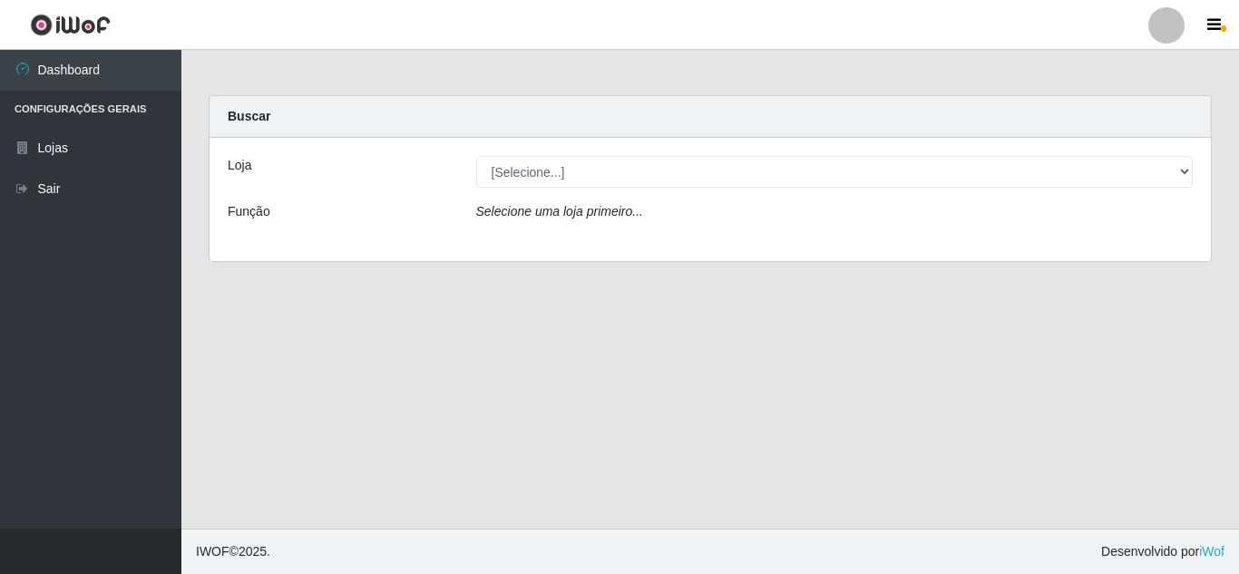
click at [608, 231] on div "Loja [Selecione...] Rede Compras Supermercados - LOJA 5 Função Selecione uma lo…" at bounding box center [711, 199] width 1002 height 123
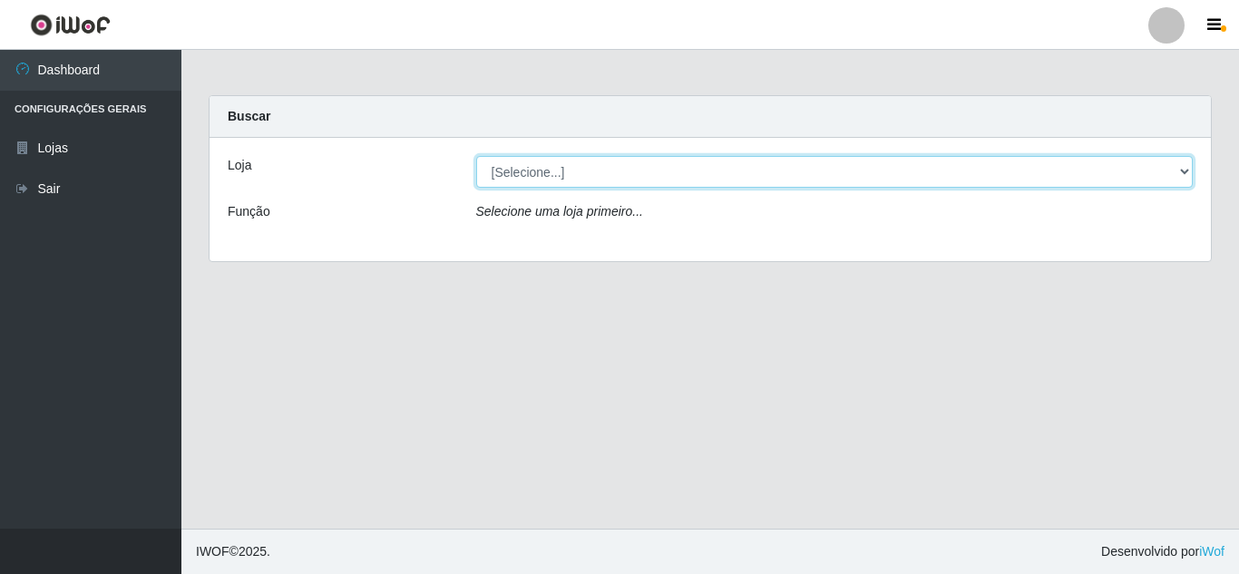
click at [608, 183] on select "[Selecione...] Rede Compras Supermercados - LOJA 5" at bounding box center [835, 172] width 718 height 32
select select "397"
click at [476, 156] on select "[Selecione...] Rede Compras Supermercados - LOJA 5" at bounding box center [835, 172] width 718 height 32
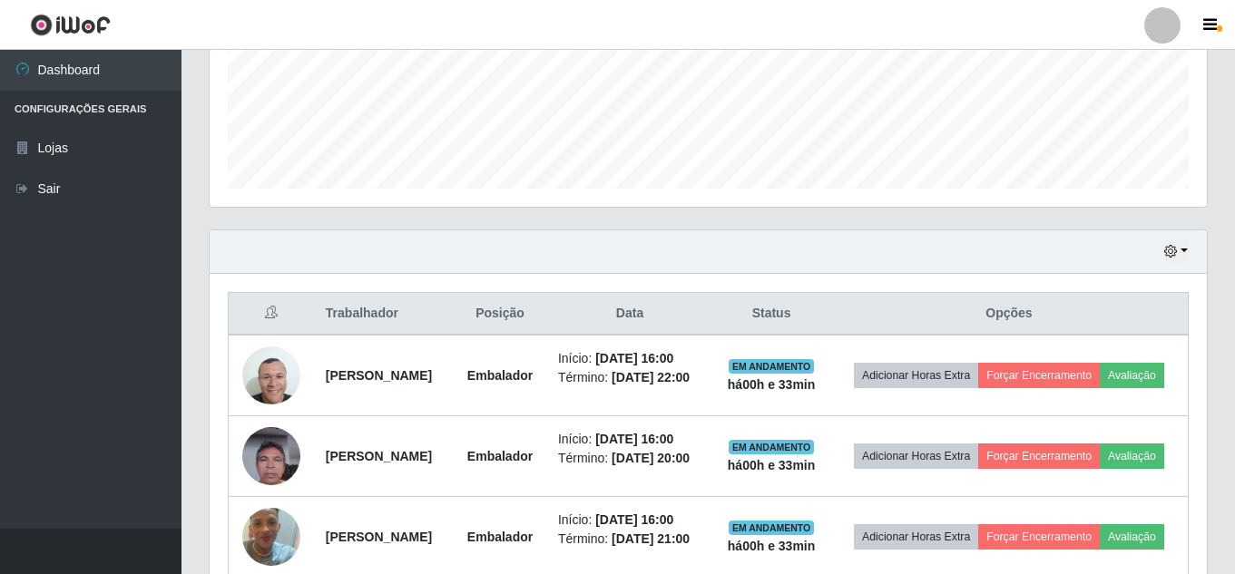
scroll to position [398, 0]
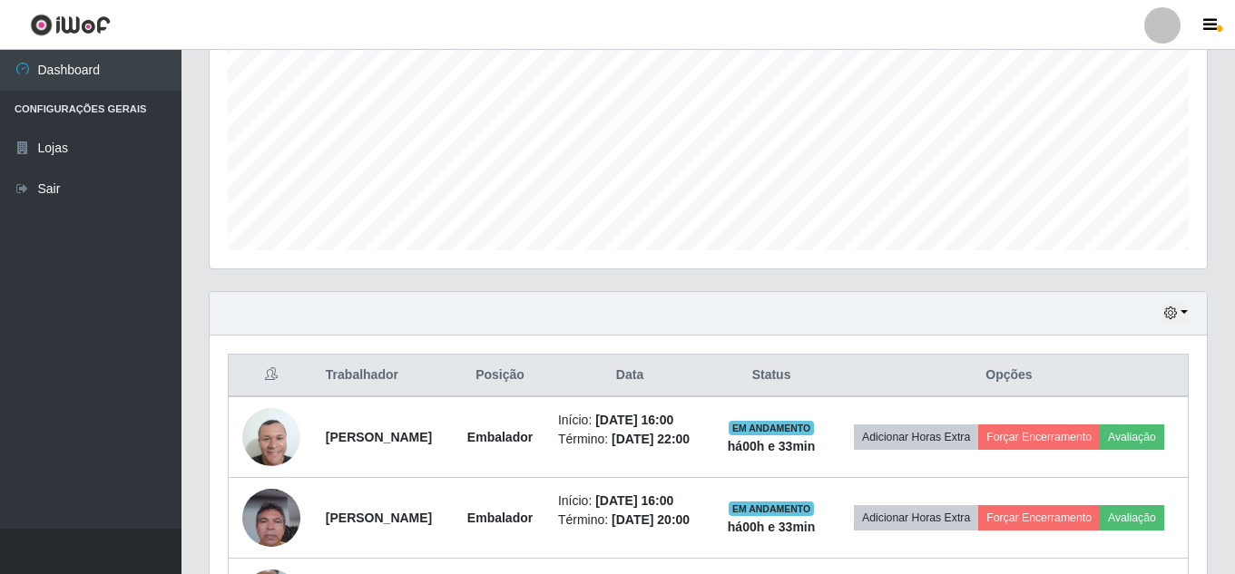
drag, startPoint x: 1161, startPoint y: 309, endPoint x: 1108, endPoint y: 307, distance: 53.6
click at [1153, 309] on div "Hoje 1 dia 3 dias 1 Semana Não encerrados" at bounding box center [708, 314] width 997 height 44
click at [1176, 311] on icon "button" at bounding box center [1170, 313] width 13 height 13
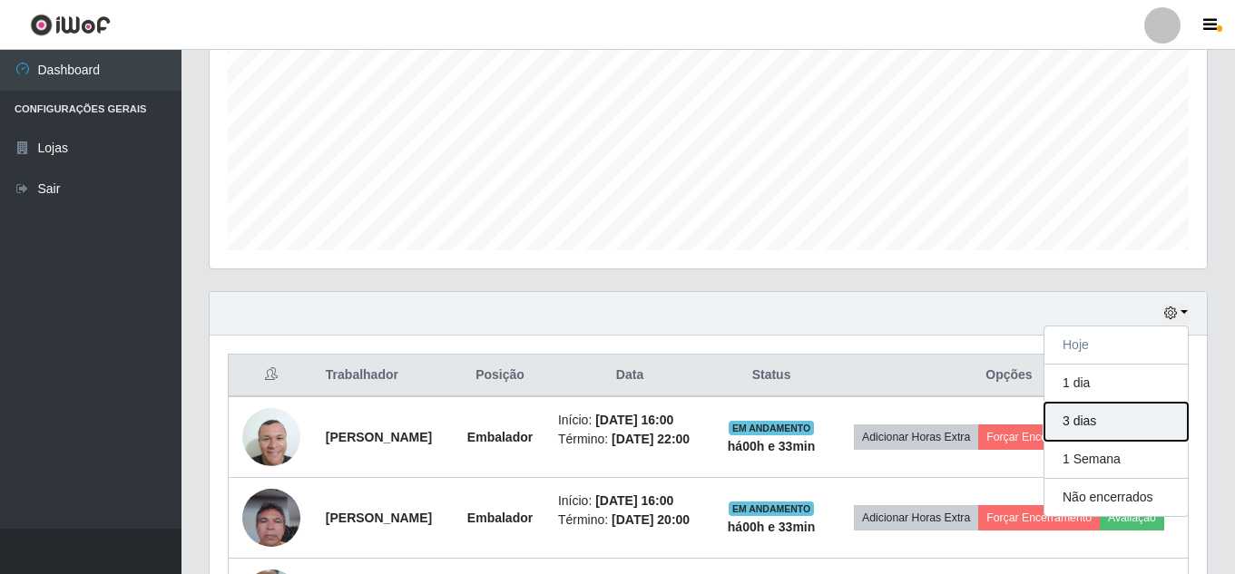
click at [1079, 419] on button "3 dias" at bounding box center [1115, 422] width 143 height 38
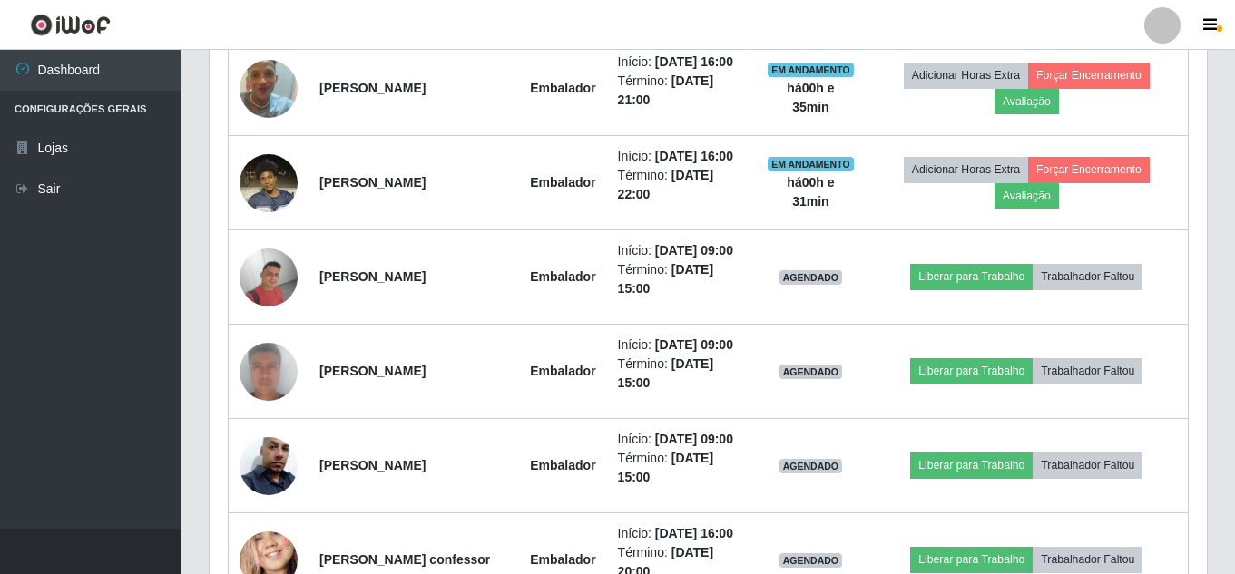
scroll to position [852, 0]
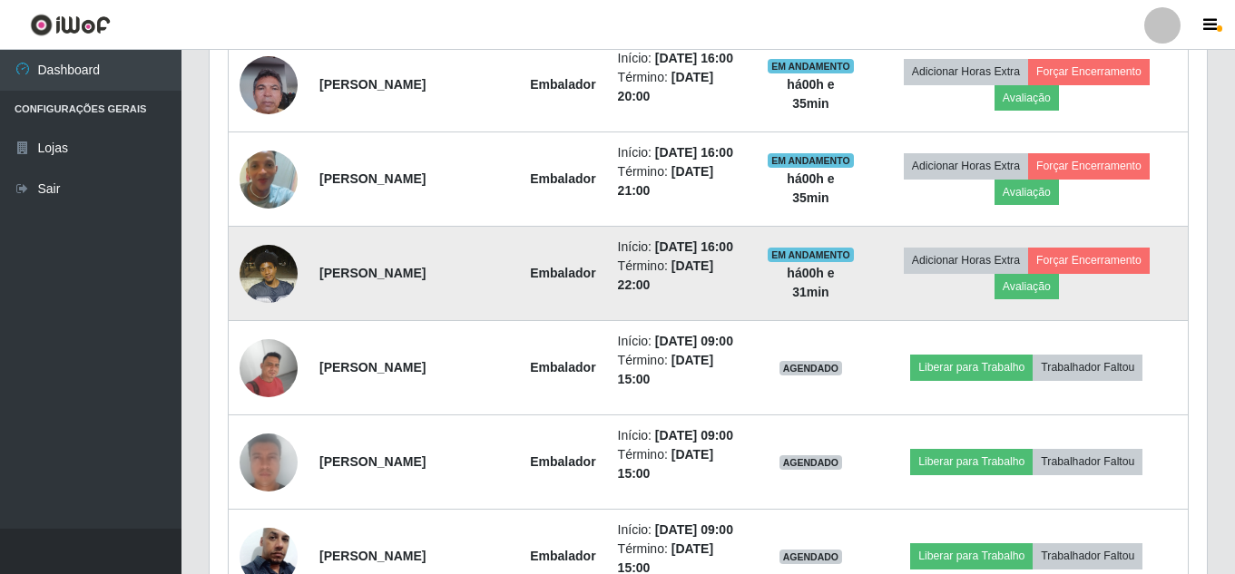
drag, startPoint x: 641, startPoint y: 364, endPoint x: 676, endPoint y: 367, distance: 35.5
click at [676, 295] on li "Término: [DATE] 22:00" at bounding box center [682, 276] width 128 height 38
click at [705, 321] on td "Início: [DATE] 16:00 Término: [DATE] 22:00" at bounding box center [682, 274] width 150 height 94
click at [586, 315] on td "Embalador" at bounding box center [562, 274] width 87 height 94
click at [1106, 273] on button "Forçar Encerramento" at bounding box center [1089, 260] width 122 height 25
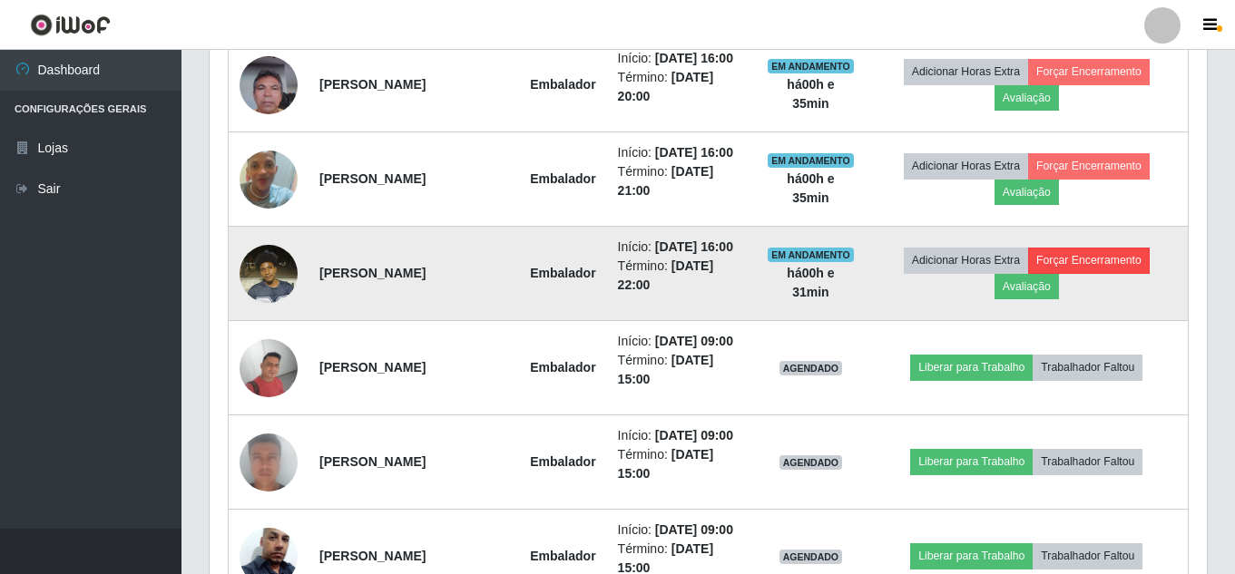
scroll to position [377, 988]
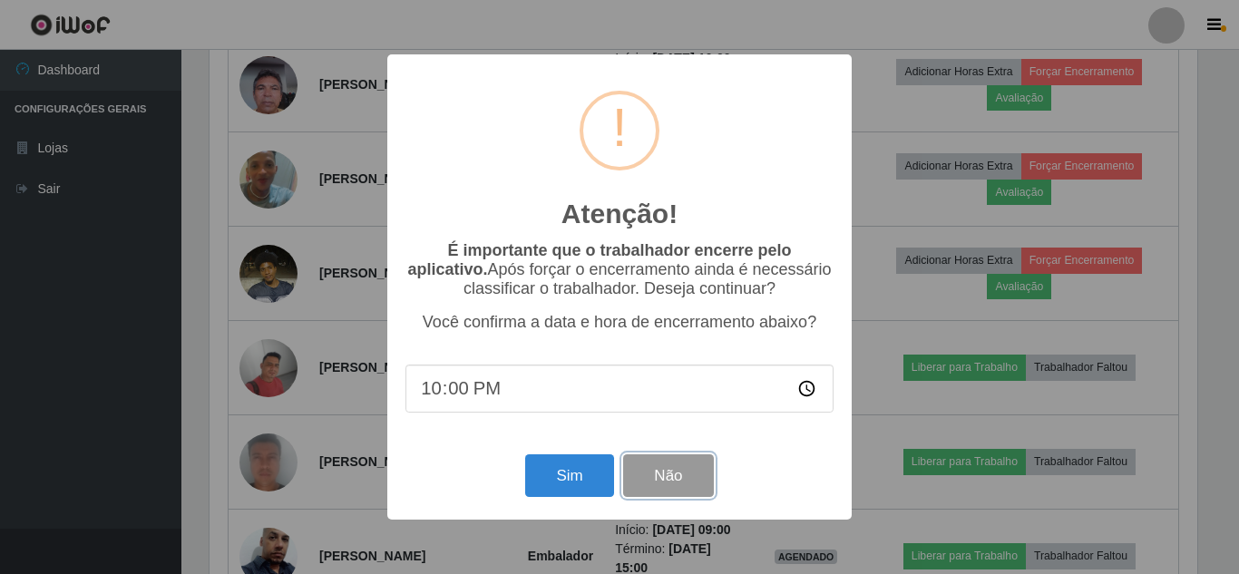
click at [704, 489] on button "Não" at bounding box center [668, 476] width 90 height 43
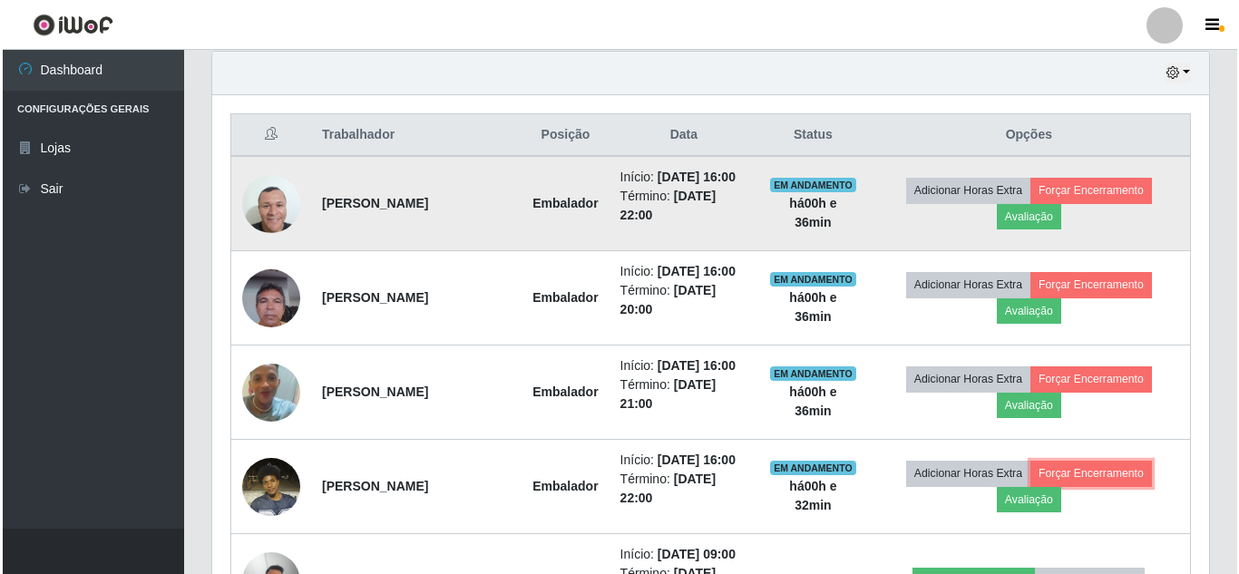
scroll to position [670, 0]
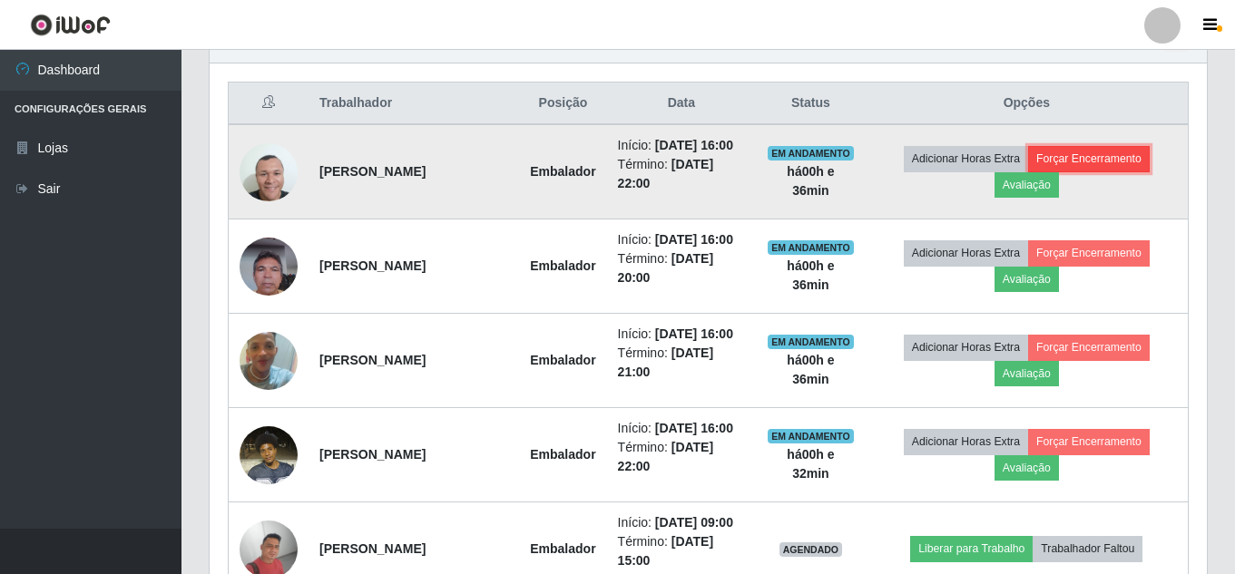
click at [1123, 171] on button "Forçar Encerramento" at bounding box center [1089, 158] width 122 height 25
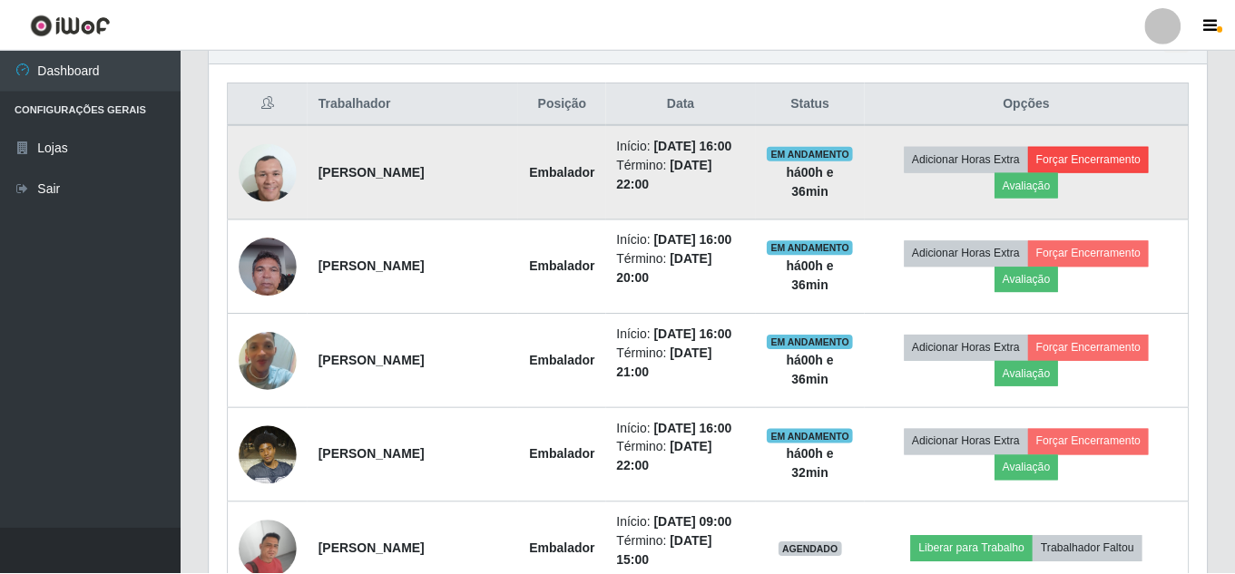
scroll to position [377, 988]
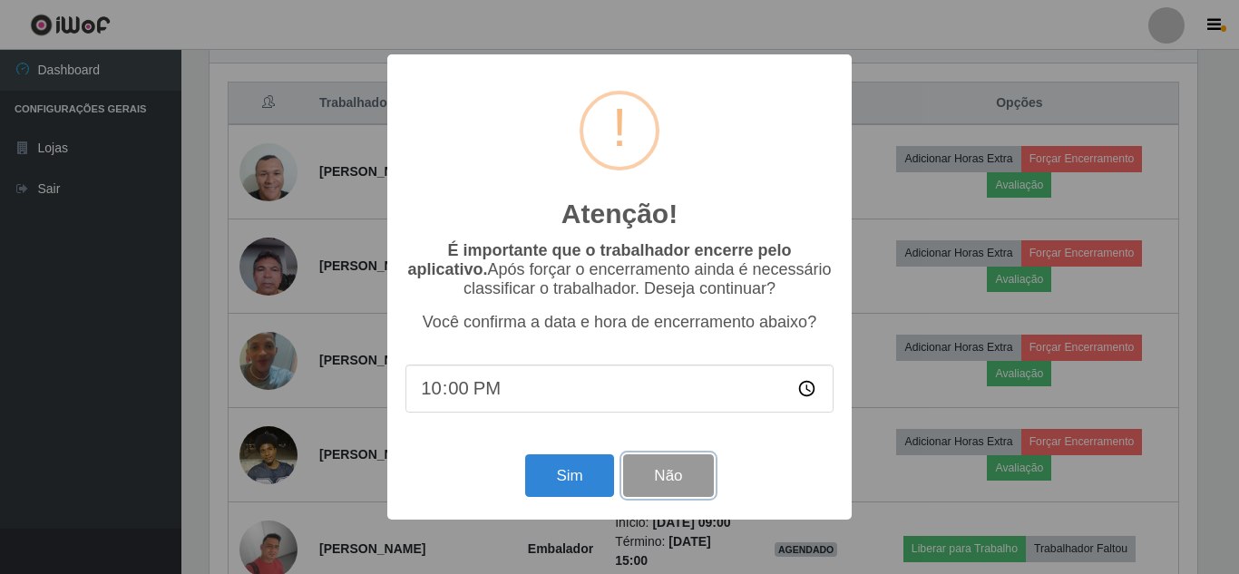
click at [673, 486] on button "Não" at bounding box center [668, 476] width 90 height 43
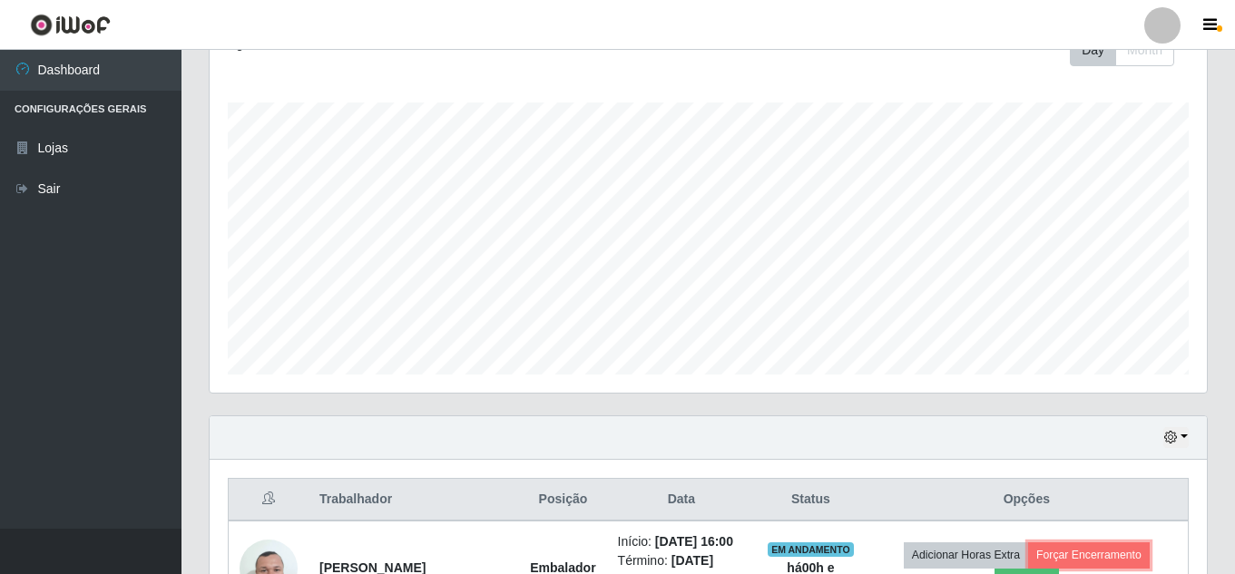
scroll to position [454, 0]
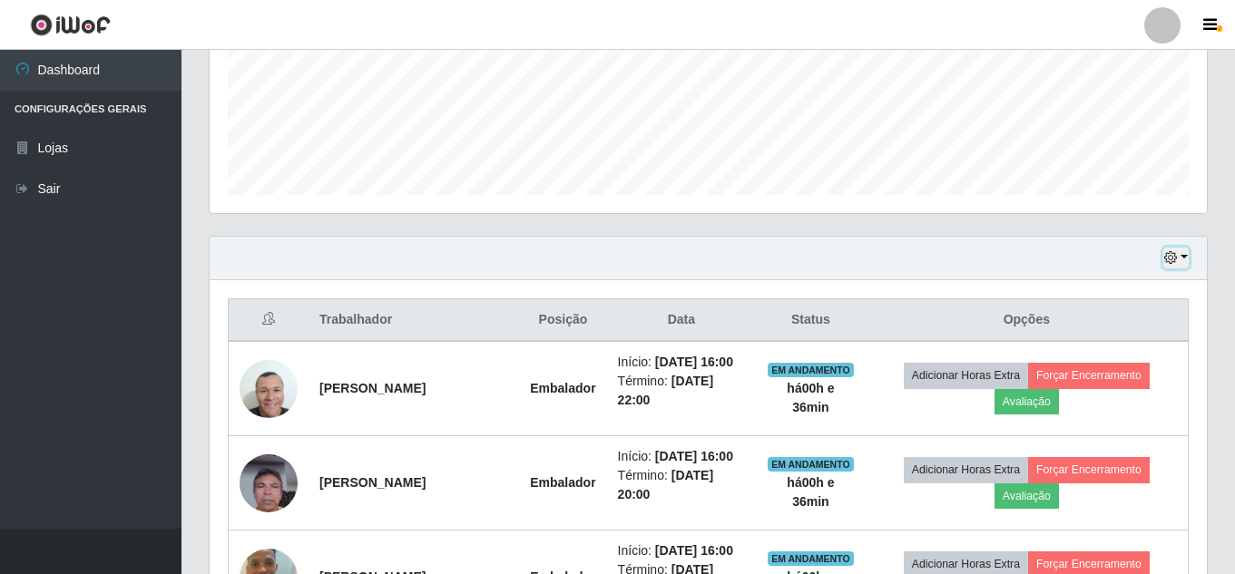
click at [1179, 265] on button "button" at bounding box center [1175, 258] width 25 height 21
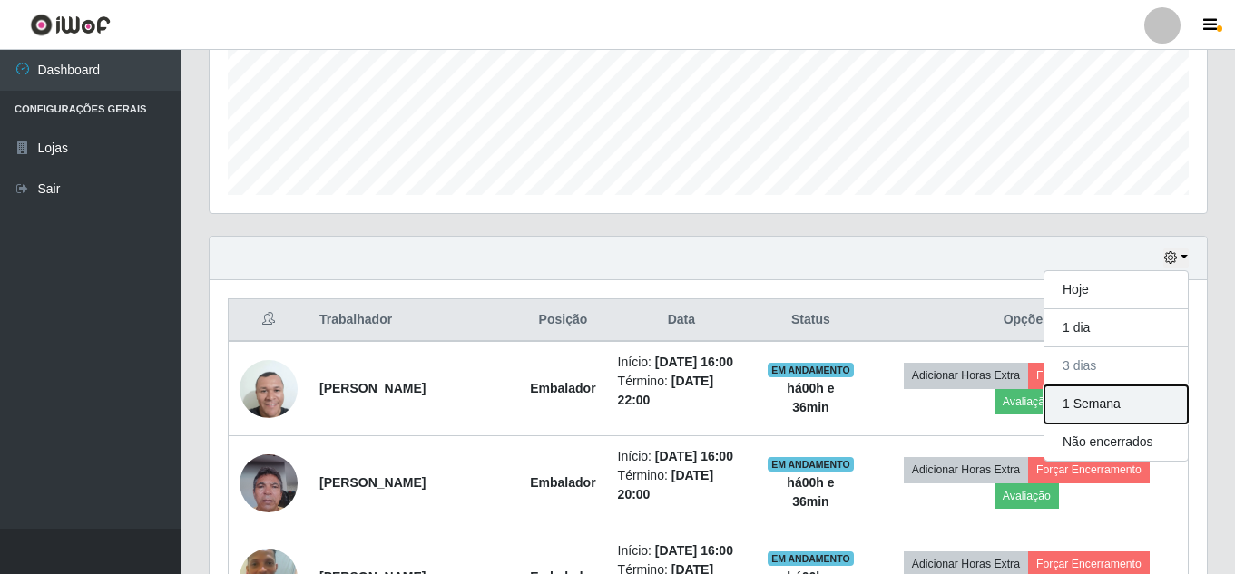
click at [1114, 403] on button "1 Semana" at bounding box center [1115, 405] width 143 height 38
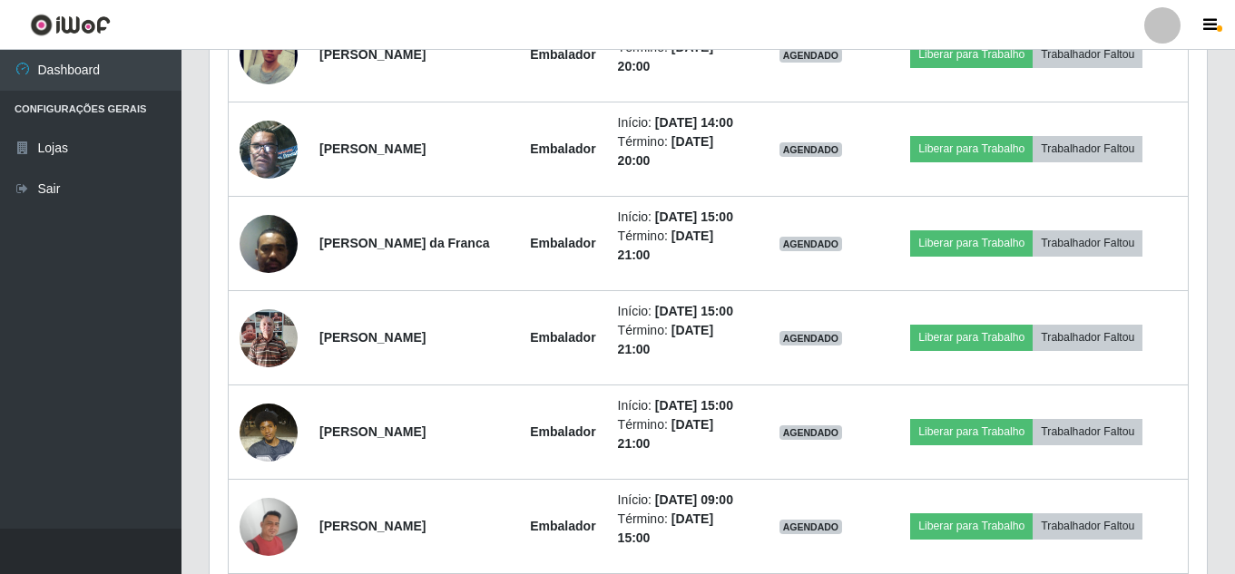
scroll to position [2825, 0]
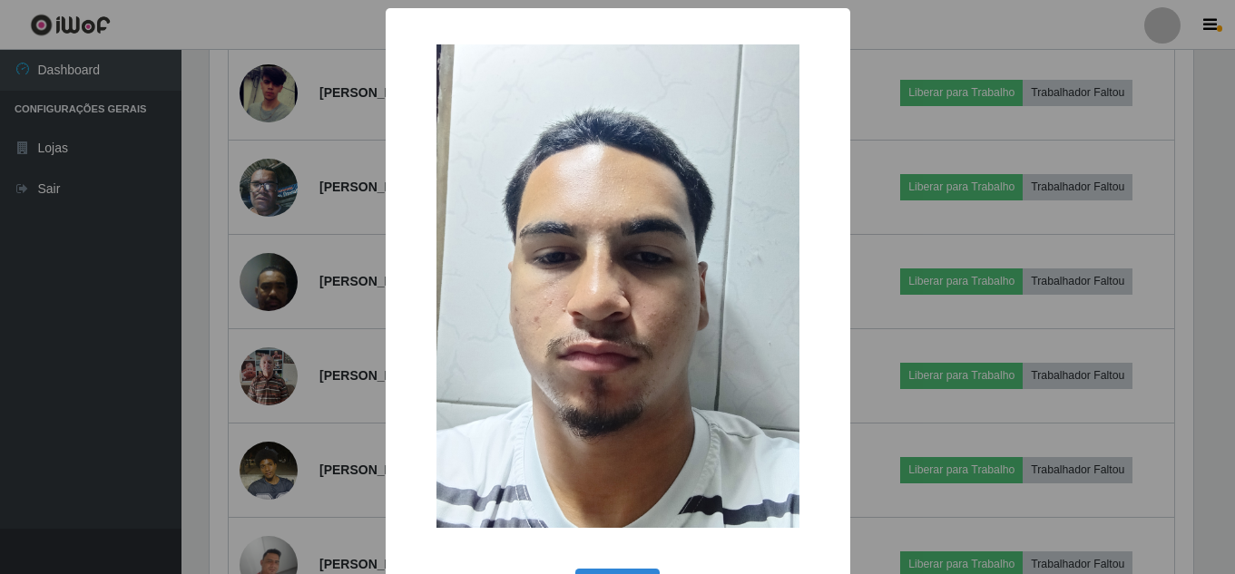
scroll to position [377, 988]
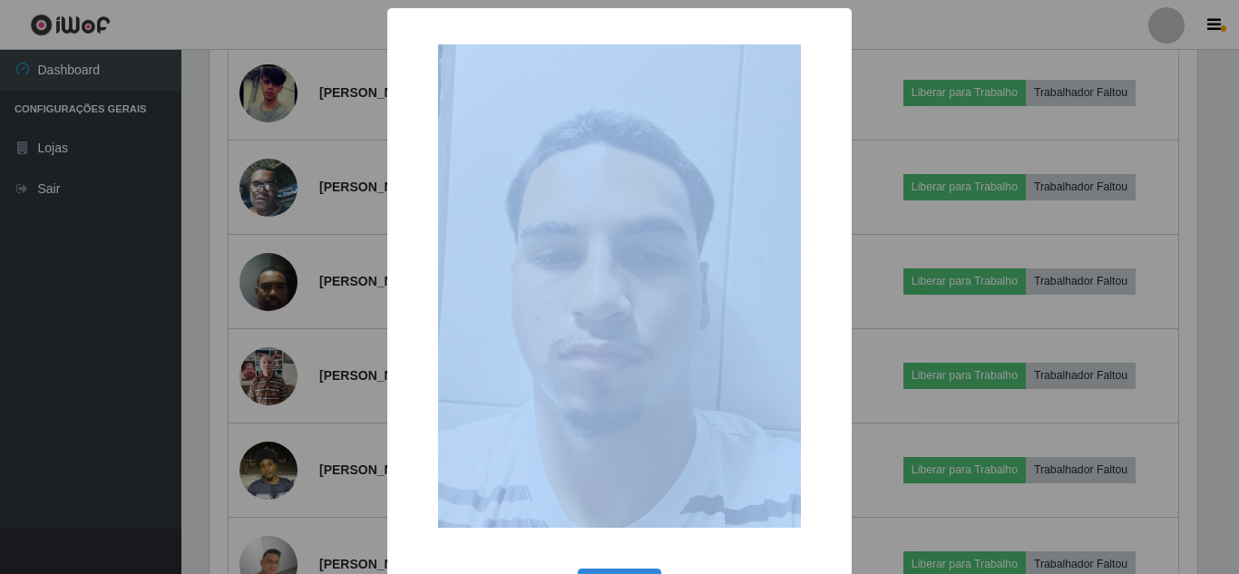
click at [274, 410] on div "× OK Cancel" at bounding box center [619, 287] width 1239 height 574
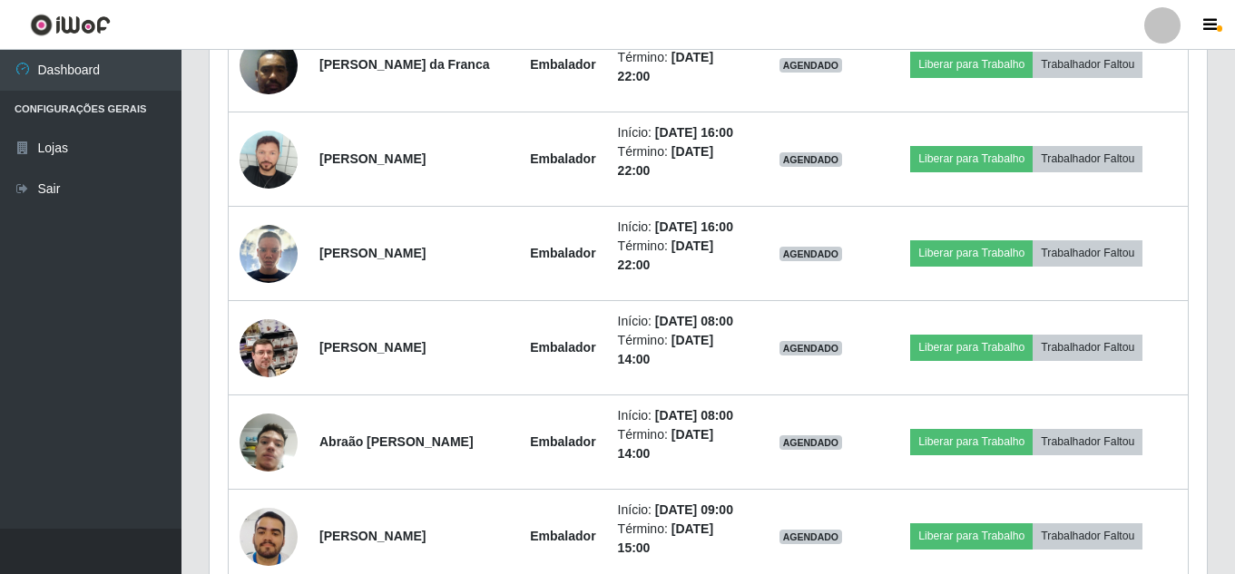
scroll to position [2099, 0]
